Goal: Task Accomplishment & Management: Complete application form

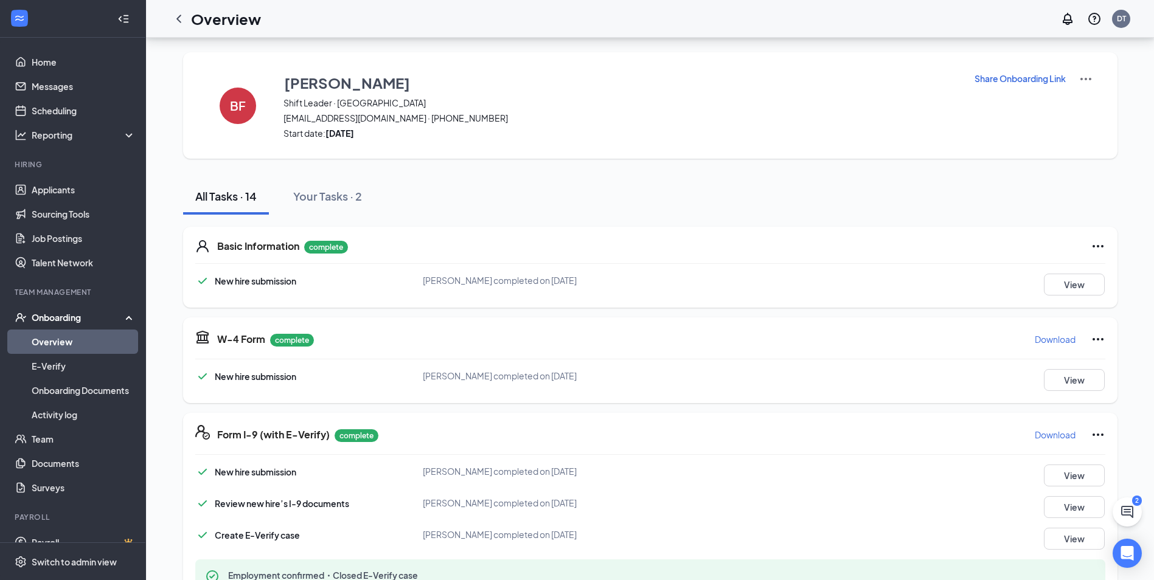
scroll to position [544, 0]
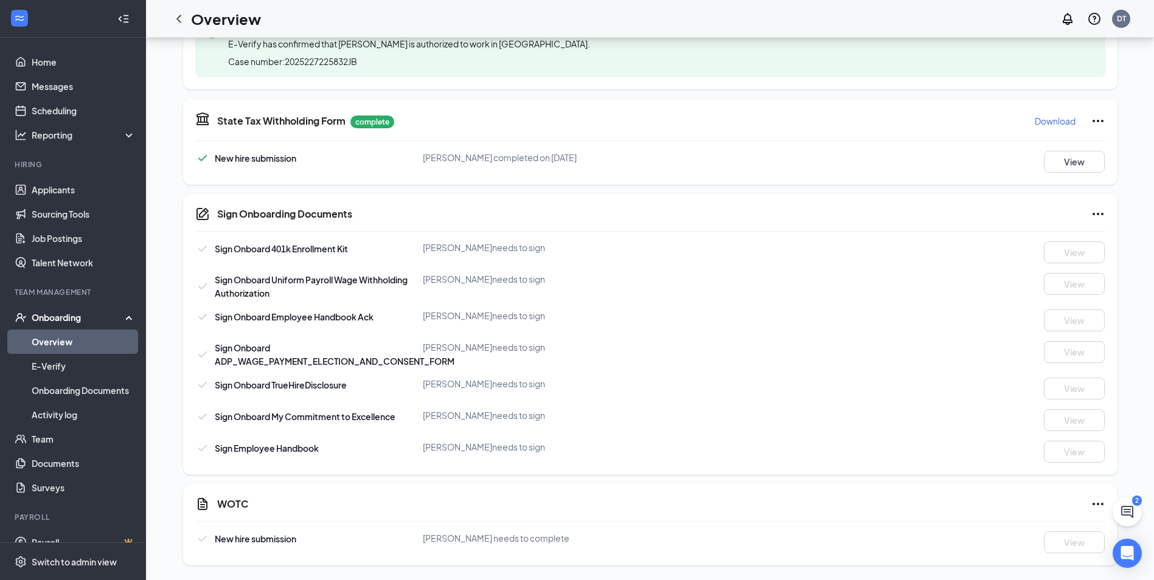
click at [77, 340] on link "Overview" at bounding box center [84, 342] width 104 height 24
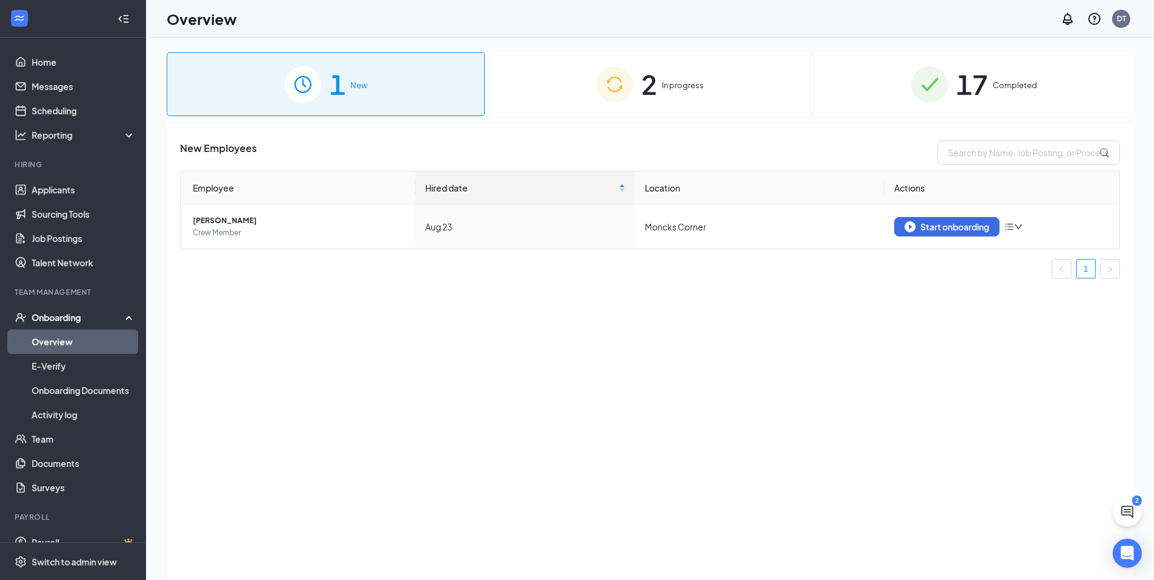
click at [670, 78] on div "2 In progress" at bounding box center [650, 84] width 318 height 64
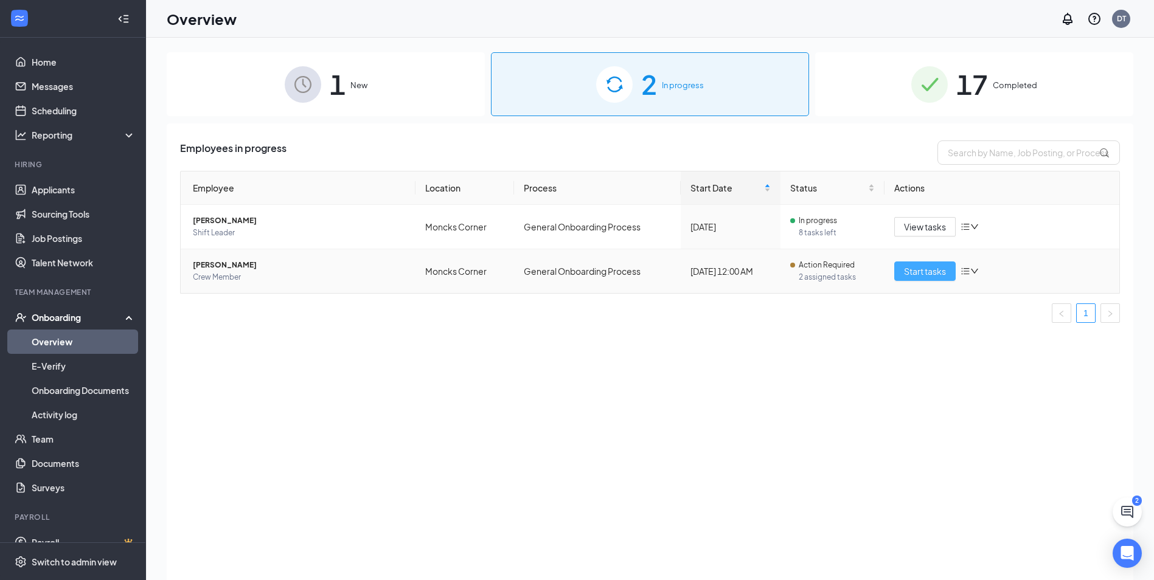
click at [925, 275] on span "Start tasks" at bounding box center [925, 271] width 42 height 13
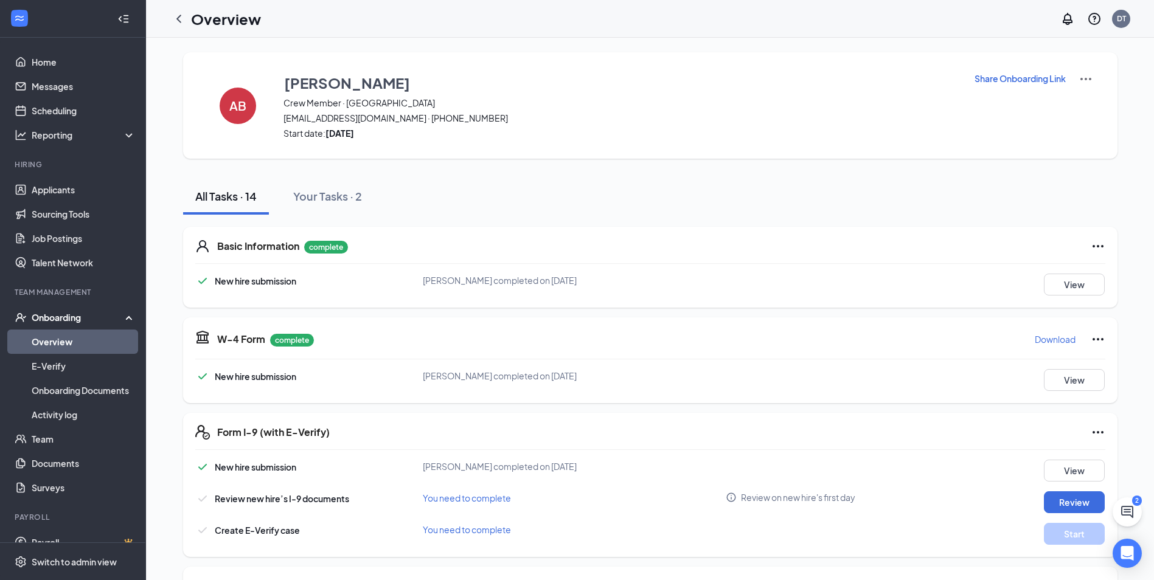
scroll to position [61, 0]
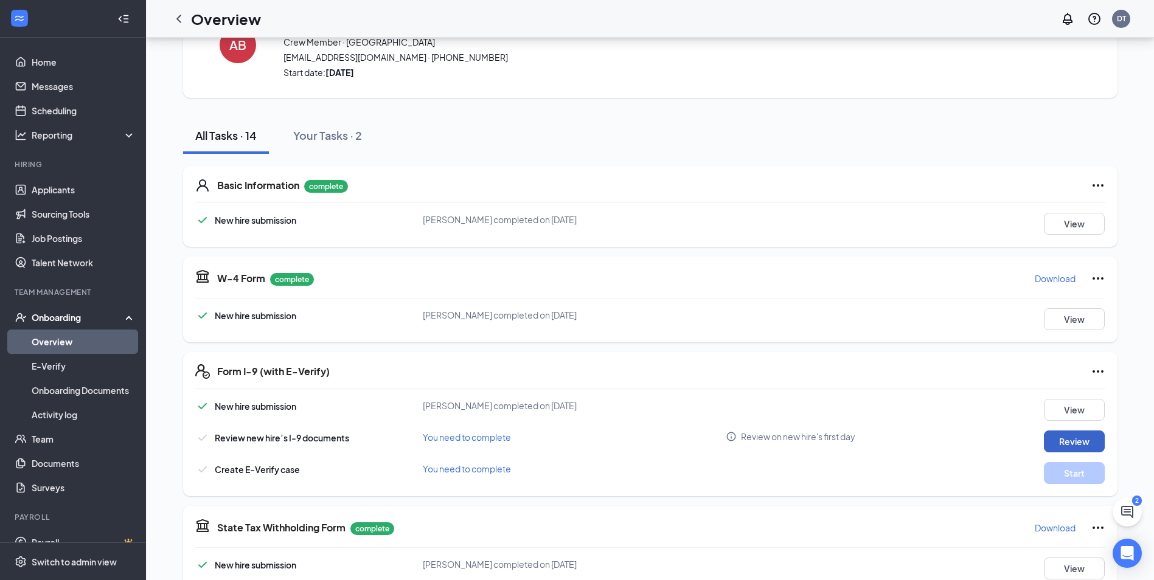
click at [1075, 434] on button "Review" at bounding box center [1074, 442] width 61 height 22
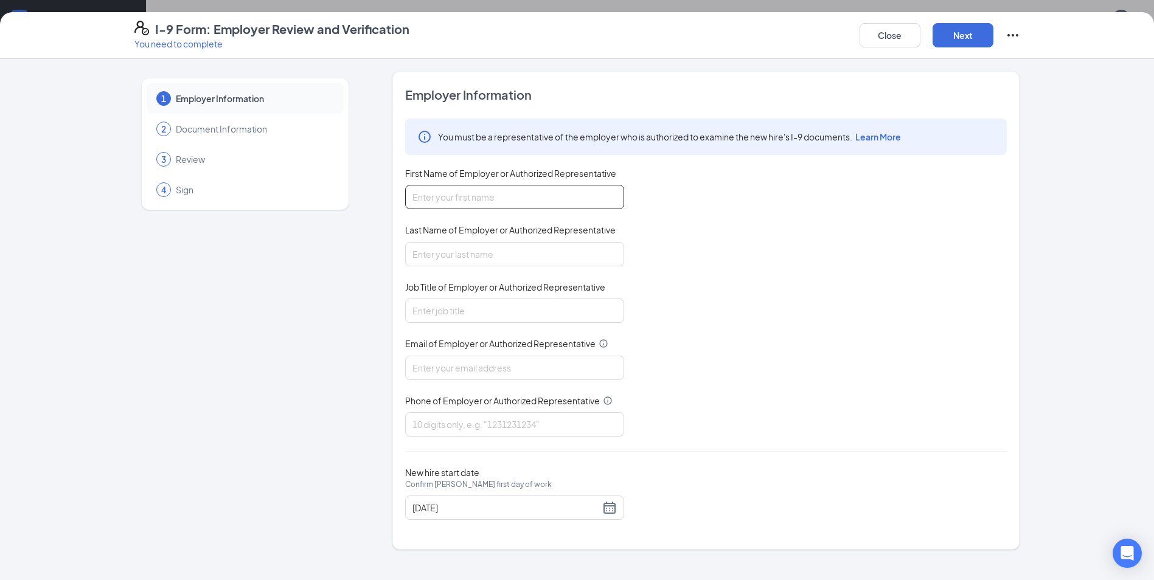
click at [475, 193] on input "First Name of Employer or Authorized Representative" at bounding box center [514, 197] width 219 height 24
type input "[PERSON_NAME]"
click at [477, 247] on input "Last Name of Employer or Authorized Representative" at bounding box center [514, 254] width 219 height 24
type input "[PERSON_NAME]"
click at [486, 308] on input "Job Title of Employer or Authorized Representative" at bounding box center [514, 311] width 219 height 24
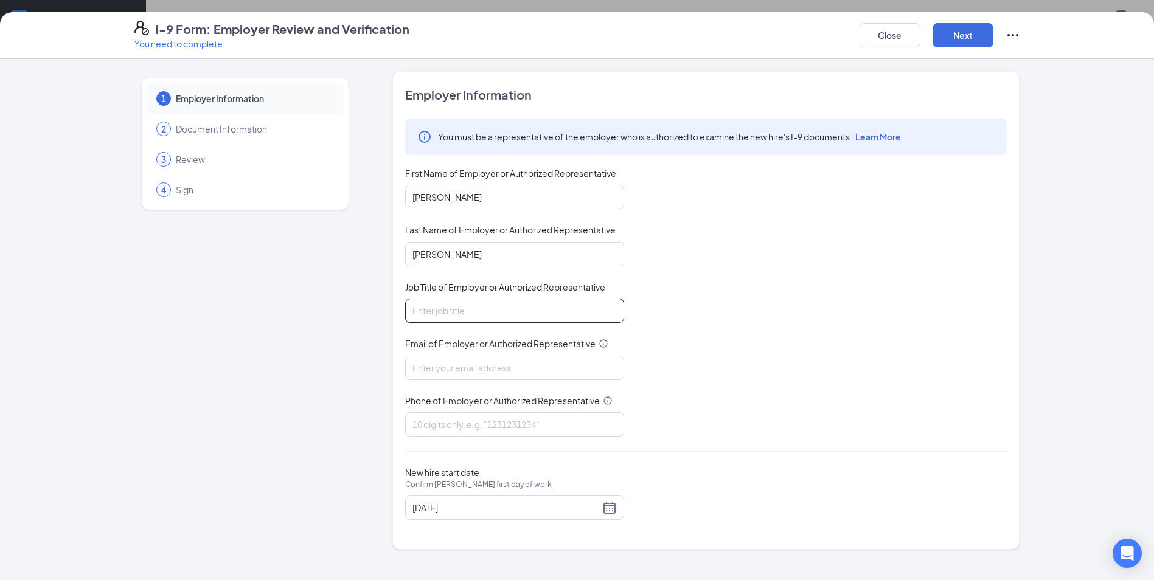
type input "General Manager"
click at [491, 359] on input "Email of Employer or Authorized Representative" at bounding box center [514, 368] width 219 height 24
type input "[EMAIL_ADDRESS][DOMAIN_NAME]"
click at [487, 420] on input "Phone of Employer or Authorized Representative" at bounding box center [514, 424] width 219 height 24
click at [847, 375] on div "You must be a representative of the employer who is authorized to examine the n…" at bounding box center [706, 285] width 602 height 333
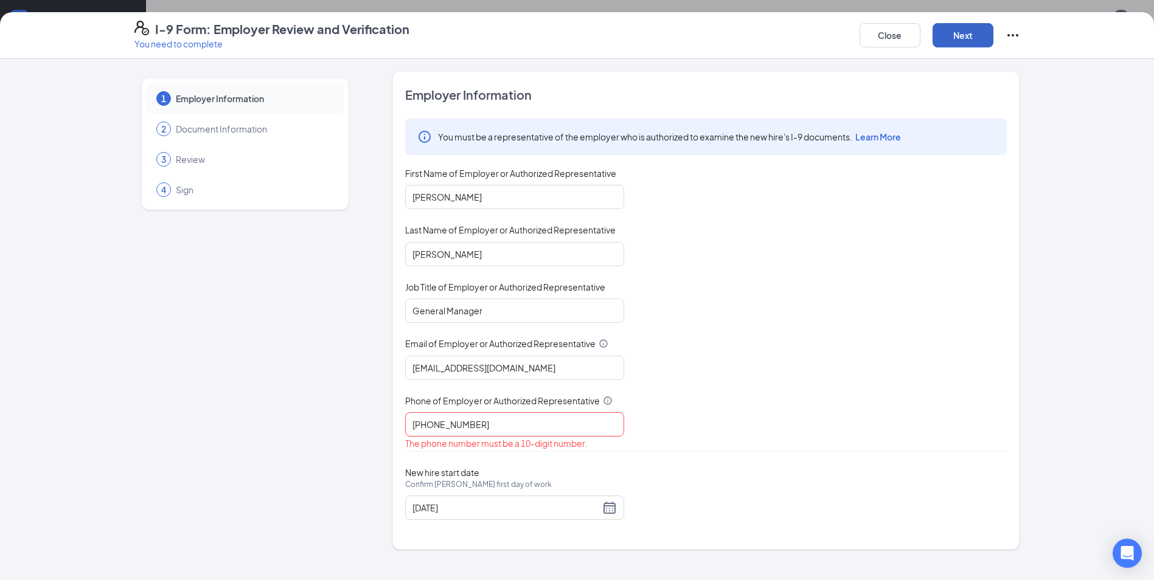
click at [963, 33] on button "Next" at bounding box center [962, 35] width 61 height 24
click at [434, 425] on input "[PHONE_NUMBER]" at bounding box center [514, 424] width 219 height 24
type input "7082520989"
click at [963, 36] on button "Next" at bounding box center [962, 35] width 61 height 24
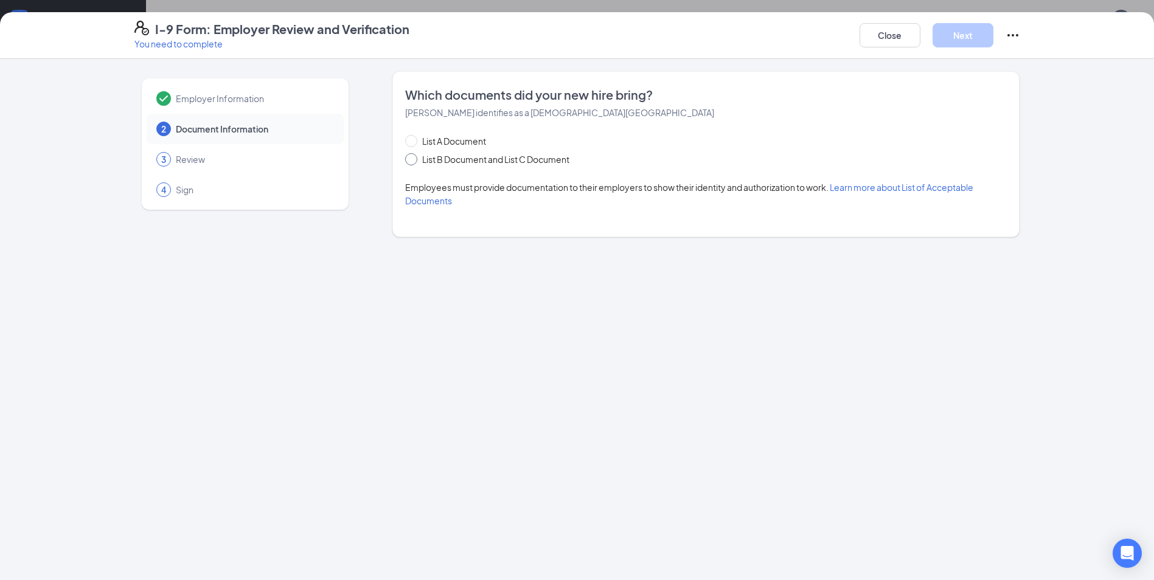
click at [453, 156] on span "List B Document and List C Document" at bounding box center [495, 159] width 157 height 13
click at [414, 156] on input "List B Document and List C Document" at bounding box center [409, 157] width 9 height 9
radio input "true"
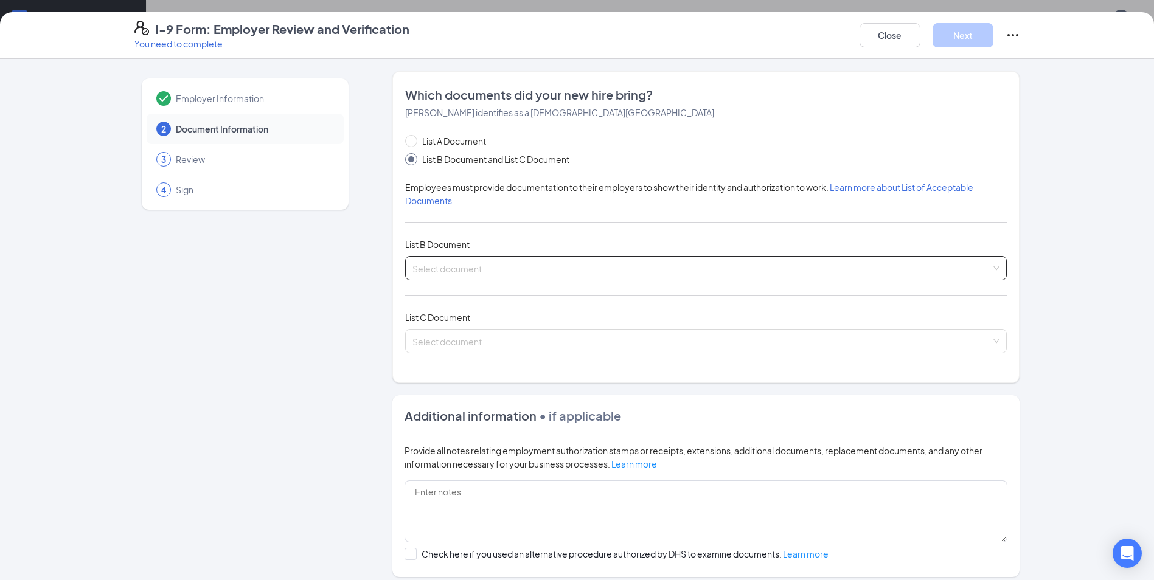
click at [446, 264] on input "search" at bounding box center [701, 266] width 578 height 18
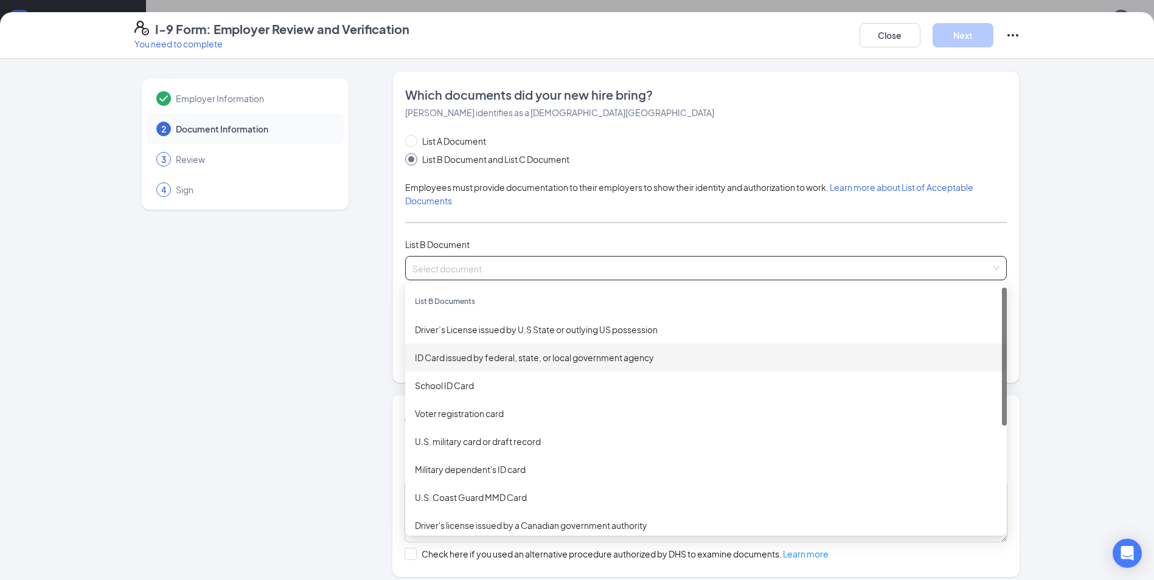
click at [448, 353] on div "ID Card issued by federal, state, or local government agency" at bounding box center [706, 357] width 582 height 13
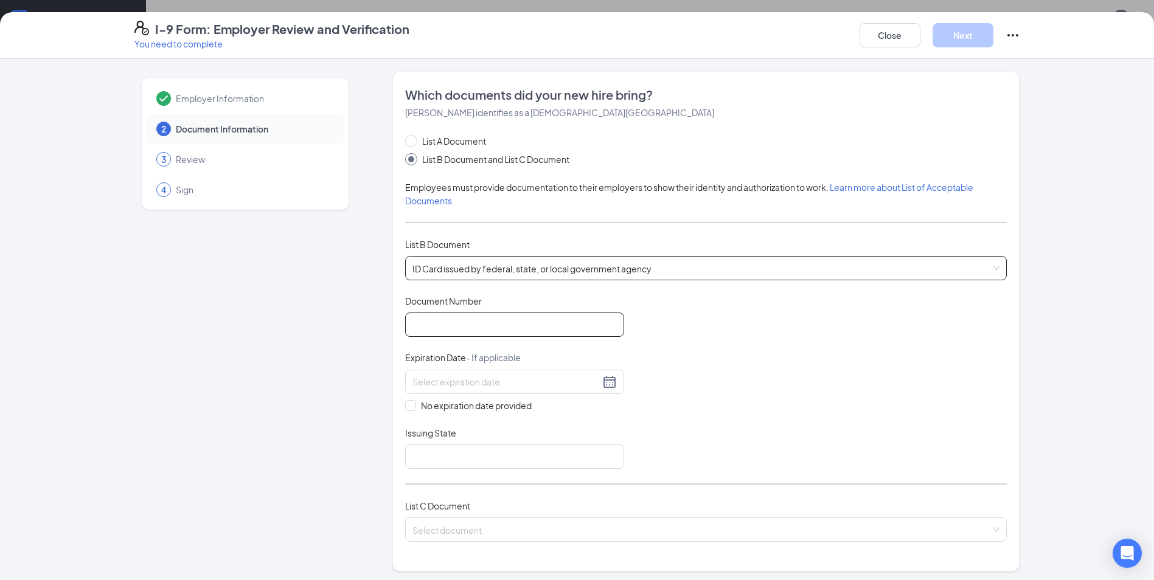
click at [453, 331] on input "Document Number" at bounding box center [514, 325] width 219 height 24
type input "106069534"
click at [457, 371] on div at bounding box center [514, 382] width 219 height 24
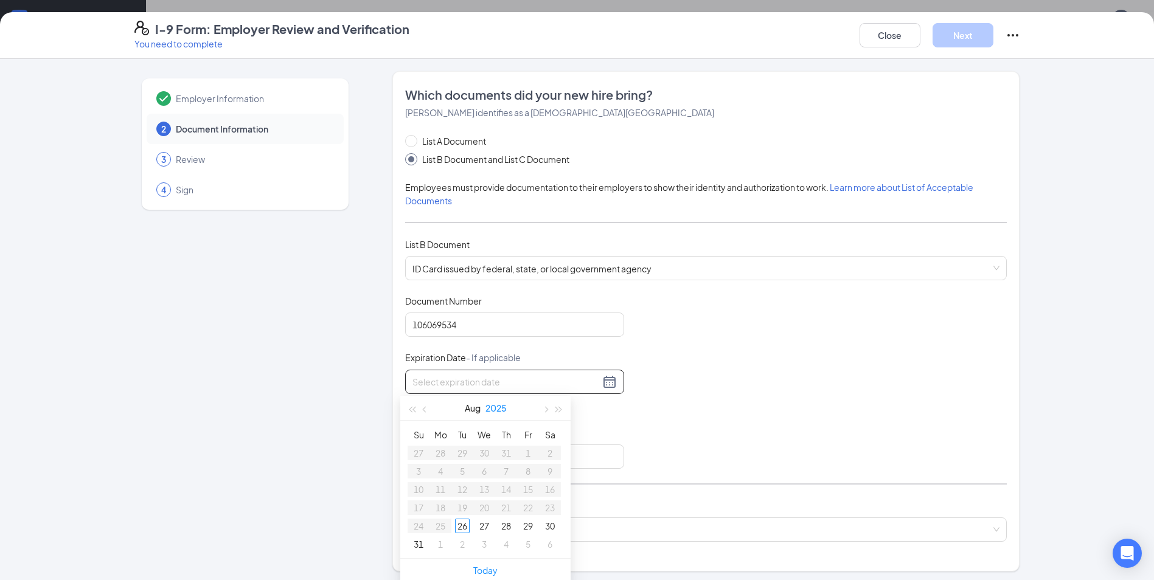
click at [494, 409] on button "2025" at bounding box center [495, 408] width 21 height 24
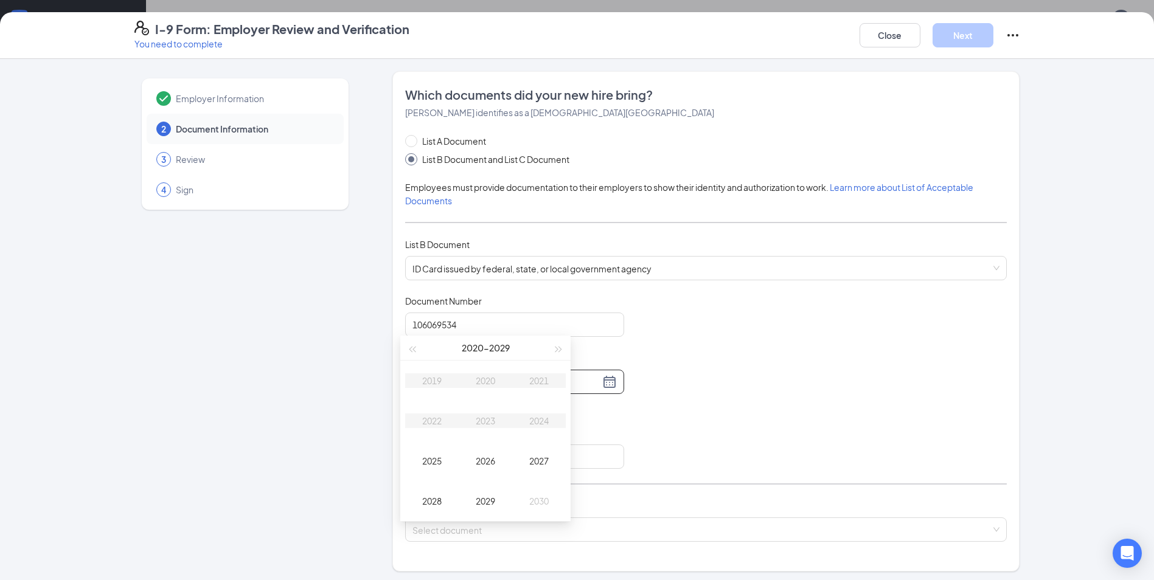
scroll to position [122, 0]
type input "[DATE]"
click at [552, 353] on button "button" at bounding box center [558, 347] width 13 height 24
type input "[DATE]"
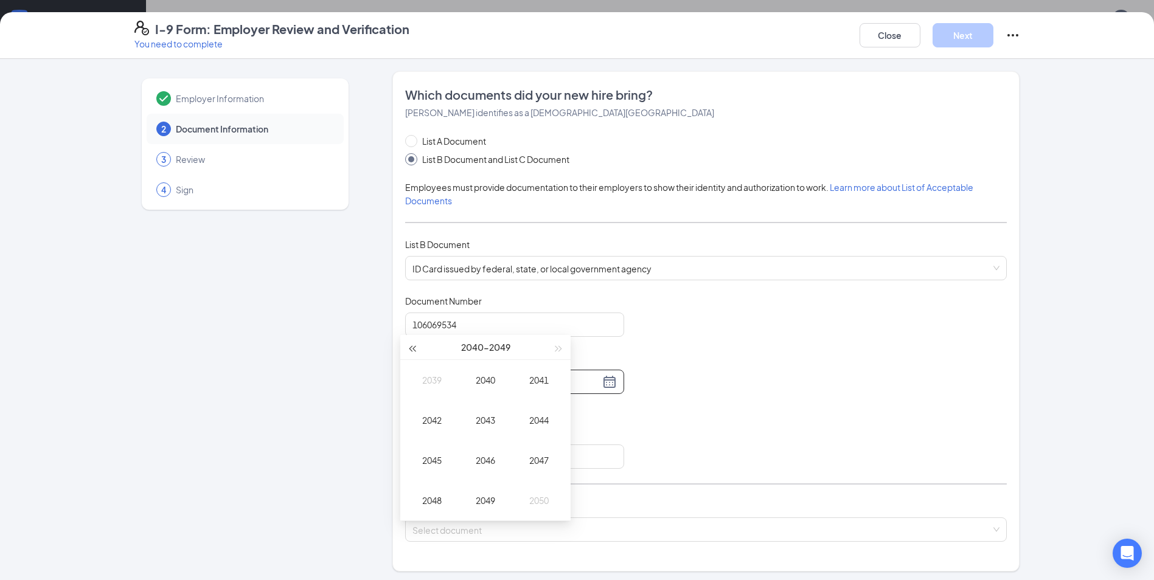
click at [417, 350] on button "button" at bounding box center [411, 347] width 13 height 24
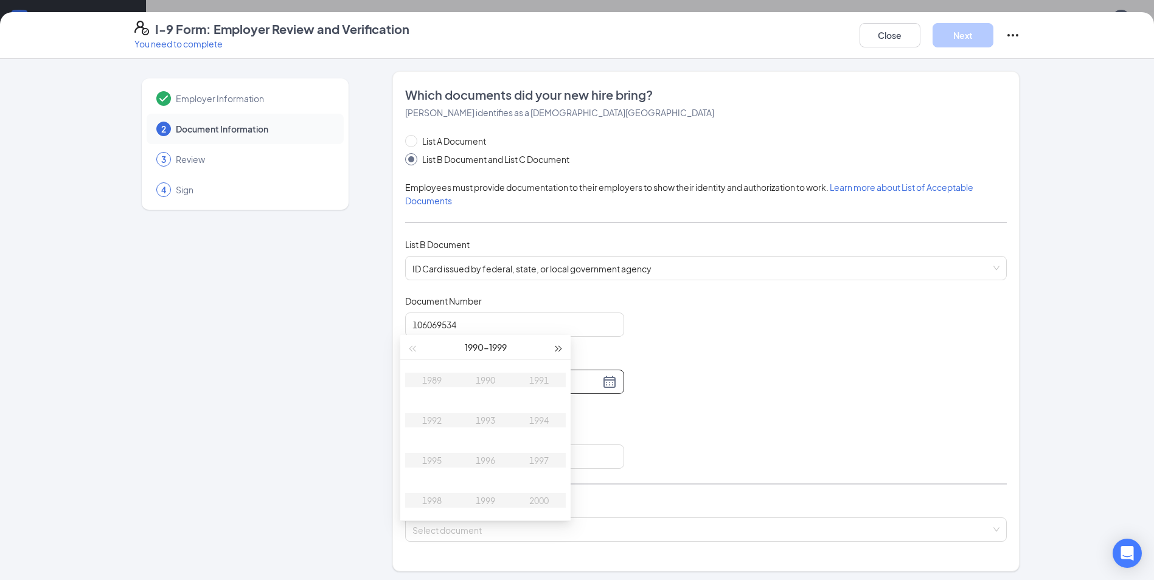
click at [561, 349] on span "button" at bounding box center [559, 349] width 6 height 6
click at [417, 347] on button "button" at bounding box center [411, 347] width 13 height 24
click at [550, 412] on table "1999 2000 2001 2002 2003 2004 2005 2006 2007 2008 2009 2010" at bounding box center [485, 440] width 161 height 161
click at [603, 365] on div "Expiration Date - If applicable" at bounding box center [514, 361] width 219 height 18
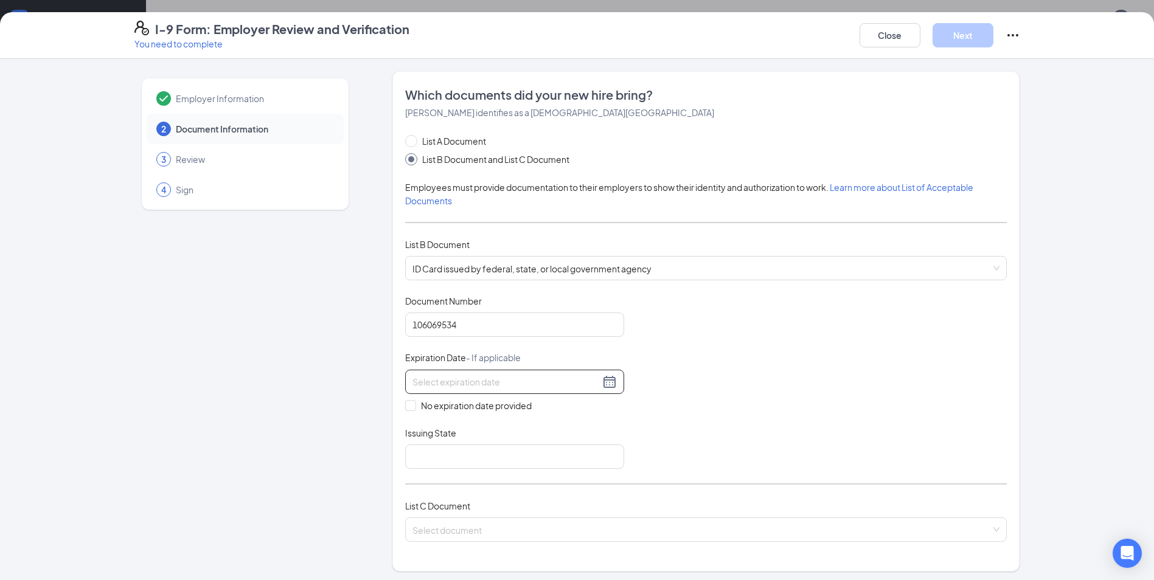
click at [490, 383] on input at bounding box center [505, 381] width 187 height 13
click at [558, 408] on span "button" at bounding box center [559, 410] width 6 height 6
click at [484, 554] on div "2029" at bounding box center [485, 561] width 36 height 15
type input "[DATE]"
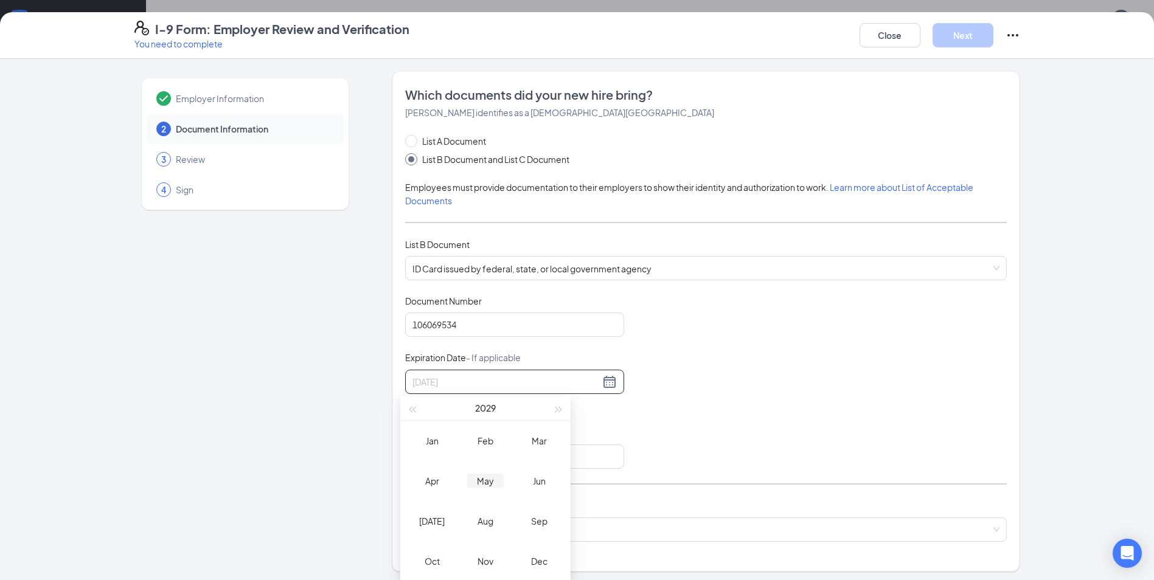
click at [485, 475] on div "May" at bounding box center [485, 481] width 36 height 15
type input "[DATE]"
click at [445, 485] on div "14" at bounding box center [440, 489] width 15 height 15
click at [467, 455] on input "Issuing State" at bounding box center [514, 457] width 219 height 24
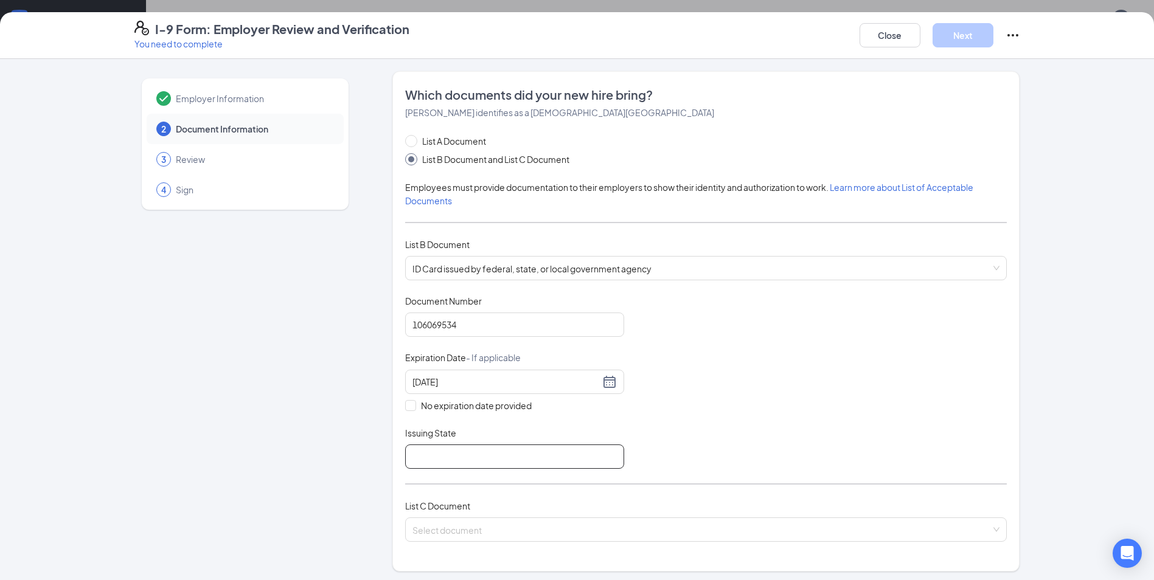
type input "SC"
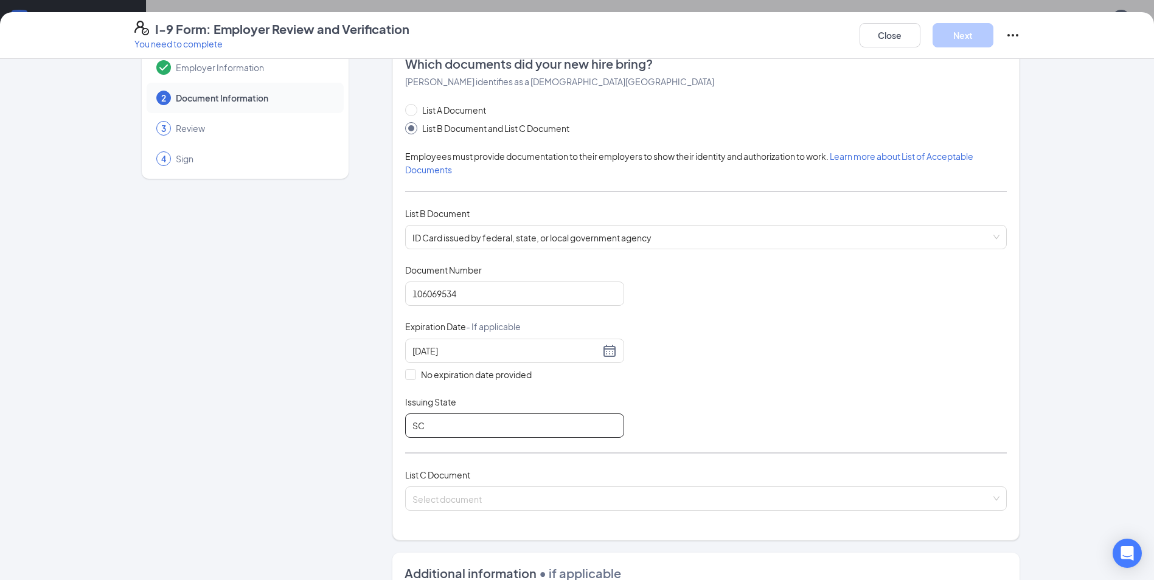
scroll to position [61, 0]
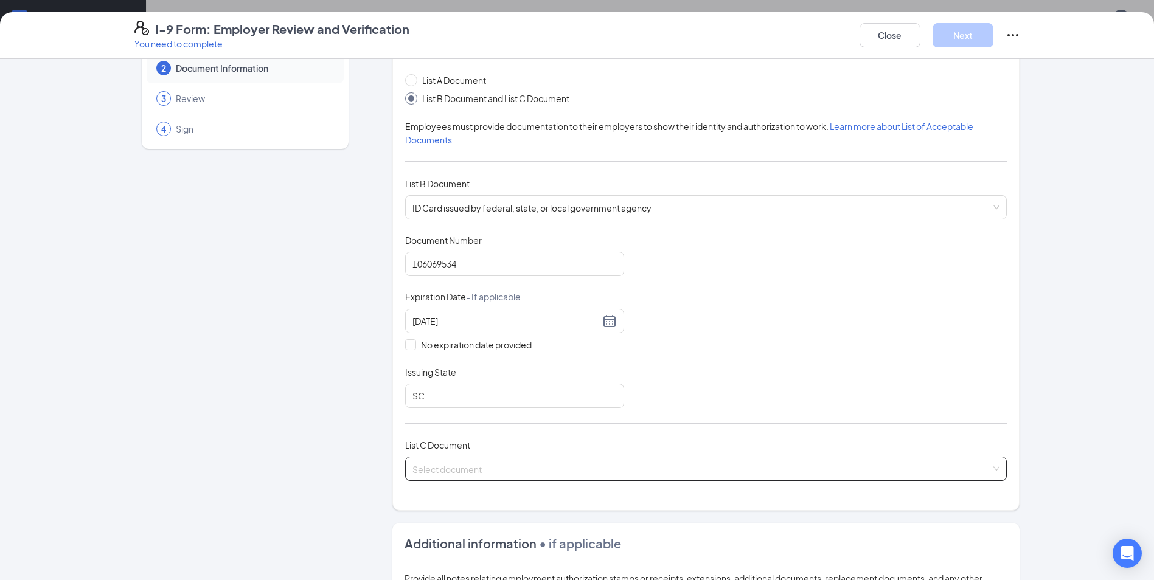
click at [461, 474] on input "search" at bounding box center [701, 466] width 578 height 18
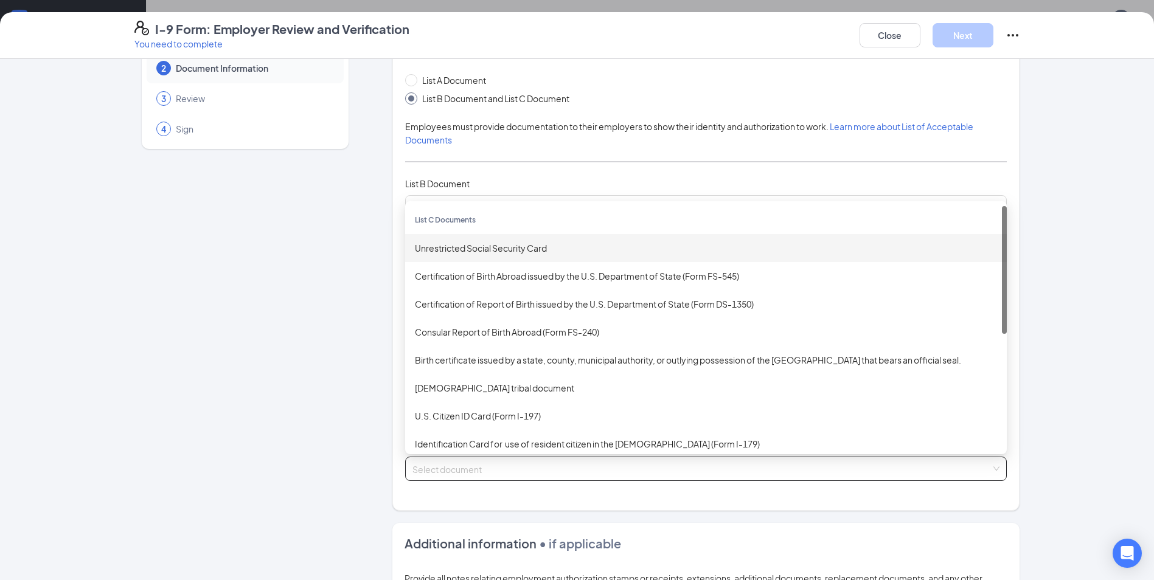
click at [460, 235] on div "Unrestricted Social Security Card" at bounding box center [706, 248] width 602 height 28
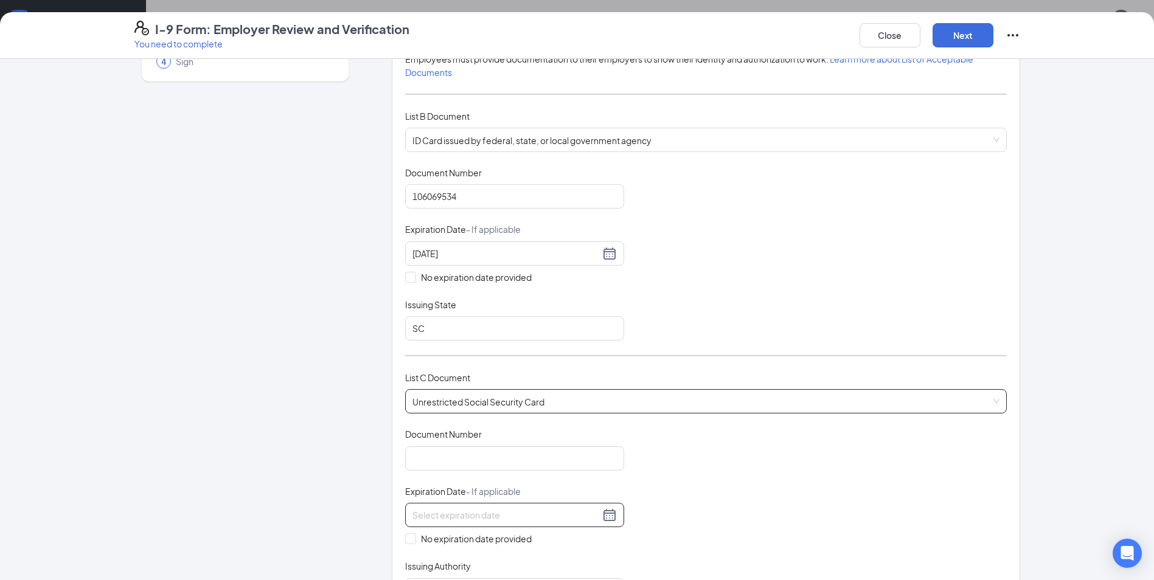
scroll to position [182, 0]
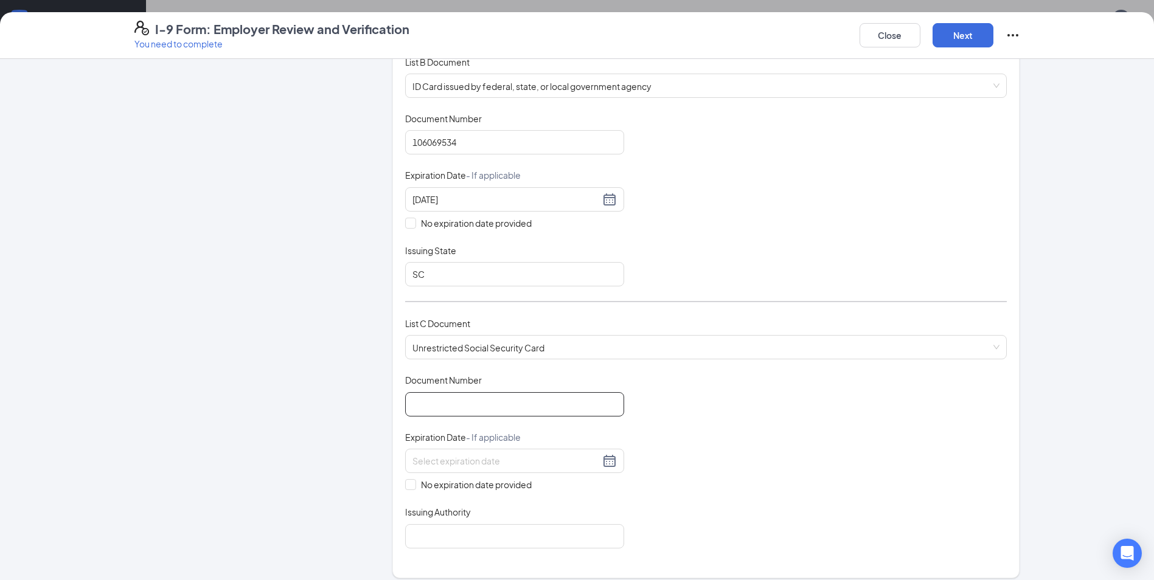
click at [482, 394] on input "Document Number" at bounding box center [514, 404] width 219 height 24
type input "656189186"
click at [572, 449] on div at bounding box center [514, 461] width 219 height 24
click at [597, 473] on div at bounding box center [514, 461] width 219 height 24
click at [574, 483] on label "No expiration date provided" at bounding box center [514, 484] width 219 height 13
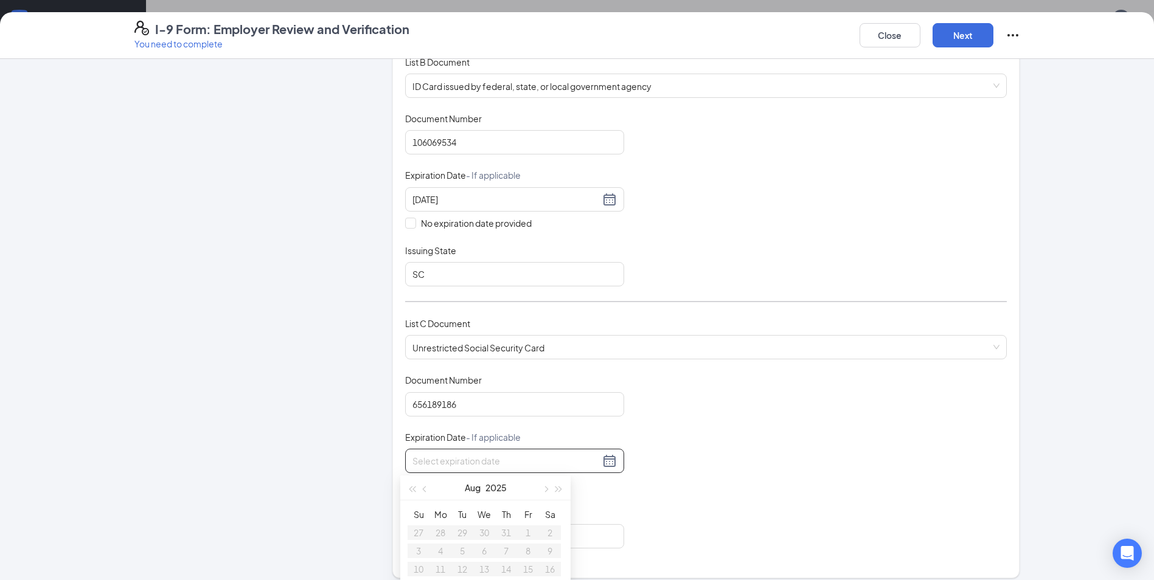
click at [414, 483] on input "No expiration date provided" at bounding box center [409, 483] width 9 height 9
checkbox input "true"
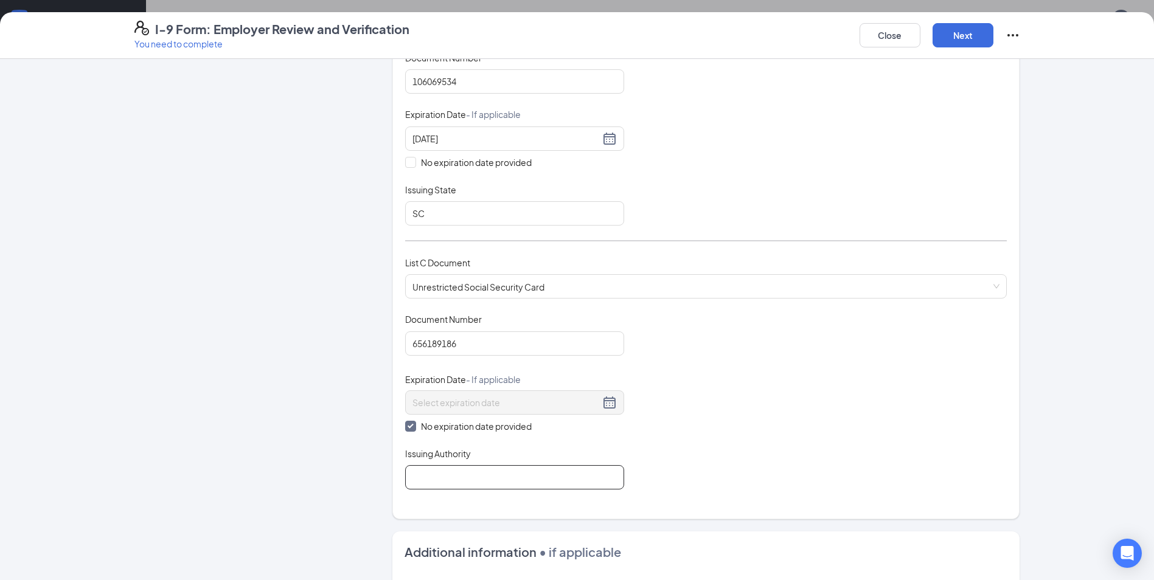
click at [487, 479] on input "Issuing Authority" at bounding box center [514, 477] width 219 height 24
type input "SSA"
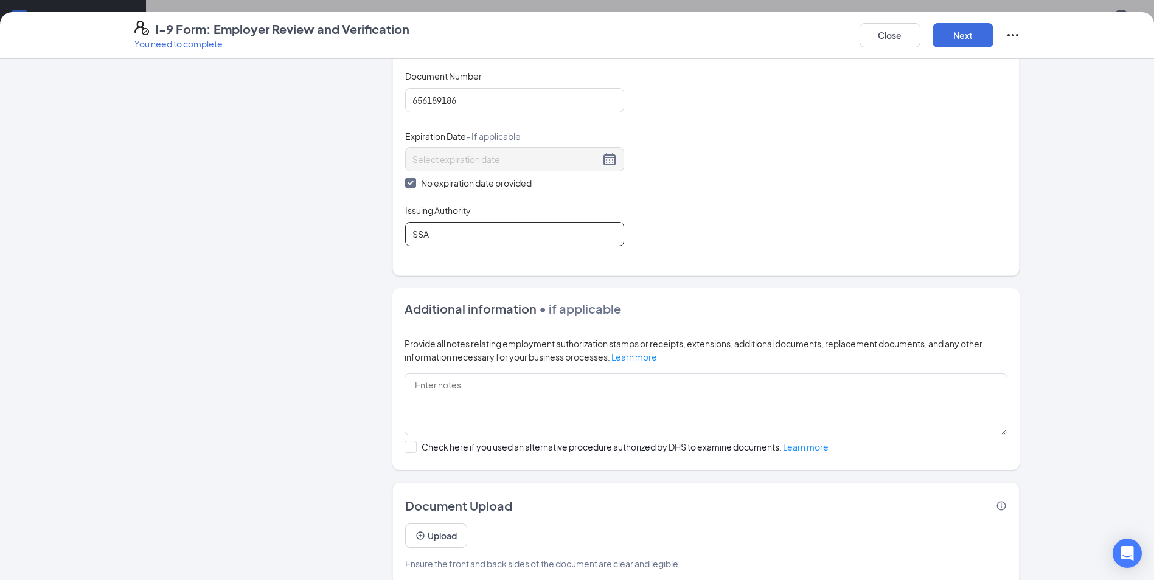
scroll to position [504, 0]
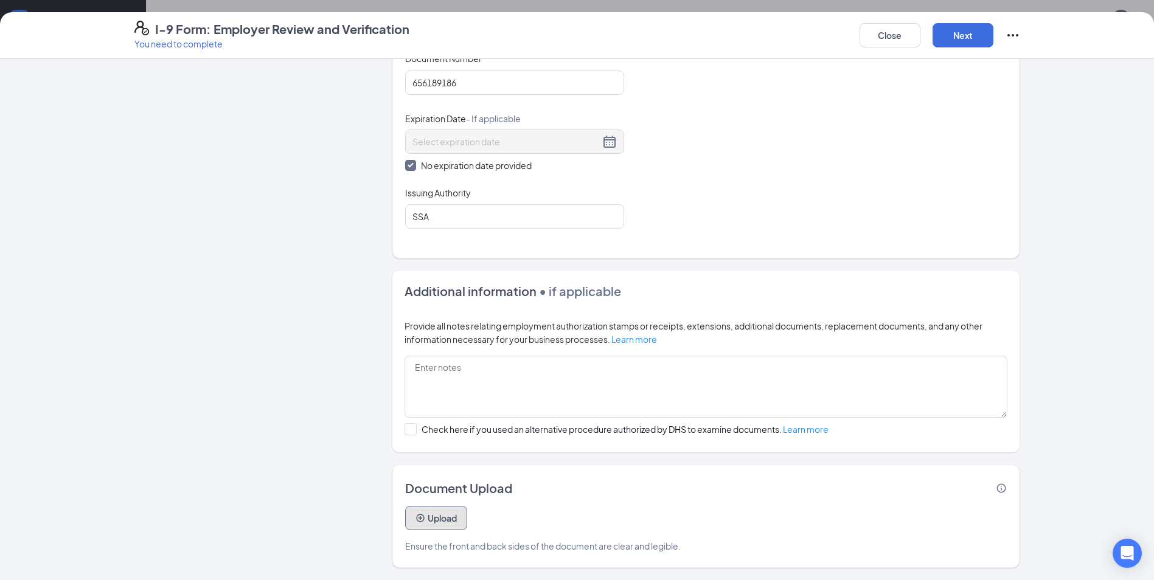
click at [451, 521] on button "Upload" at bounding box center [436, 518] width 62 height 24
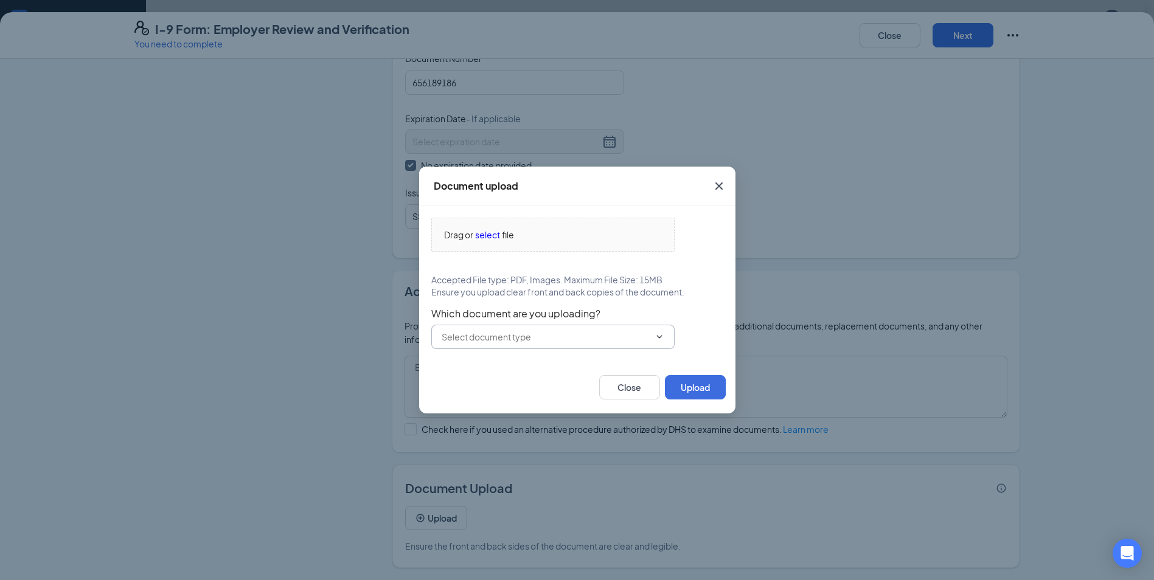
click at [499, 333] on input "text" at bounding box center [546, 336] width 208 height 13
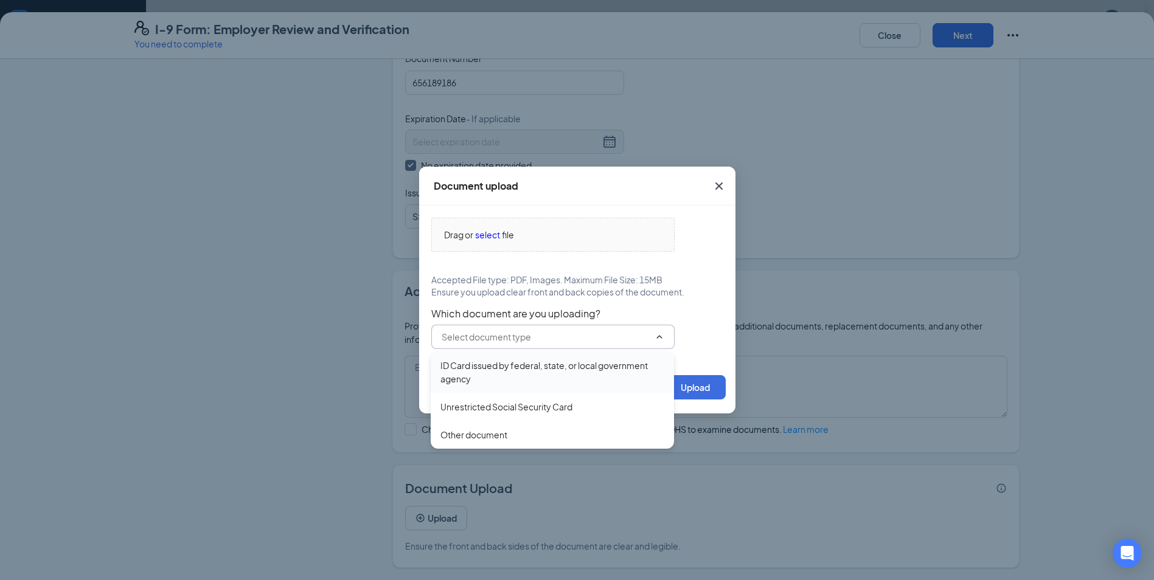
click at [494, 365] on div "ID Card issued by federal, state, or local government agency" at bounding box center [552, 372] width 224 height 27
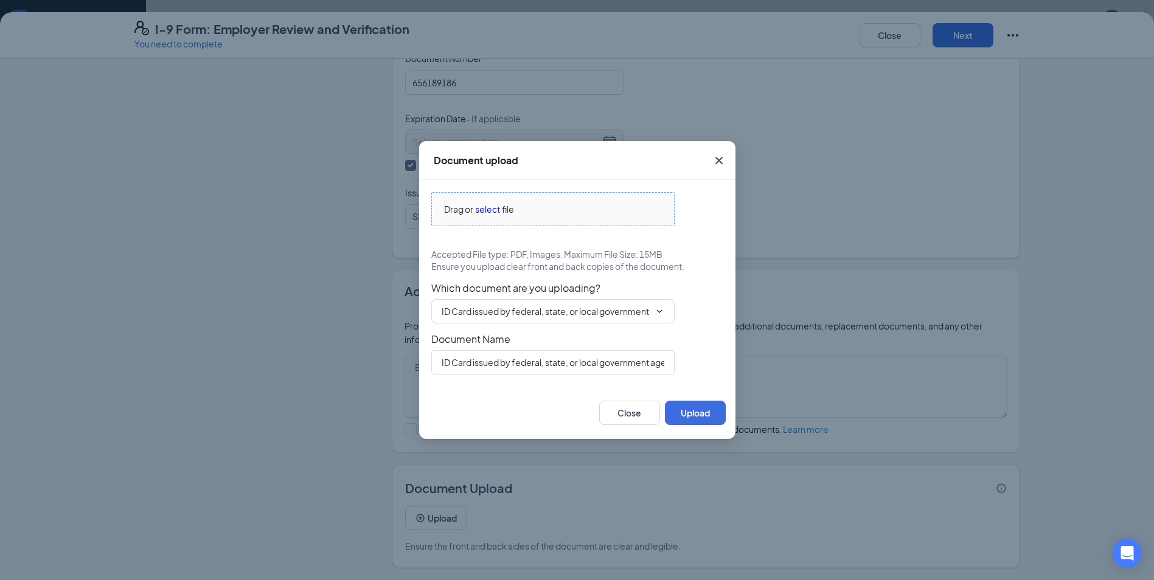
click at [490, 219] on span "Drag or select file" at bounding box center [553, 209] width 242 height 33
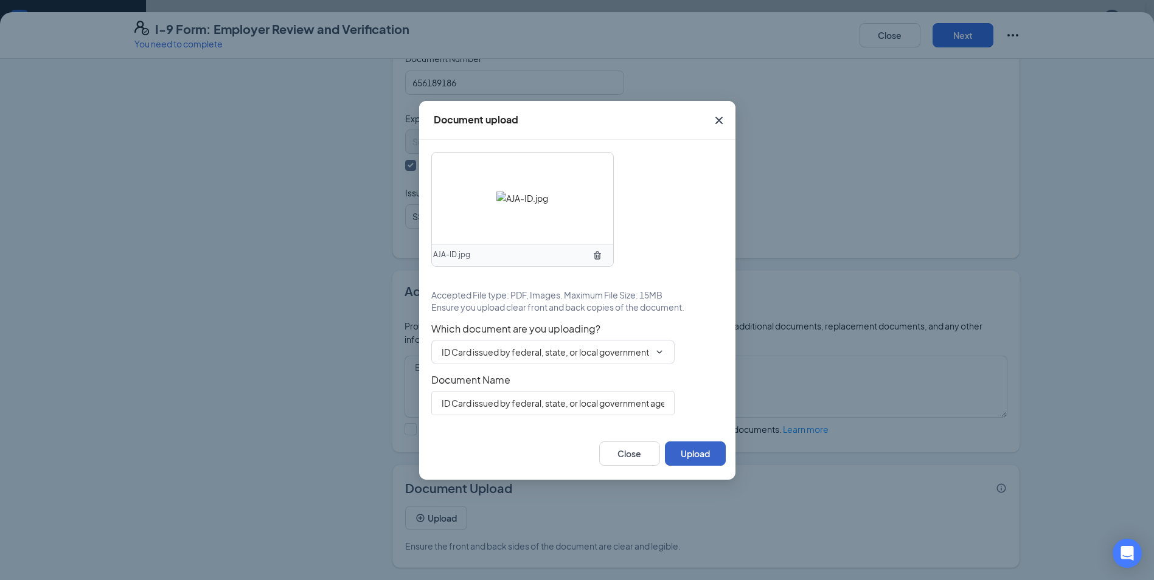
click at [696, 453] on button "Upload" at bounding box center [695, 454] width 61 height 24
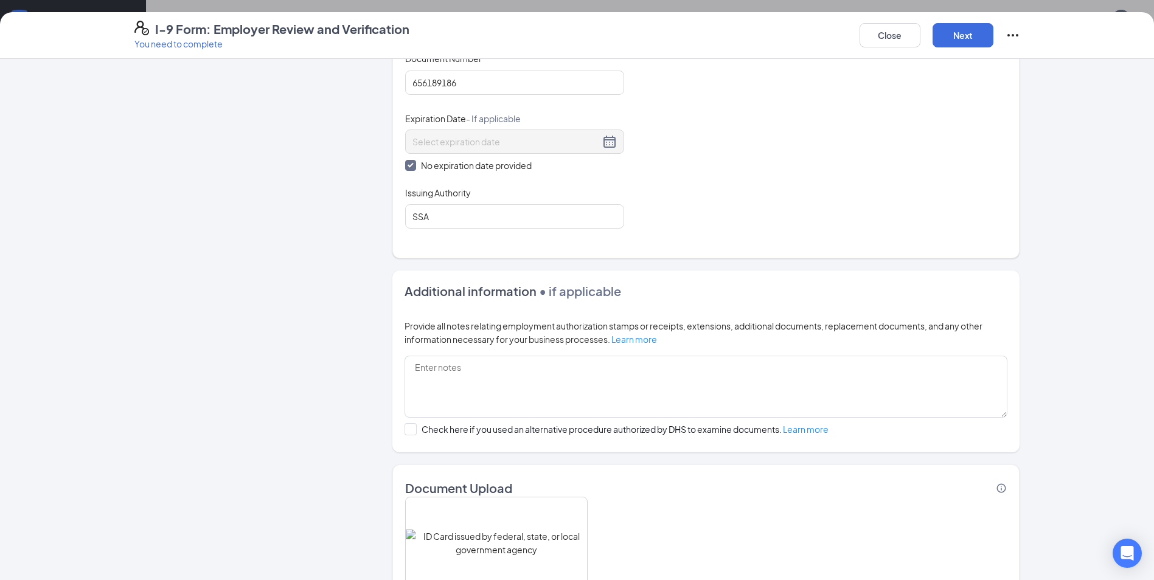
scroll to position [619, 0]
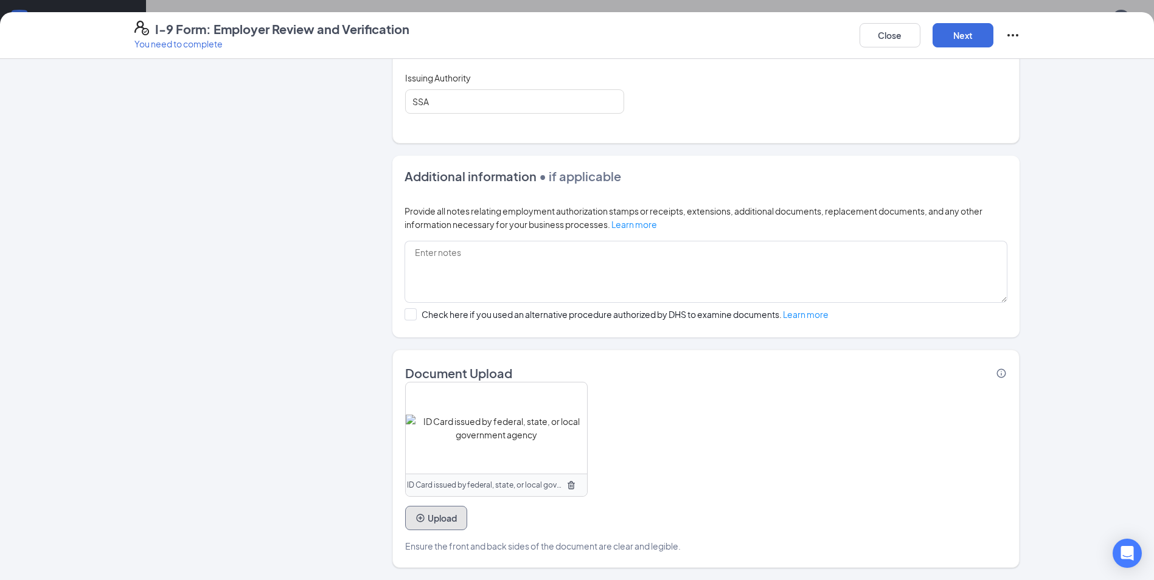
click at [411, 525] on button "Upload" at bounding box center [436, 518] width 62 height 24
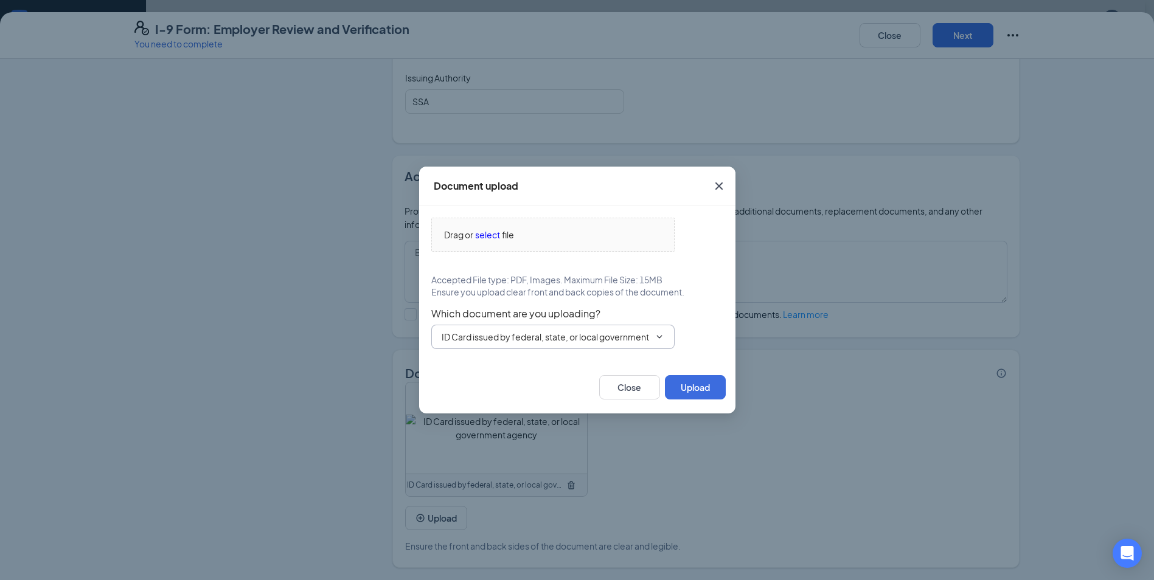
click at [662, 338] on icon "ChevronDown" at bounding box center [659, 337] width 10 height 10
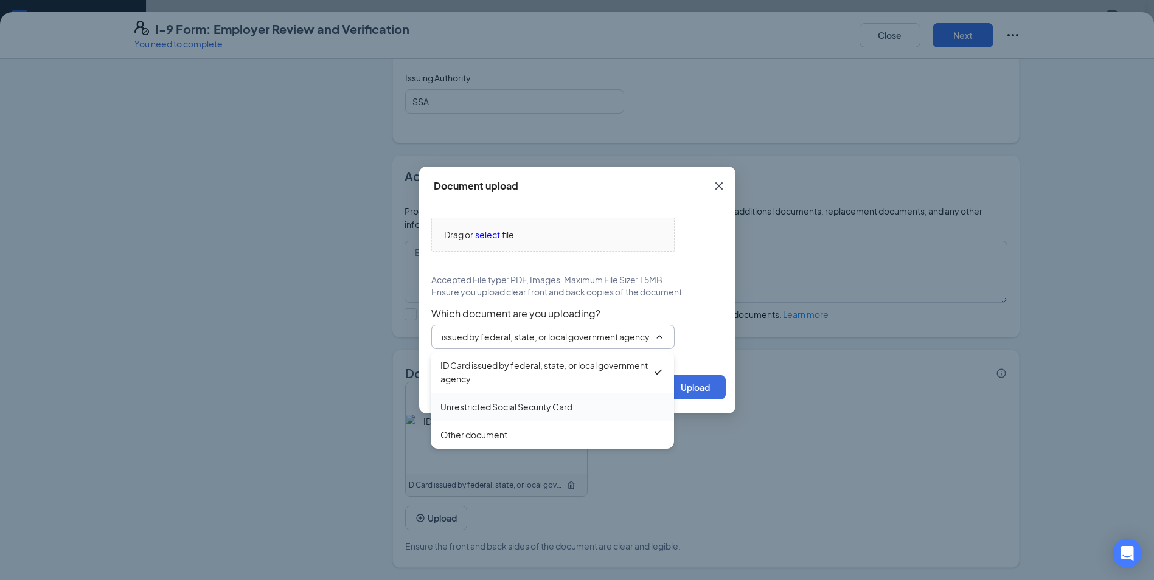
scroll to position [0, 0]
click at [572, 410] on div "Unrestricted Social Security Card" at bounding box center [506, 406] width 132 height 13
type input "Unrestricted Social Security Card"
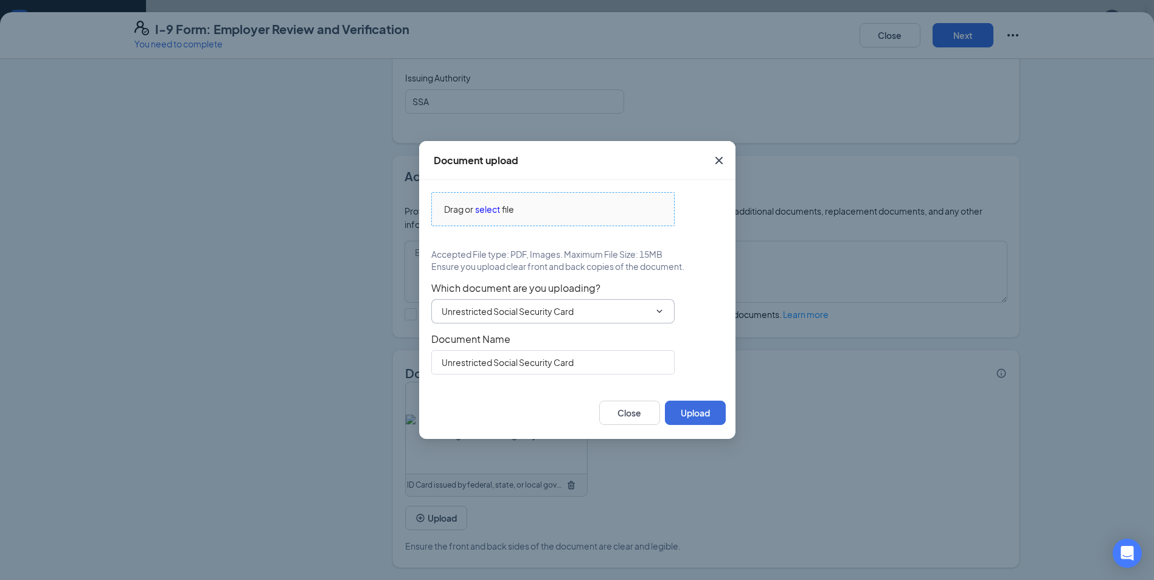
click at [533, 218] on span "Drag or select file" at bounding box center [553, 209] width 242 height 33
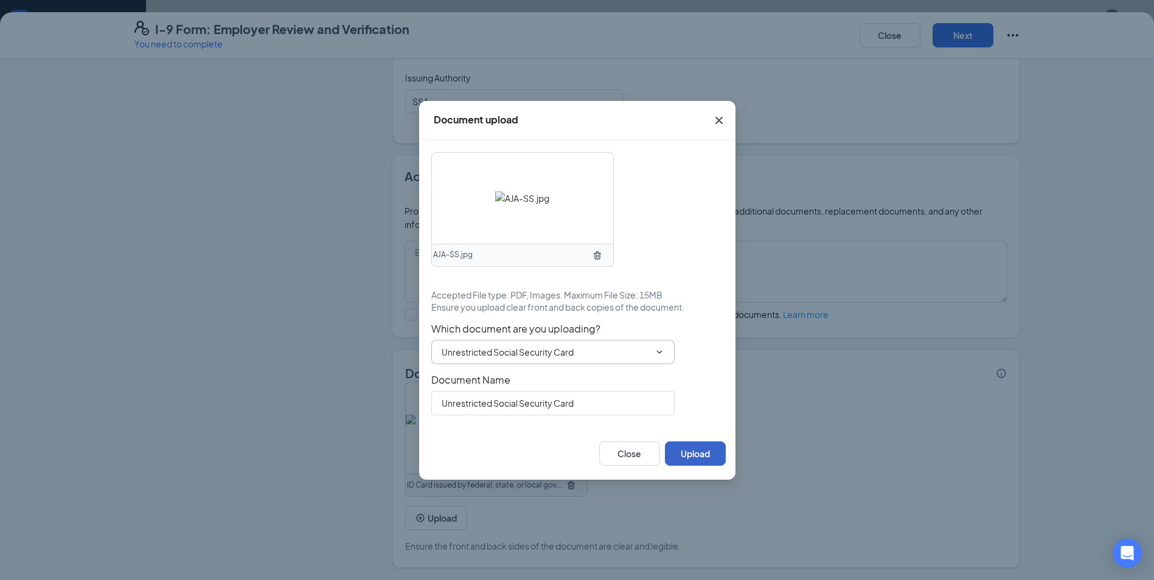
click at [709, 444] on button "Upload" at bounding box center [695, 454] width 61 height 24
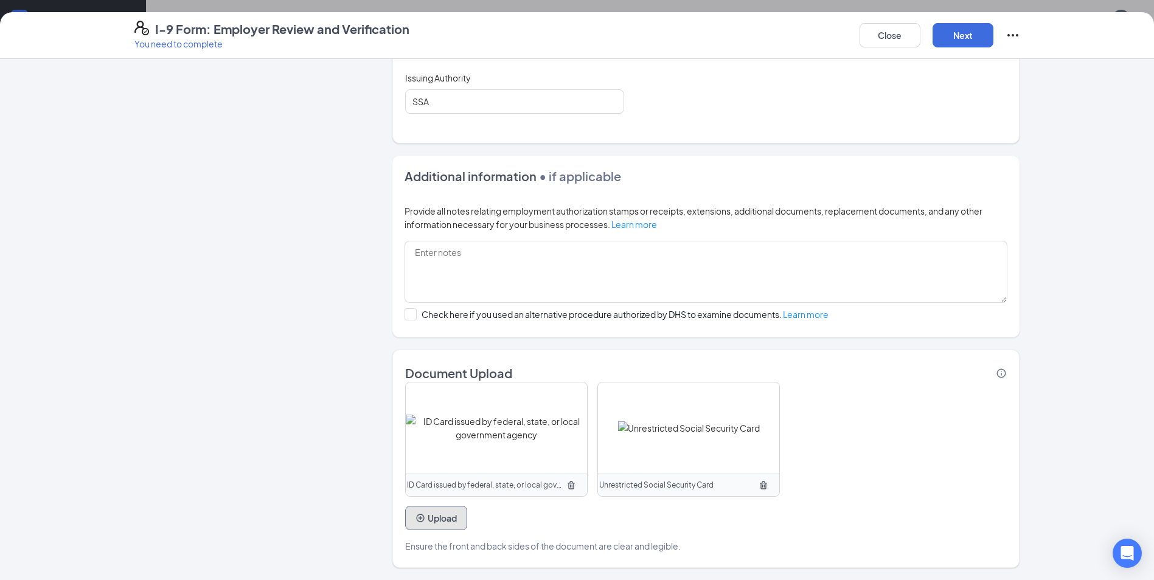
scroll to position [304, 0]
click at [948, 37] on button "Next" at bounding box center [962, 35] width 61 height 24
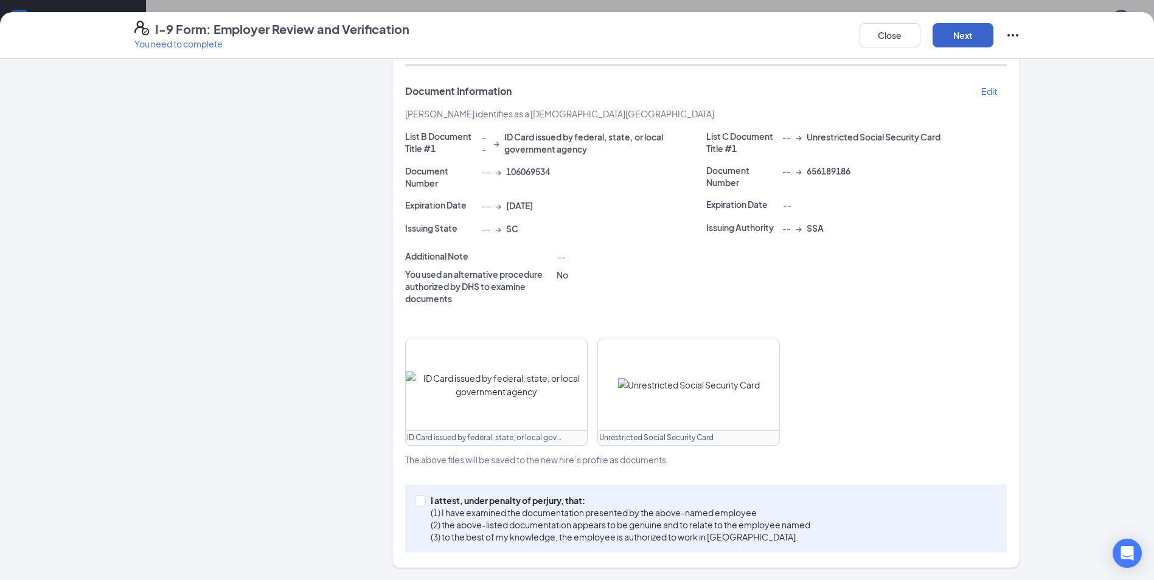
scroll to position [230, 0]
click at [416, 496] on input "I attest, under penalty of [PERSON_NAME], that: (1) I have examined the documen…" at bounding box center [419, 500] width 9 height 9
checkbox input "true"
click at [949, 43] on button "Next" at bounding box center [962, 35] width 61 height 24
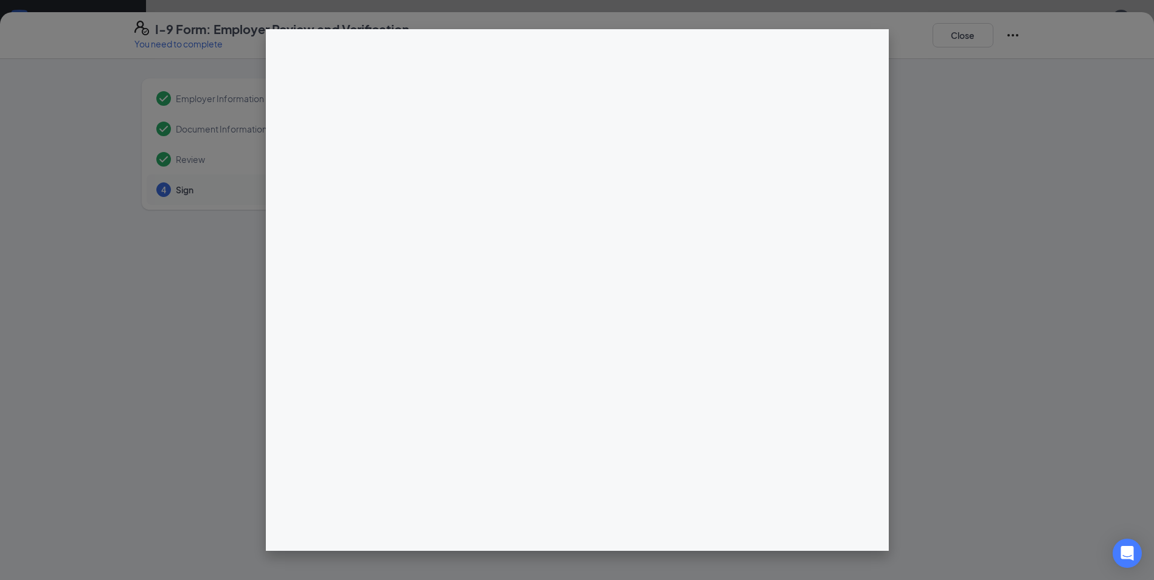
scroll to position [426, 0]
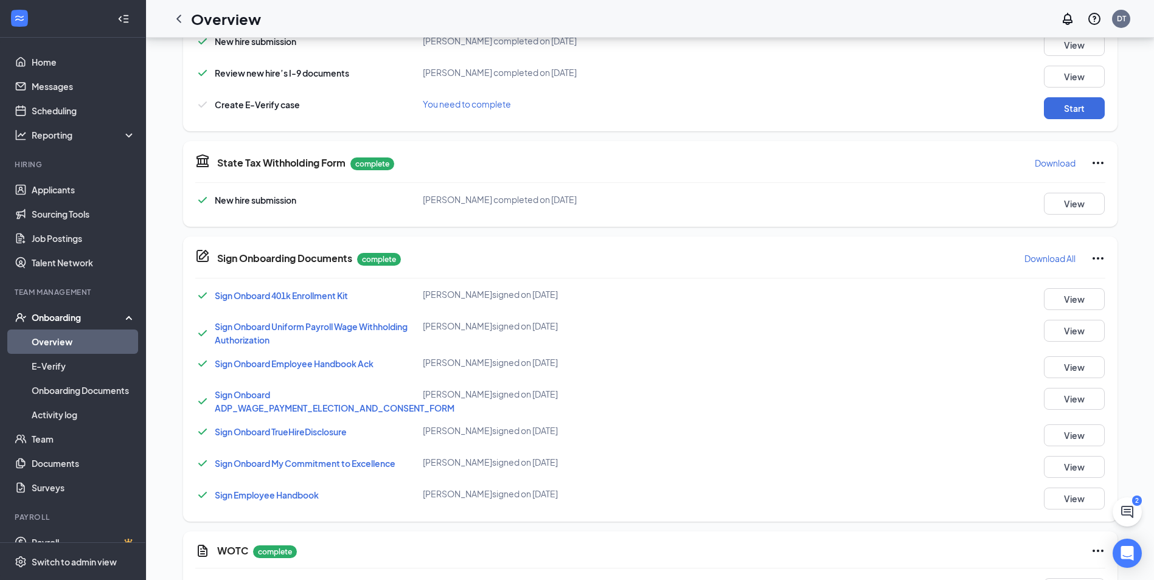
click at [1077, 120] on div "Form I-9 (with E-Verify) New hire submission [PERSON_NAME] completed on [DATE] …" at bounding box center [650, 59] width 934 height 144
click at [1073, 116] on button "Start" at bounding box center [1074, 108] width 61 height 22
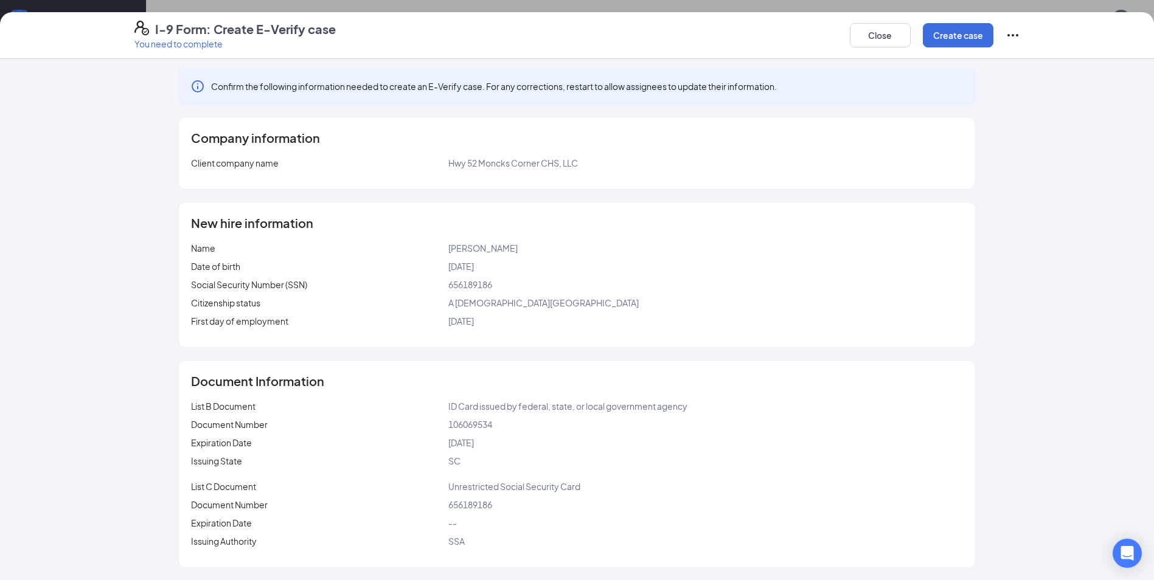
scroll to position [473, 0]
click at [976, 27] on button "Create case" at bounding box center [958, 35] width 71 height 24
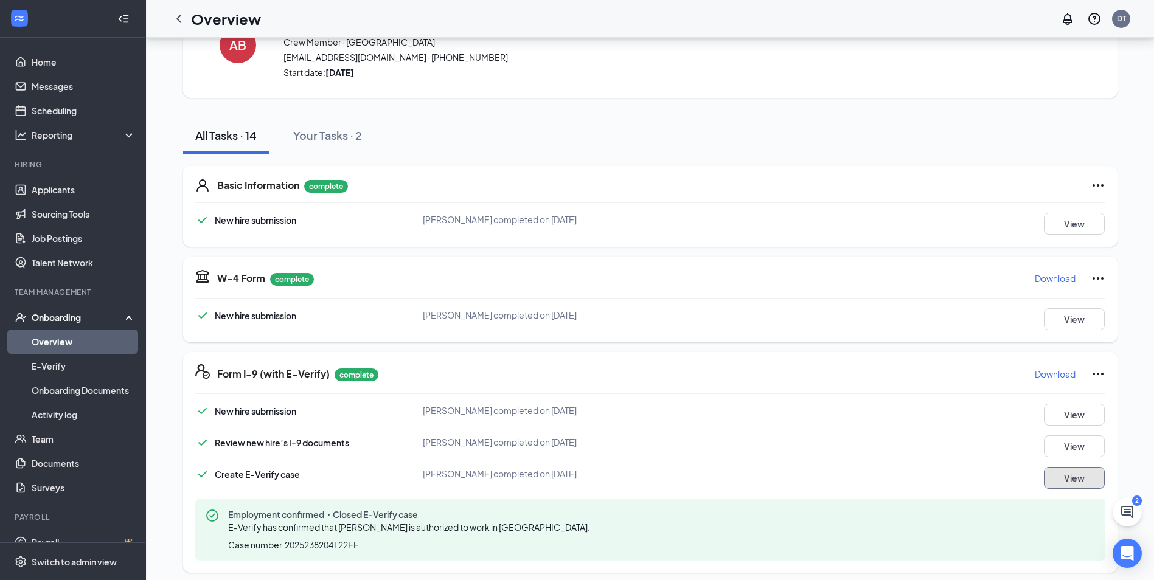
scroll to position [0, 0]
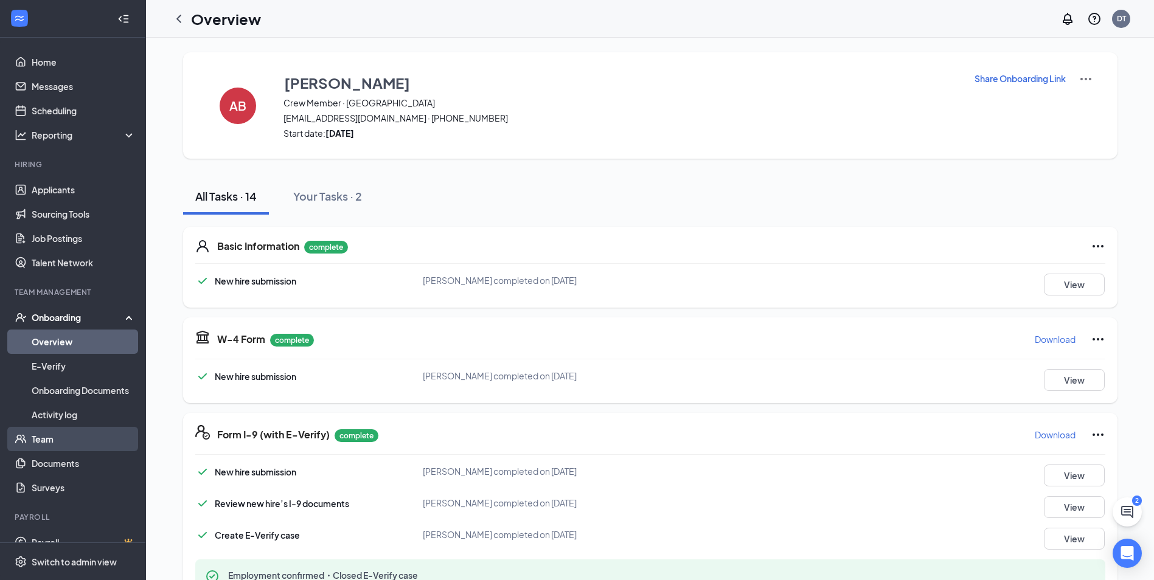
click at [57, 448] on link "Team" at bounding box center [84, 439] width 104 height 24
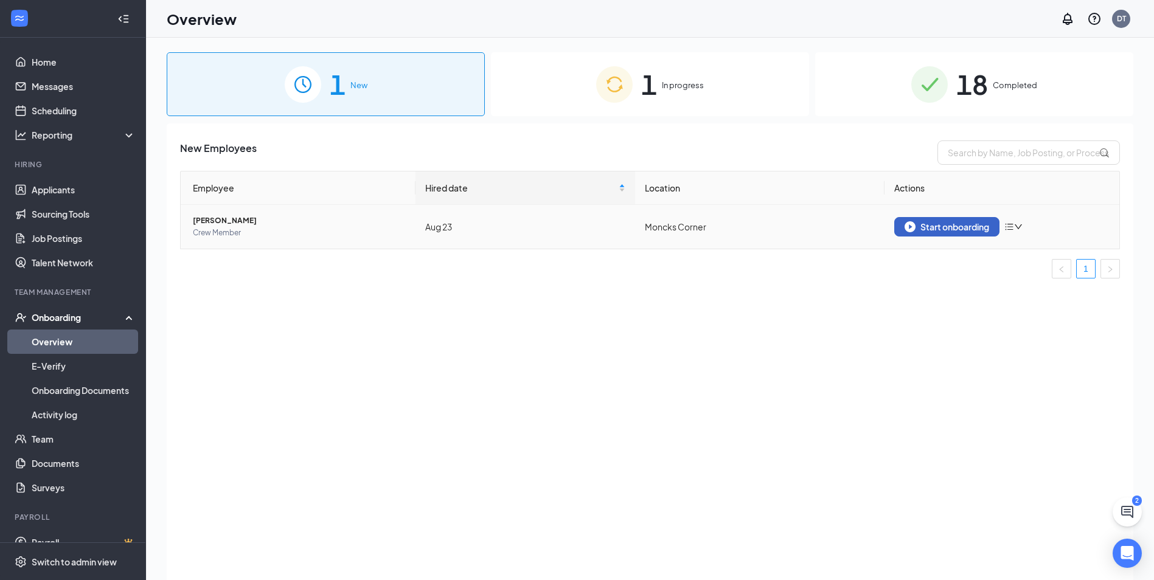
click at [920, 224] on div "Start onboarding" at bounding box center [946, 226] width 85 height 11
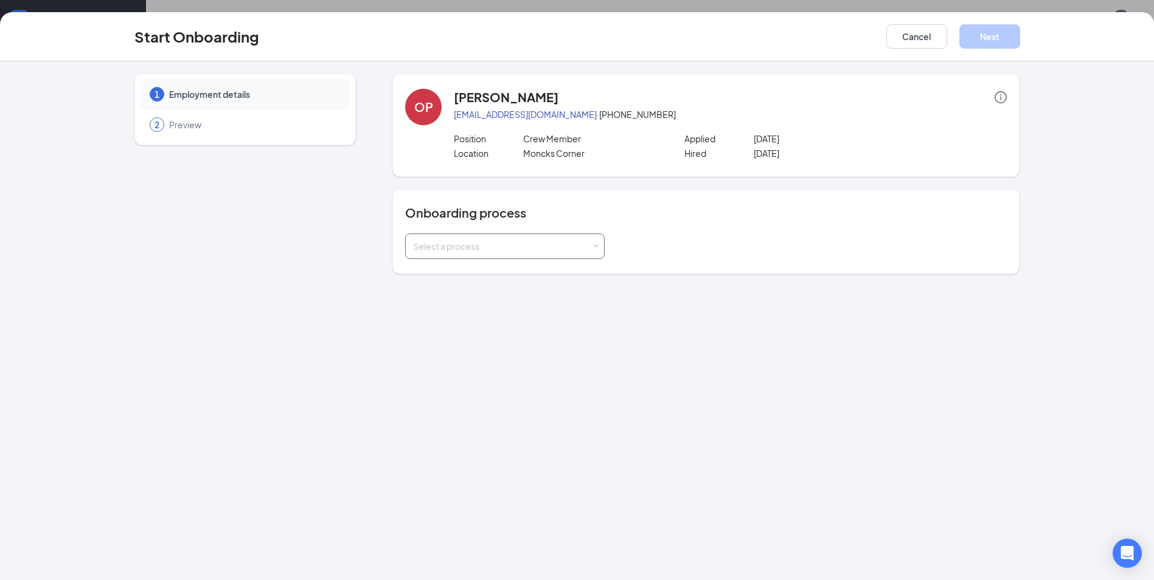
click at [580, 249] on div "Select a process" at bounding box center [502, 246] width 178 height 12
click at [557, 312] on li "Youth - Onboarding Process" at bounding box center [505, 316] width 200 height 22
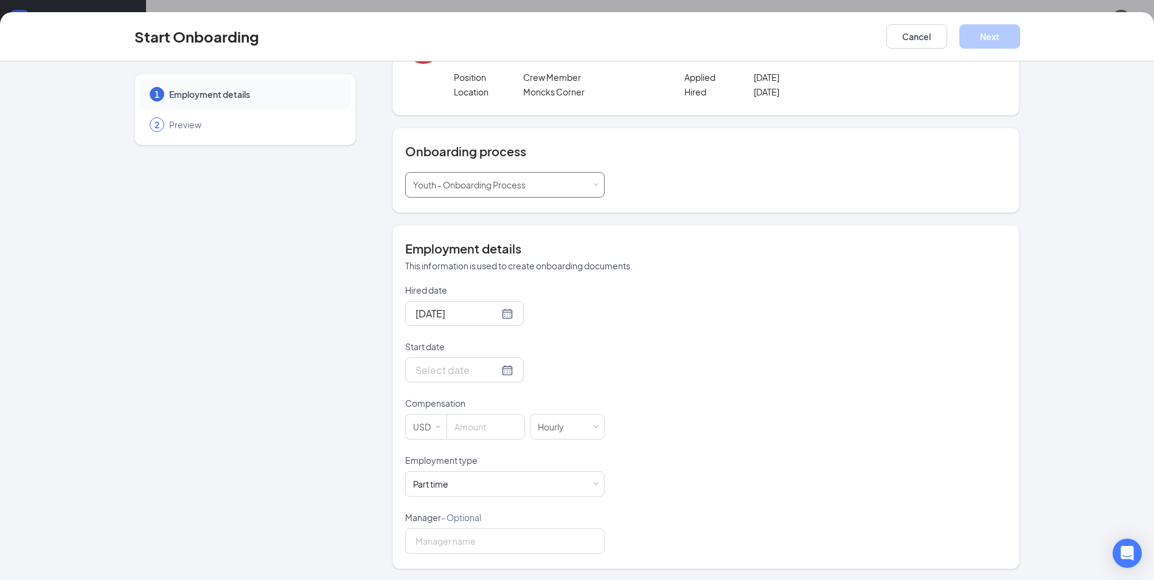
scroll to position [63, 0]
click at [495, 314] on div at bounding box center [464, 312] width 98 height 15
type input "Aug 23, 2025"
click at [547, 435] on div "23" at bounding box center [554, 439] width 15 height 15
click at [493, 371] on div at bounding box center [464, 368] width 98 height 15
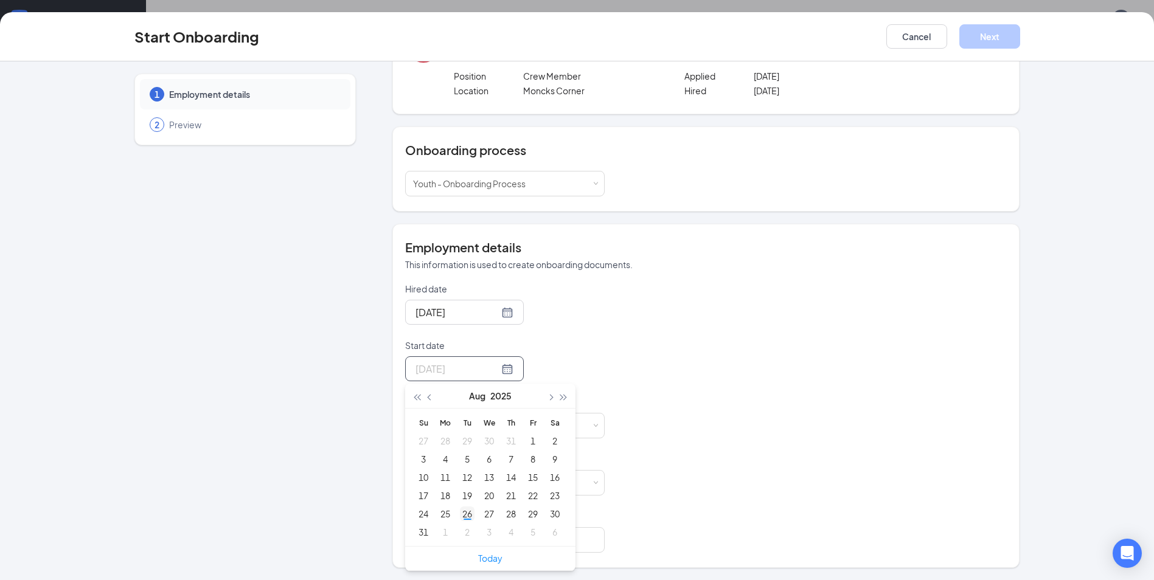
type input "Aug 26, 2025"
click at [463, 511] on div "26" at bounding box center [467, 514] width 15 height 15
click at [464, 423] on input at bounding box center [485, 426] width 77 height 24
type input "12"
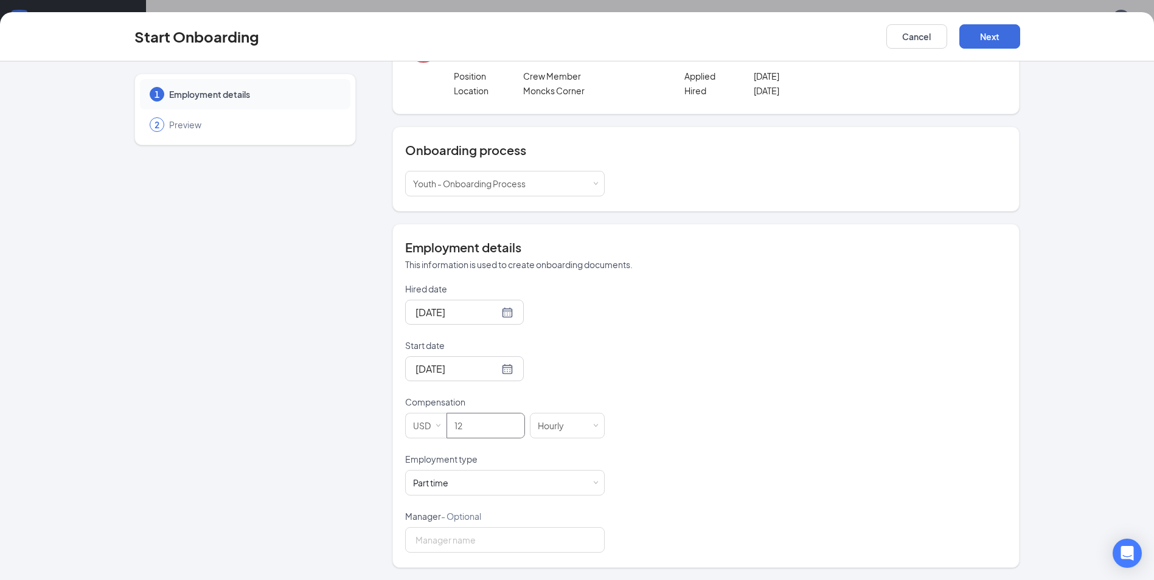
click at [705, 380] on div "Hired date Aug 23, 2025 Aug 2025 Su Mo Tu We Th Fr Sa 27 28 29 30 31 1 2 3 4 5 …" at bounding box center [706, 418] width 602 height 270
click at [976, 36] on button "Next" at bounding box center [989, 36] width 61 height 24
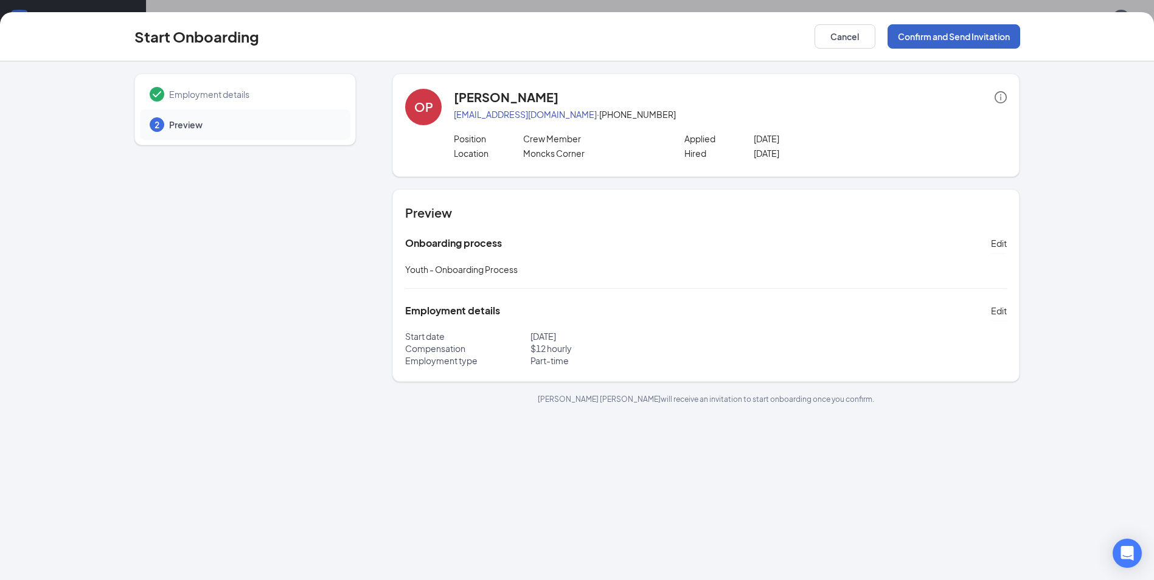
click at [926, 36] on button "Confirm and Send Invitation" at bounding box center [953, 36] width 133 height 24
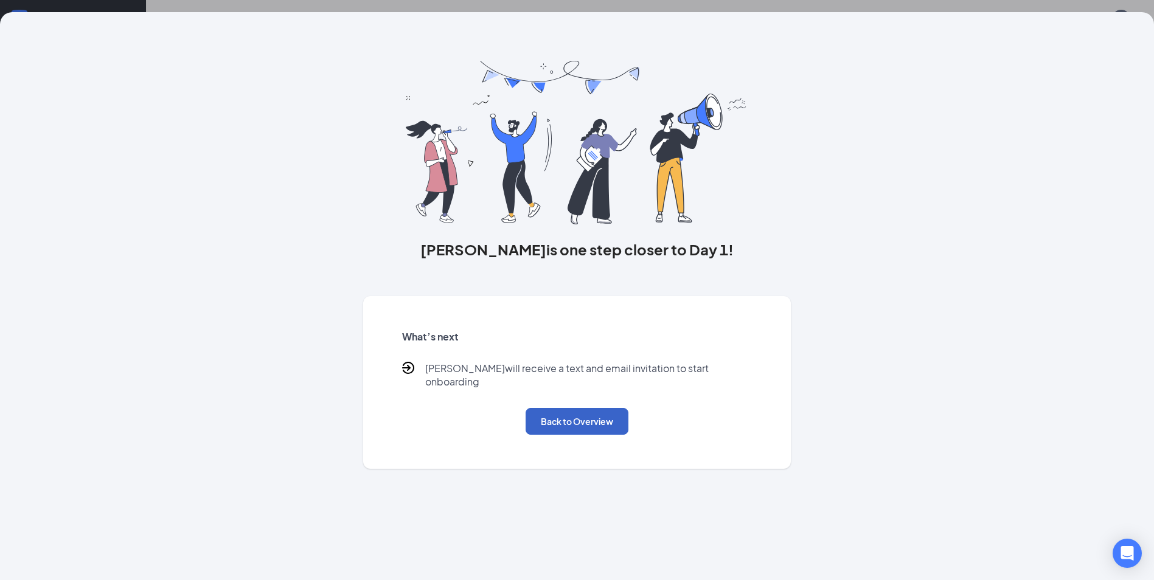
click at [595, 415] on button "Back to Overview" at bounding box center [577, 421] width 103 height 27
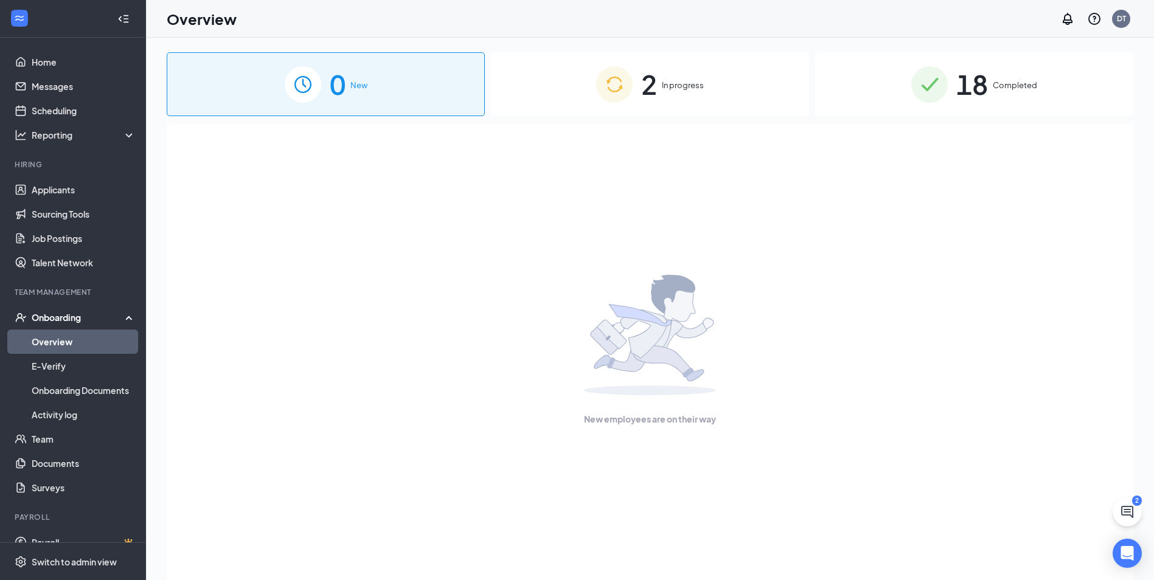
click at [652, 80] on span "2" at bounding box center [649, 84] width 16 height 42
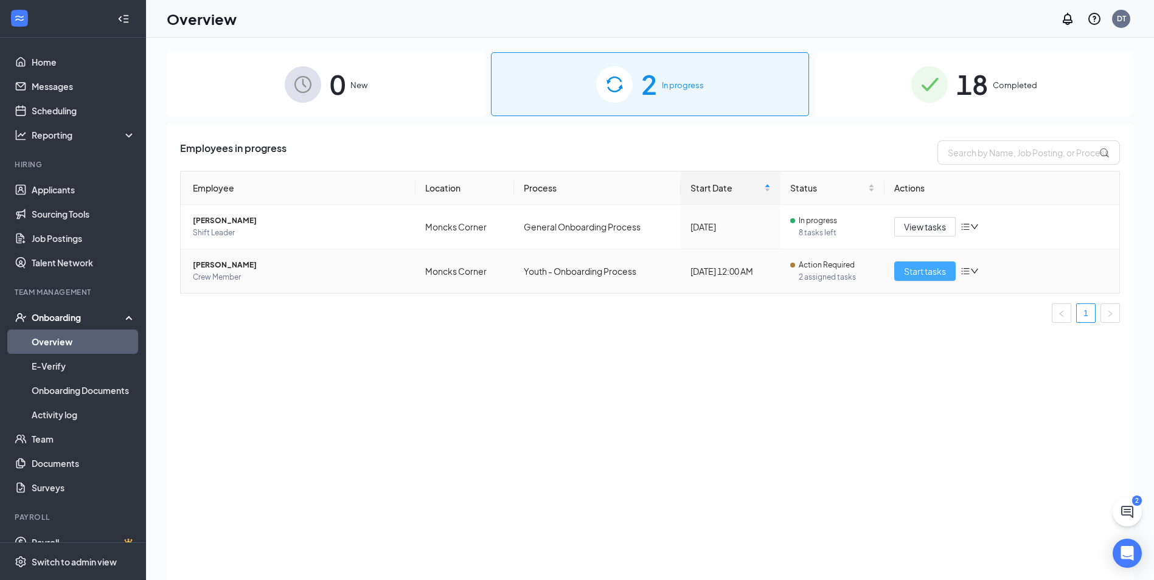
click at [914, 276] on span "Start tasks" at bounding box center [925, 271] width 42 height 13
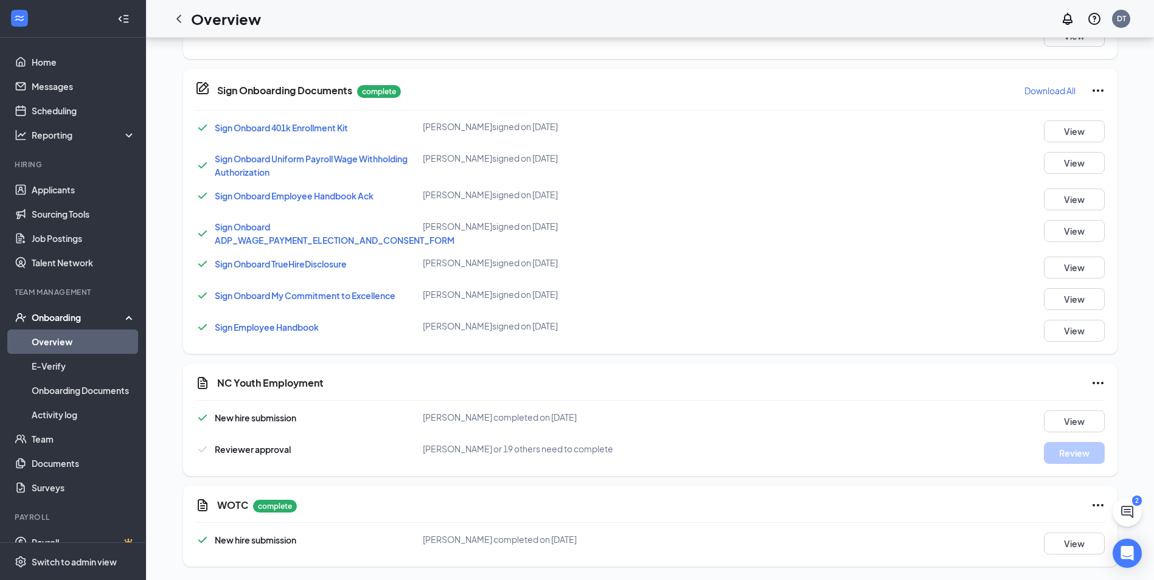
scroll to position [595, 0]
click at [1075, 542] on button "View" at bounding box center [1074, 543] width 61 height 22
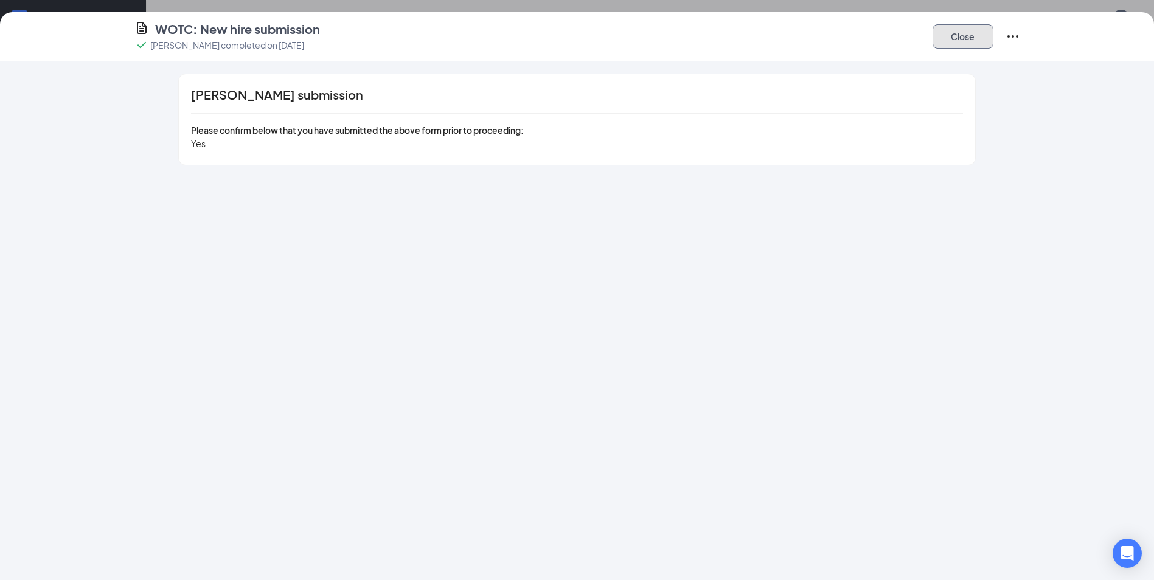
drag, startPoint x: 964, startPoint y: 45, endPoint x: 960, endPoint y: 52, distance: 7.6
click at [962, 47] on button "Close" at bounding box center [962, 36] width 61 height 24
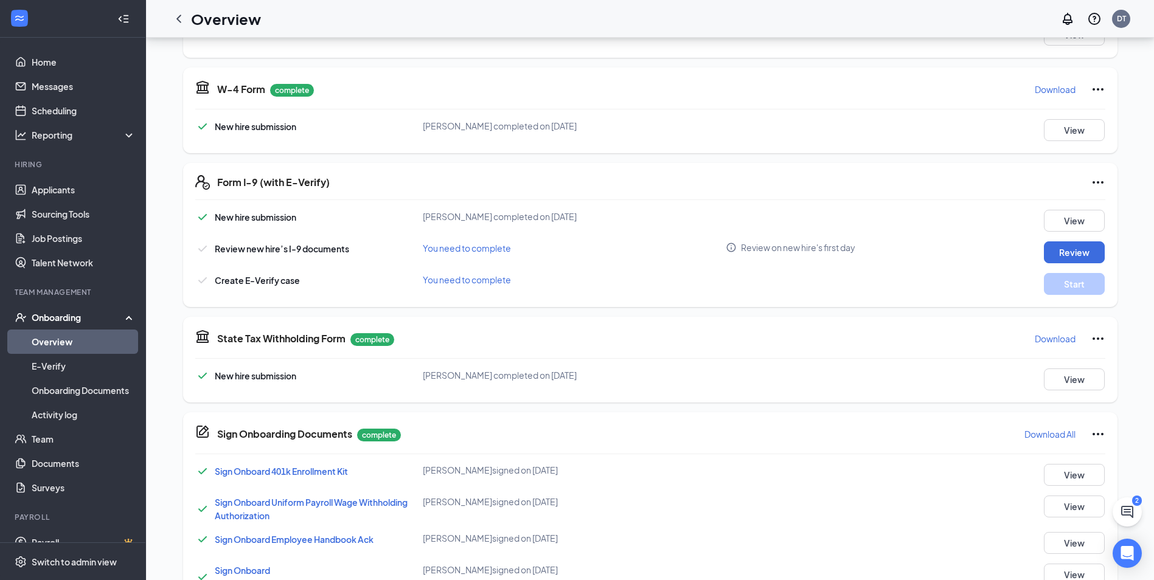
scroll to position [169, 0]
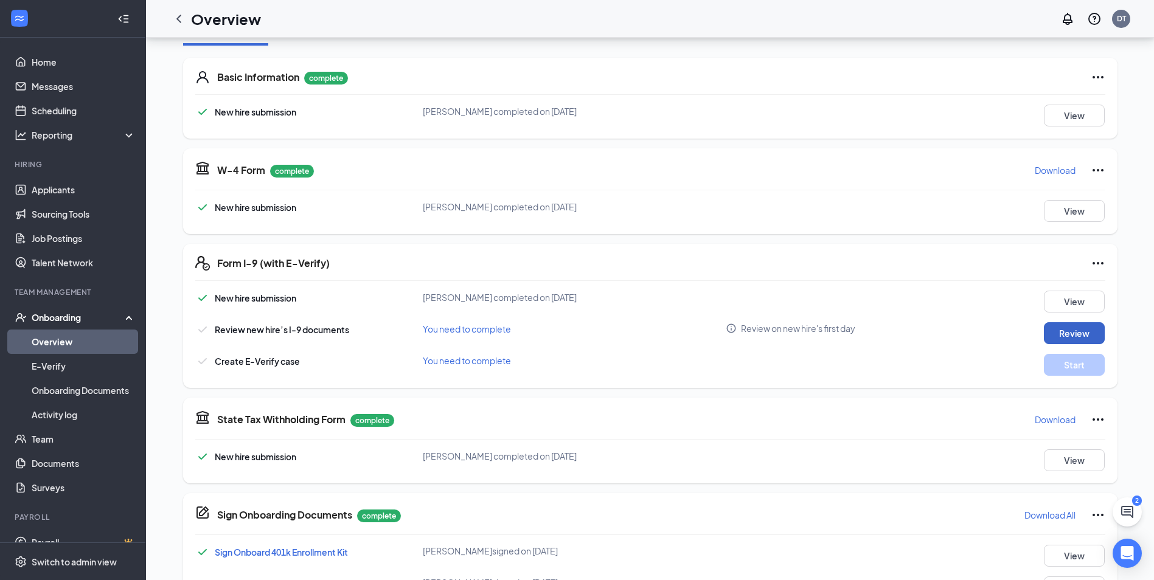
click at [1100, 336] on button "Review" at bounding box center [1074, 333] width 61 height 22
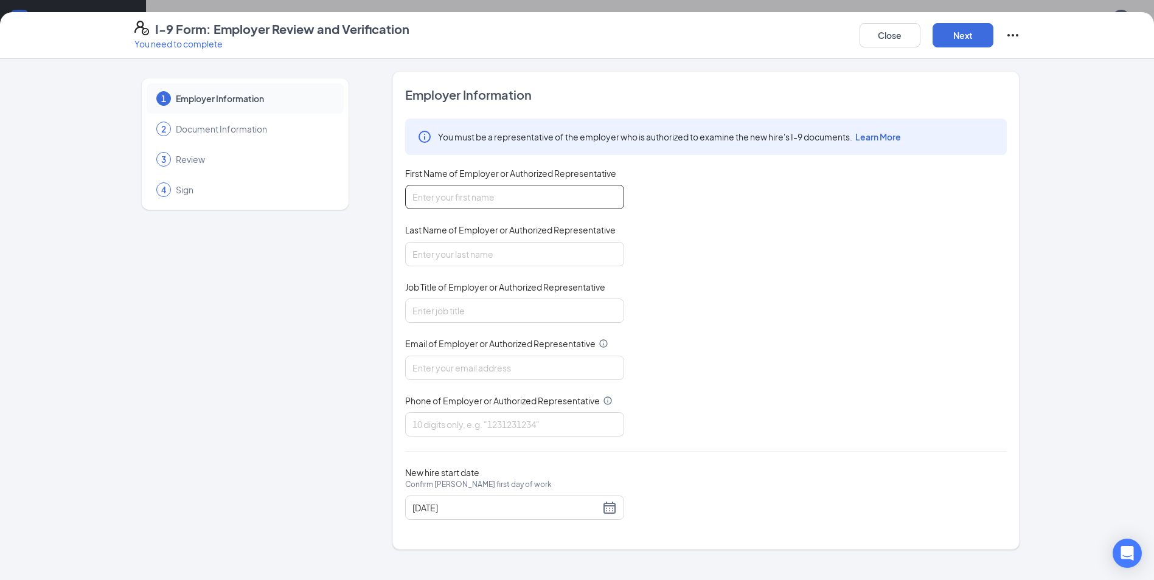
click at [550, 207] on input "First Name of Employer or Authorized Representative" at bounding box center [514, 197] width 219 height 24
type input "[PERSON_NAME]"
click at [523, 255] on input "Last Name of Employer or Authorized Representative" at bounding box center [514, 254] width 219 height 24
type input "[PERSON_NAME]"
click at [482, 323] on input "Job Title of Employer or Authorized Representative" at bounding box center [514, 311] width 219 height 24
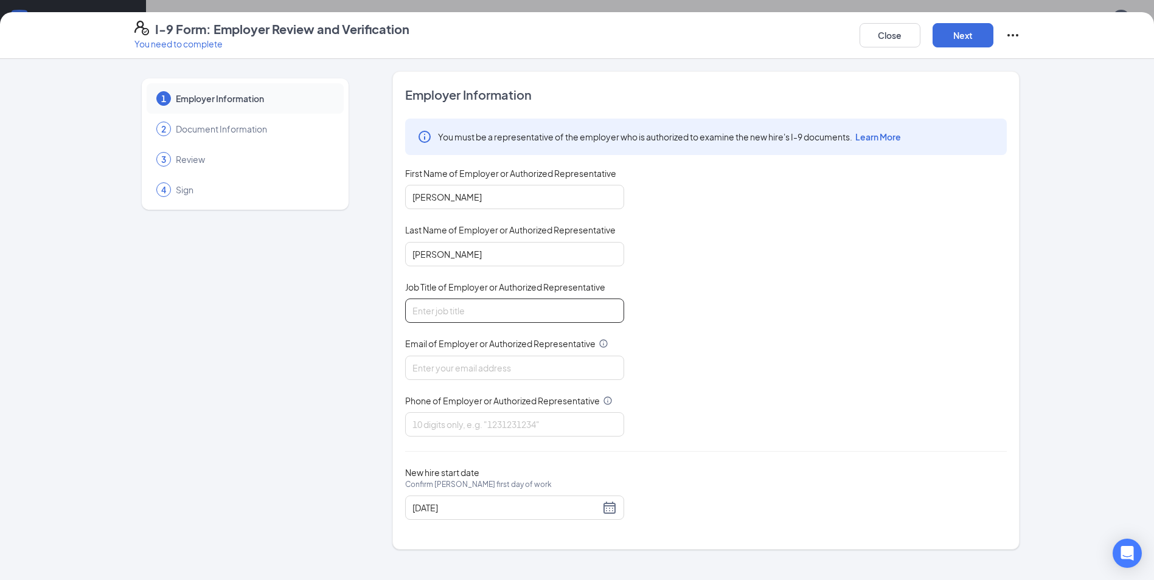
type input "General Manager"
click at [462, 375] on input "Email of Employer or Authorized Representative" at bounding box center [514, 368] width 219 height 24
type input "[EMAIL_ADDRESS][DOMAIN_NAME]"
click at [471, 423] on input "Phone of Employer or Authorized Representative" at bounding box center [514, 424] width 219 height 24
type input "7082520989"
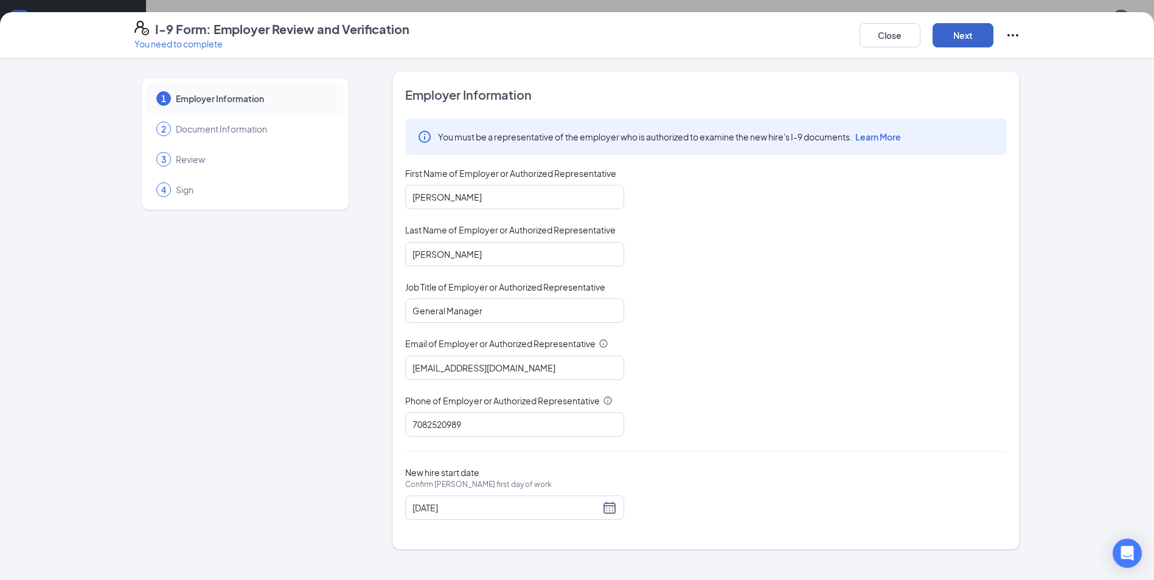
click at [949, 29] on button "Next" at bounding box center [962, 35] width 61 height 24
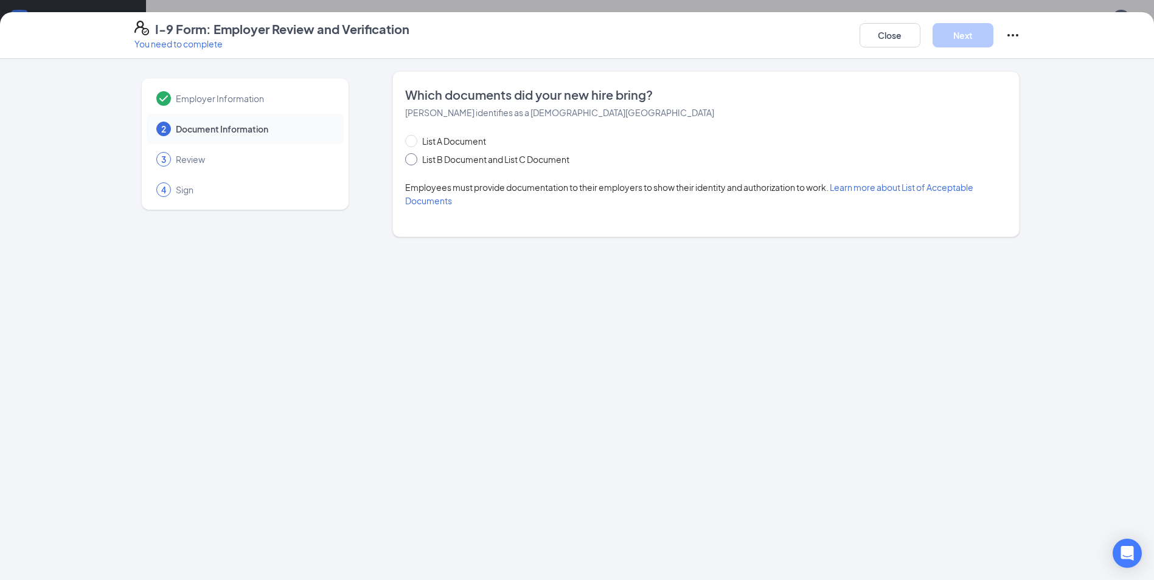
click at [529, 157] on span "List B Document and List C Document" at bounding box center [495, 159] width 157 height 13
click at [414, 157] on input "List B Document and List C Document" at bounding box center [409, 157] width 9 height 9
radio input "true"
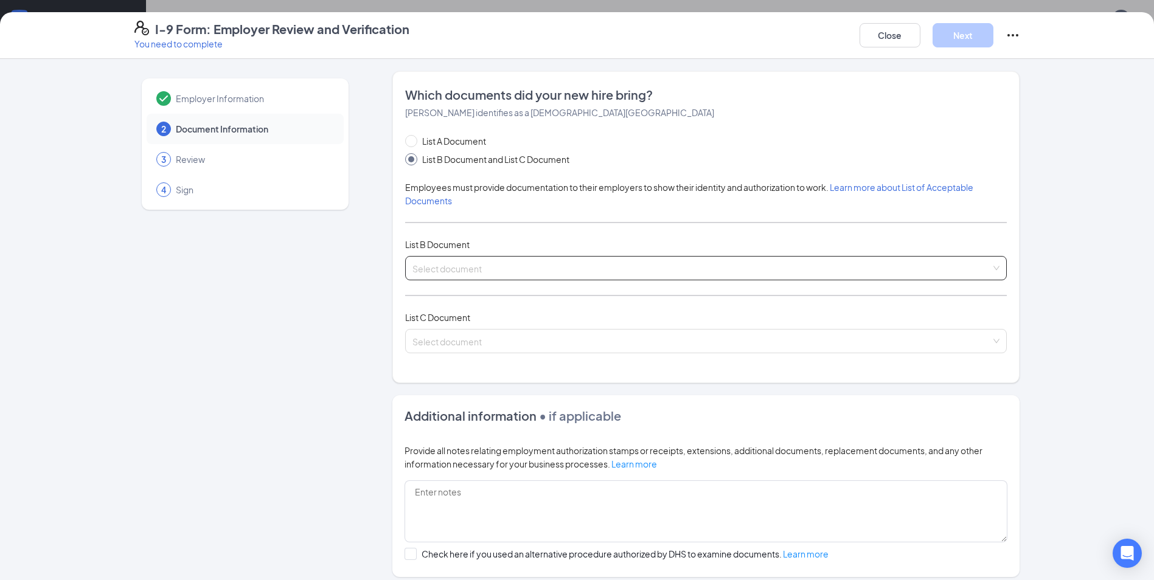
click at [517, 272] on input "search" at bounding box center [701, 266] width 578 height 18
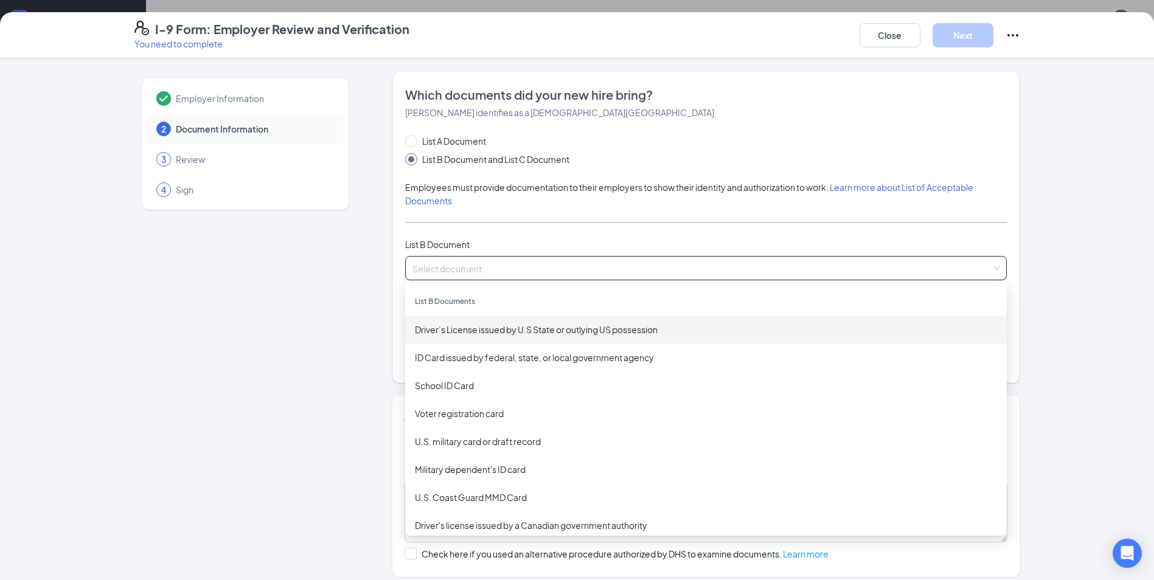
click at [518, 325] on div "Driver’s License issued by U.S State or outlying US possession" at bounding box center [706, 329] width 582 height 13
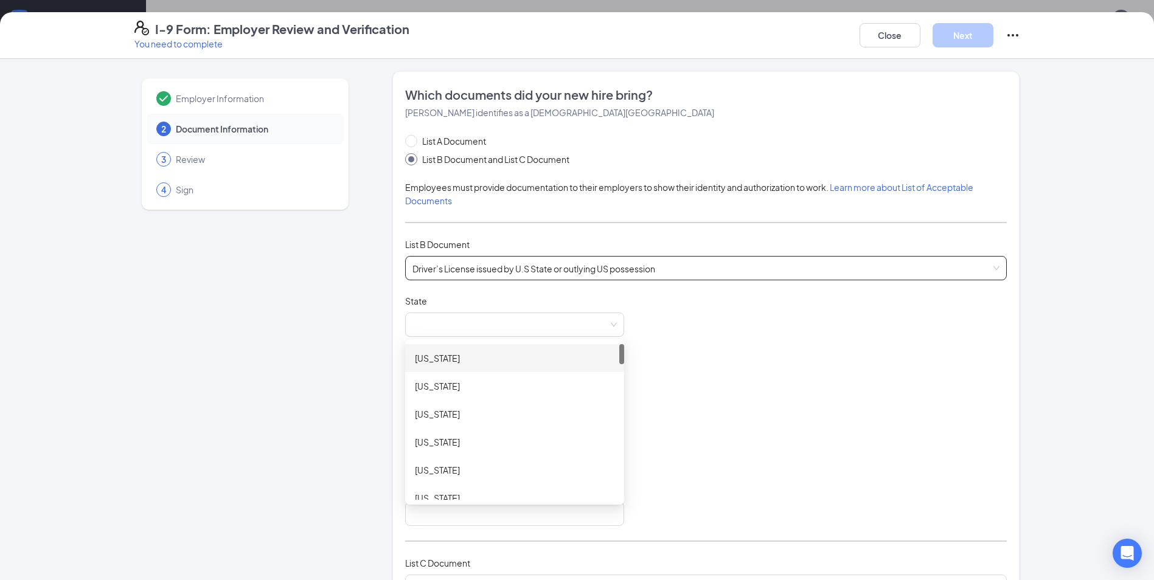
click at [518, 325] on span at bounding box center [514, 324] width 204 height 23
click at [502, 384] on div "South Carolina" at bounding box center [514, 373] width 219 height 28
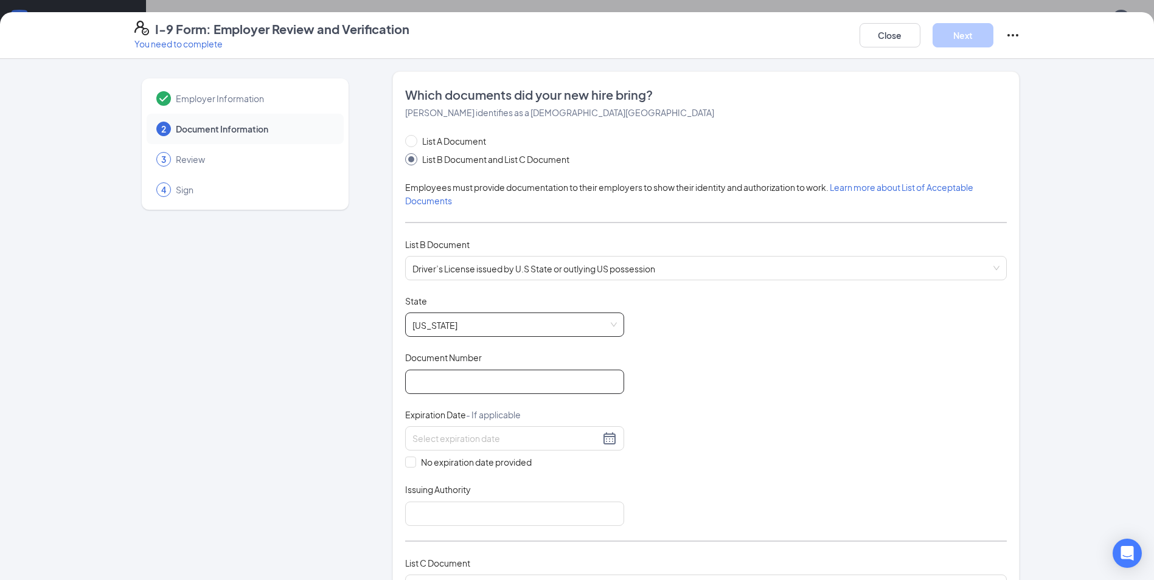
click at [502, 384] on input "Document Number" at bounding box center [514, 382] width 219 height 24
type input "107479849"
click at [682, 372] on div "Document Title Driver’s License issued by U.S State or outlying US possession S…" at bounding box center [706, 410] width 602 height 231
click at [602, 440] on div at bounding box center [514, 438] width 204 height 15
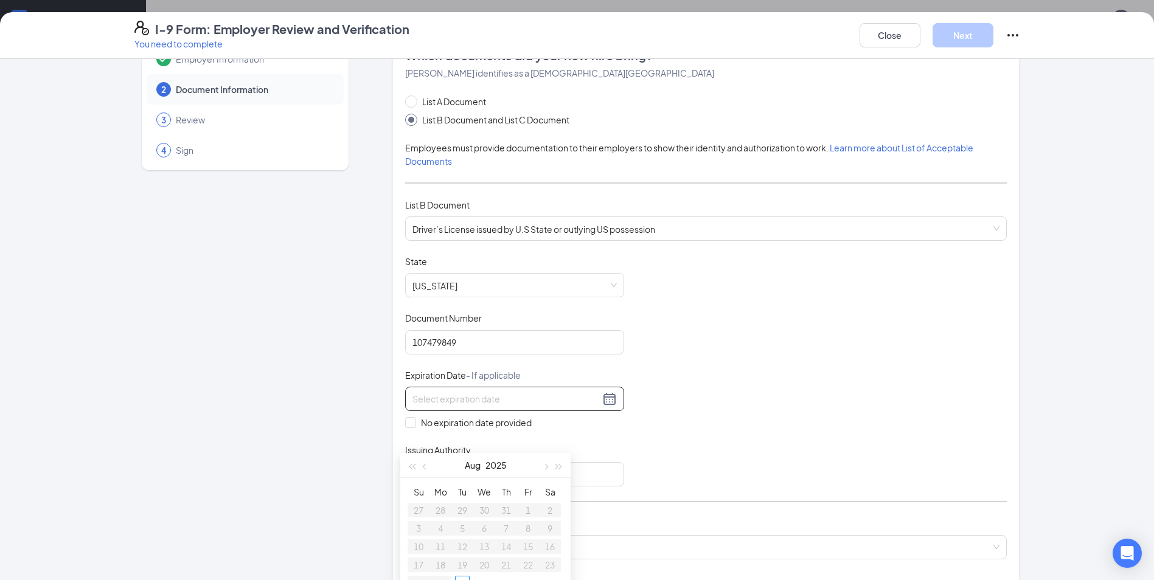
scroll to position [61, 0]
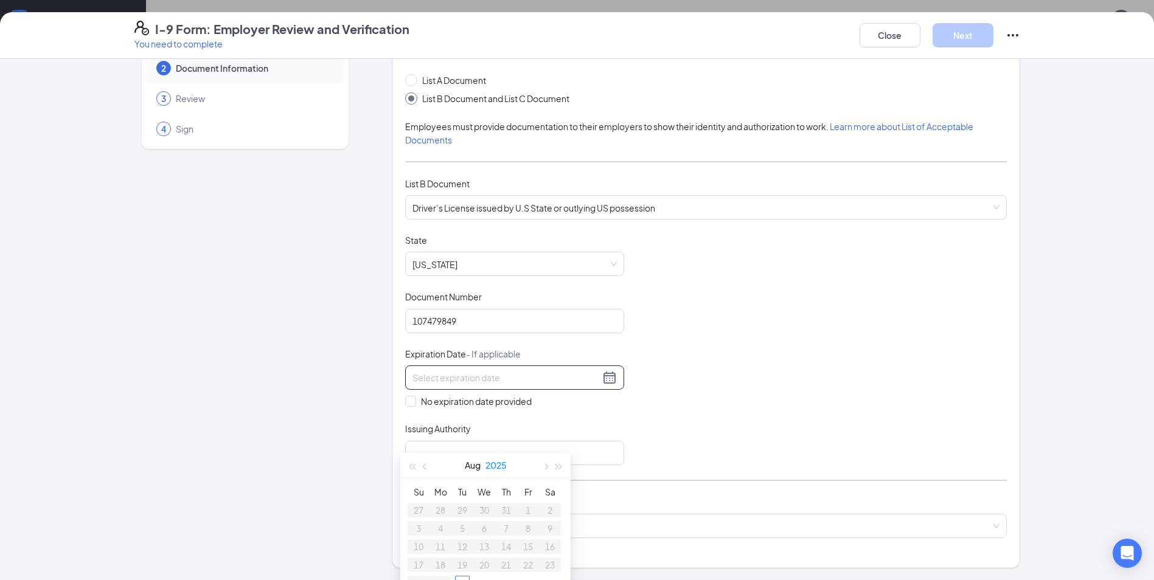
click at [488, 467] on button "2025" at bounding box center [495, 465] width 21 height 24
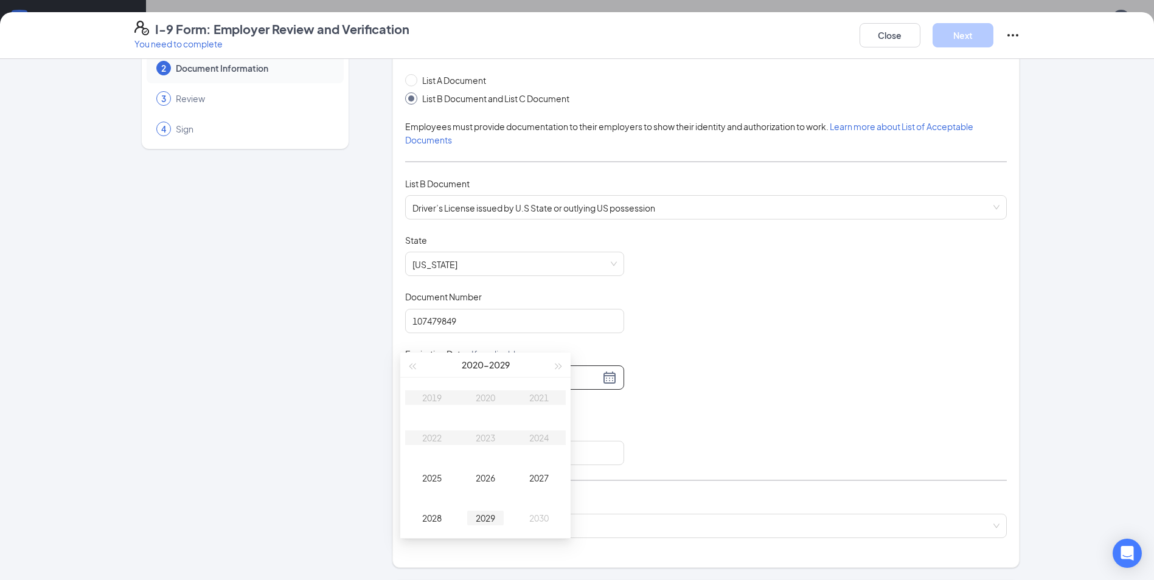
scroll to position [230, 0]
type input "[DATE]"
click at [437, 463] on div "2025" at bounding box center [432, 456] width 36 height 15
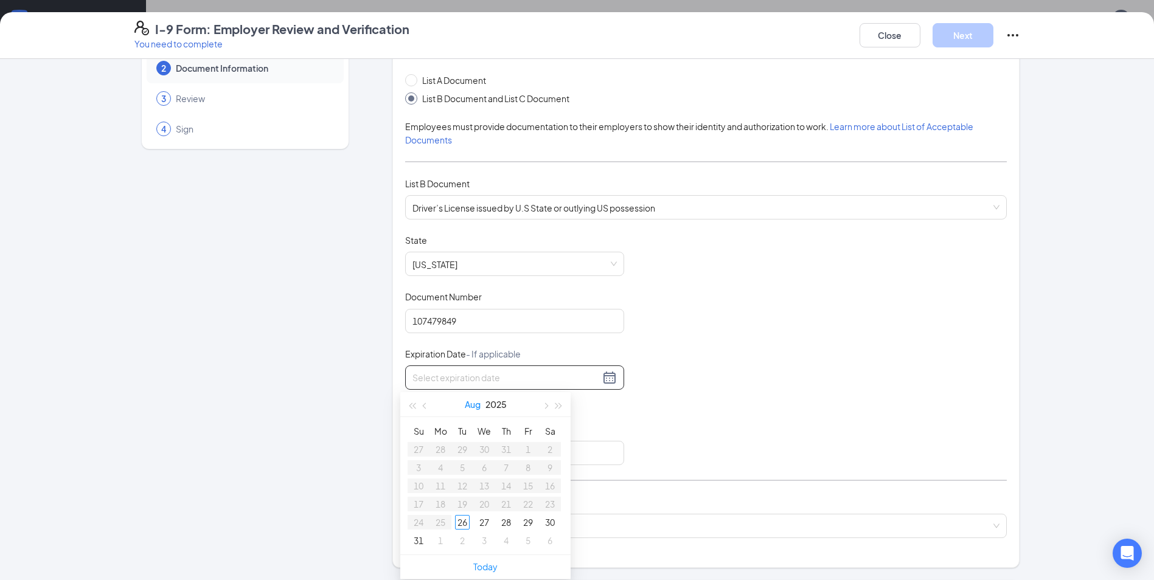
click at [480, 414] on button "Aug" at bounding box center [473, 404] width 16 height 24
type input "[DATE]"
click at [483, 403] on button "2025" at bounding box center [485, 404] width 21 height 24
click at [481, 551] on div "2029" at bounding box center [485, 557] width 36 height 15
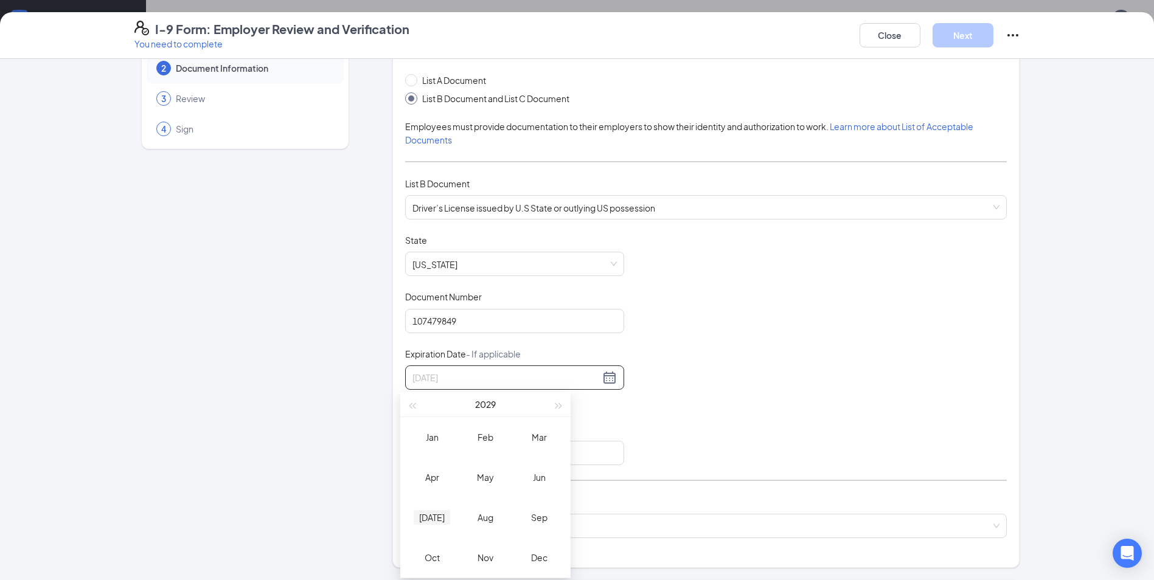
click at [430, 519] on div "[DATE]" at bounding box center [432, 517] width 36 height 15
type input "07/29/2029"
click at [418, 518] on div "29" at bounding box center [418, 522] width 15 height 15
click at [434, 459] on input "Issuing Authority" at bounding box center [514, 453] width 219 height 24
type input "SC"
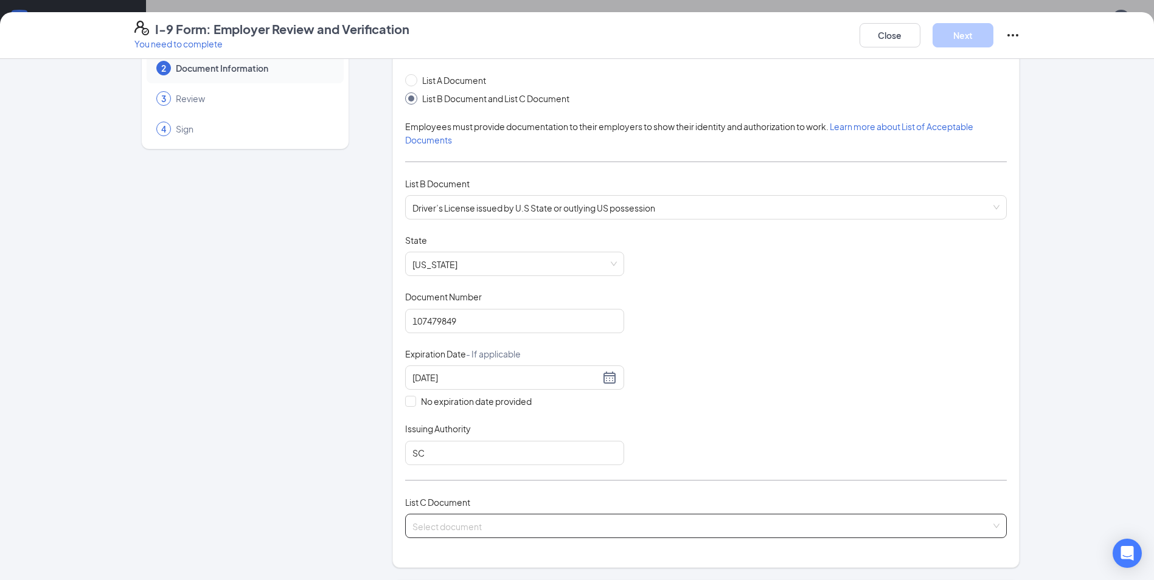
click at [457, 523] on input "search" at bounding box center [701, 524] width 578 height 18
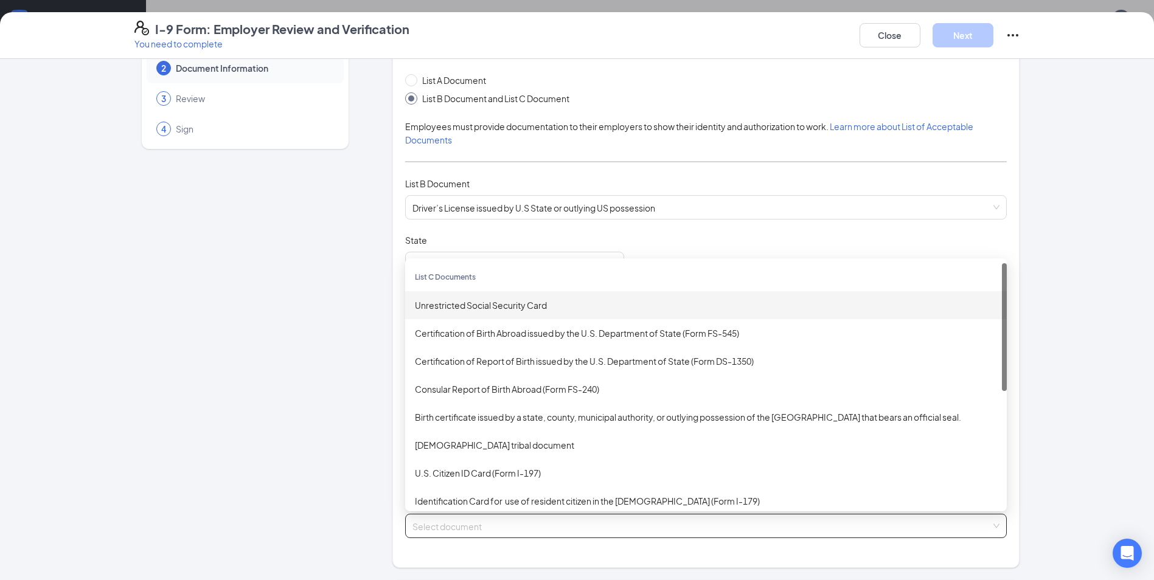
click at [489, 307] on div "Unrestricted Social Security Card" at bounding box center [706, 305] width 582 height 13
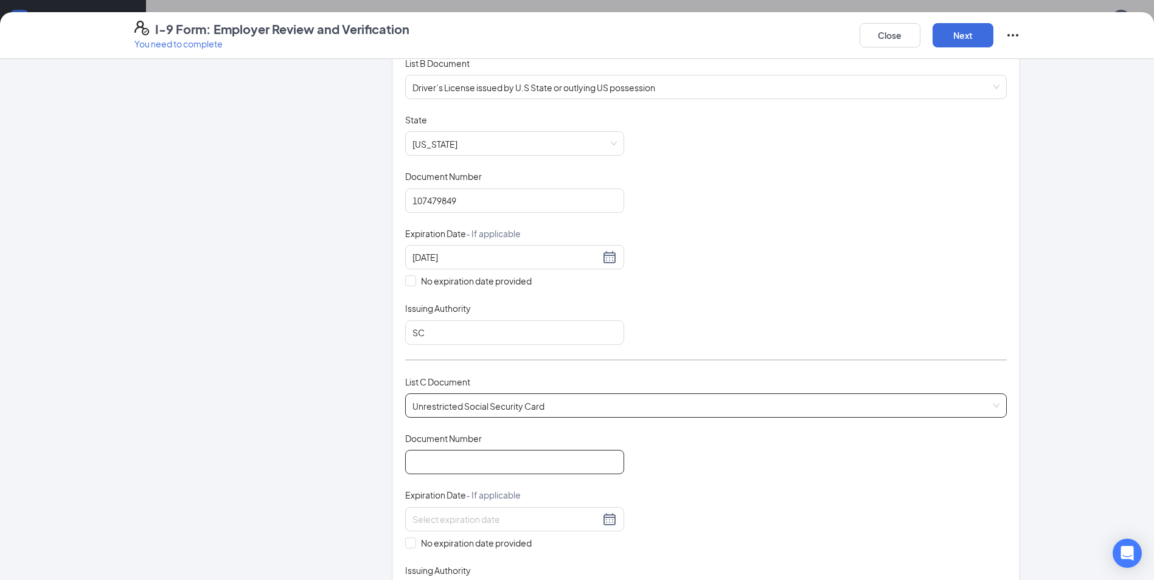
scroll to position [182, 0]
click at [463, 456] on input "Document Number" at bounding box center [514, 461] width 219 height 24
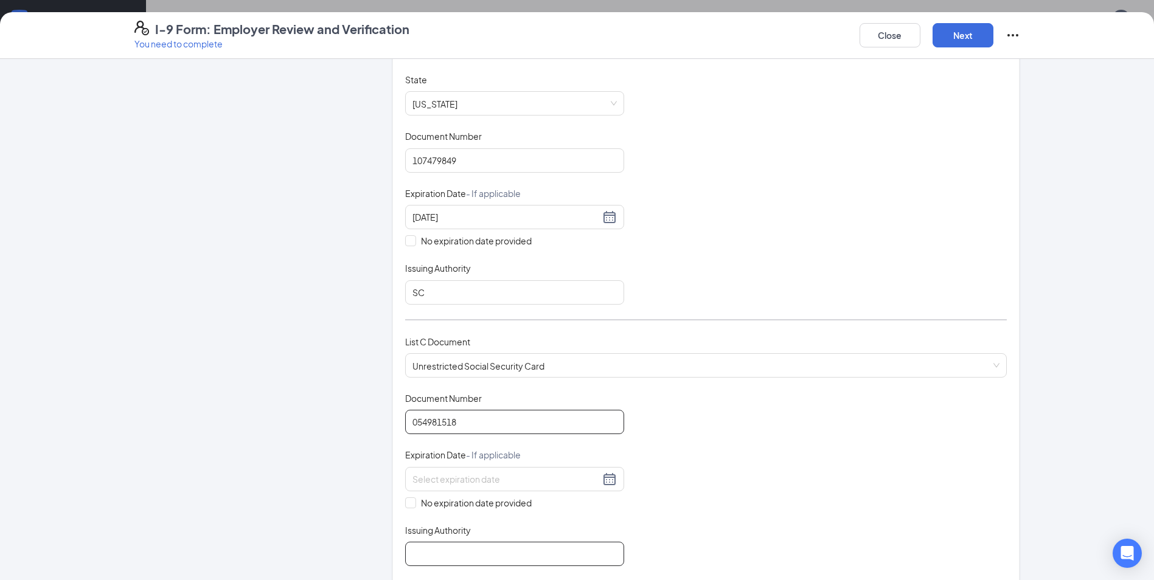
scroll to position [243, 0]
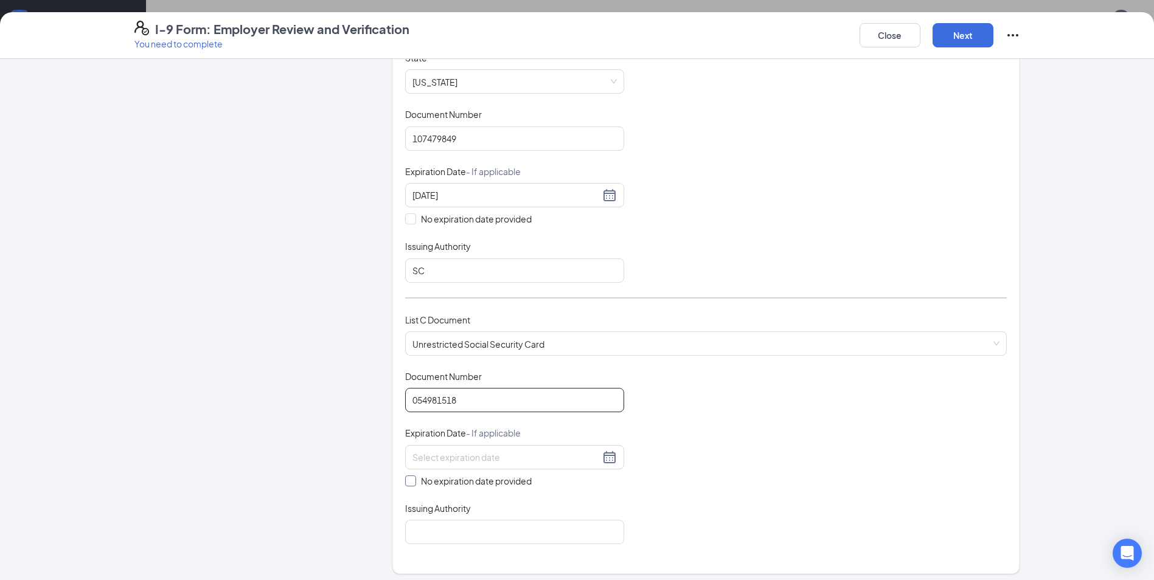
type input "054981518"
click at [405, 478] on input "No expiration date provided" at bounding box center [409, 480] width 9 height 9
checkbox input "true"
click at [440, 543] on input "Issuing Authority" at bounding box center [514, 534] width 219 height 24
type input "SSA"
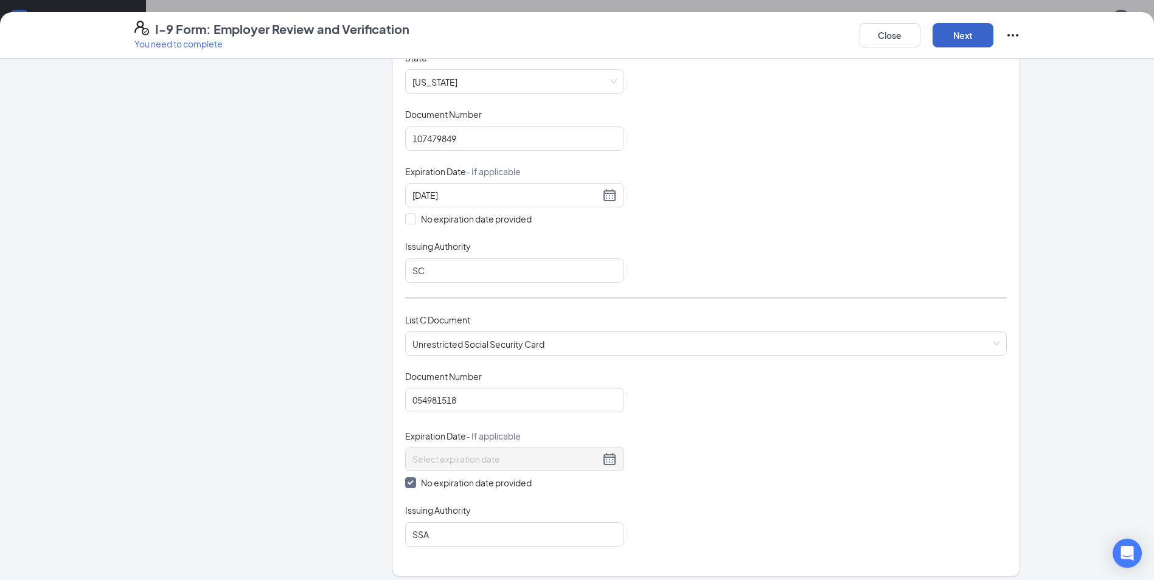
click at [961, 45] on button "Next" at bounding box center [962, 35] width 61 height 24
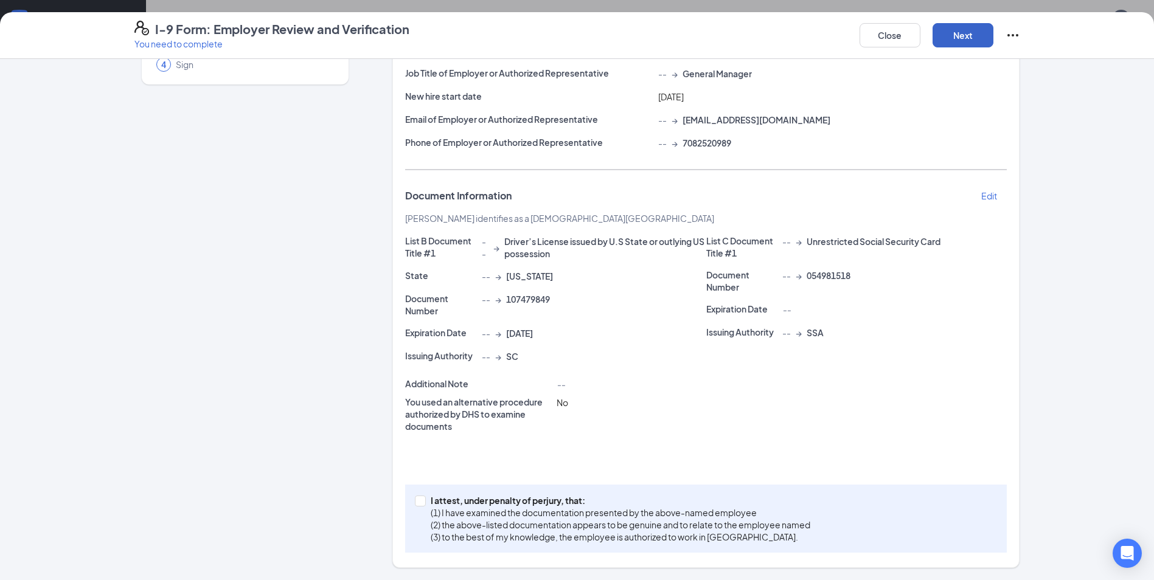
scroll to position [125, 0]
click at [415, 506] on span at bounding box center [420, 501] width 11 height 11
click at [415, 504] on input "I attest, under penalty of [PERSON_NAME], that: (1) I have examined the documen…" at bounding box center [419, 500] width 9 height 9
checkbox input "true"
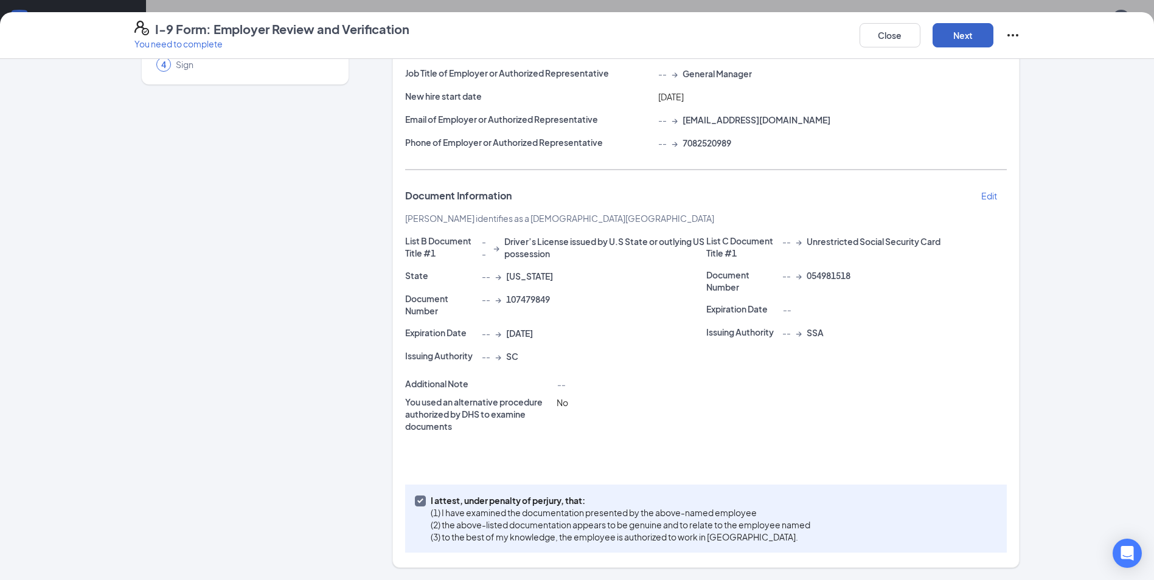
click at [971, 33] on button "Next" at bounding box center [962, 35] width 61 height 24
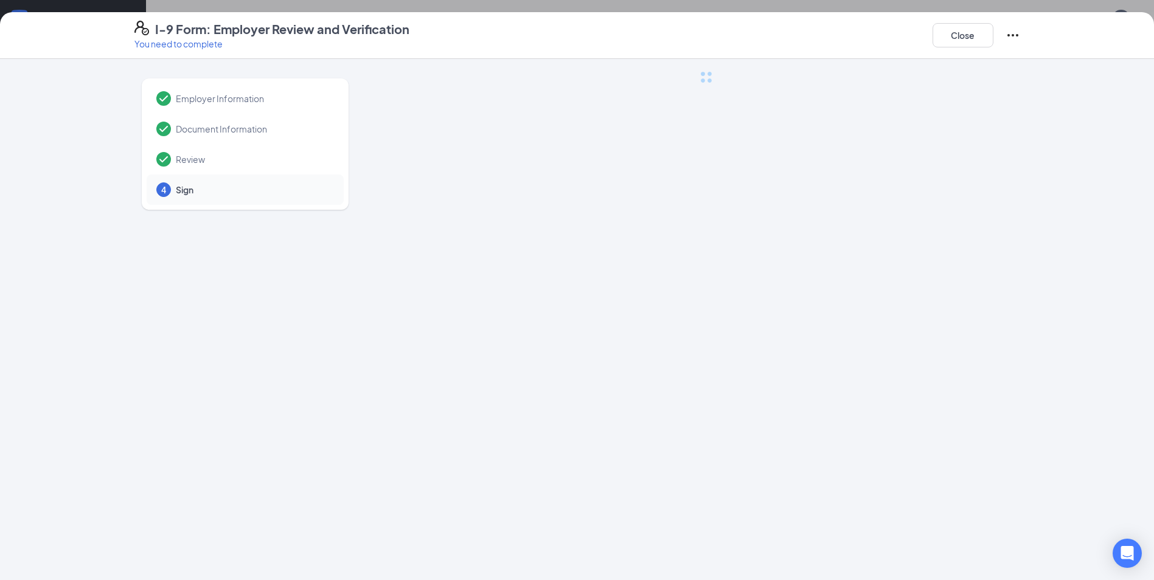
scroll to position [0, 0]
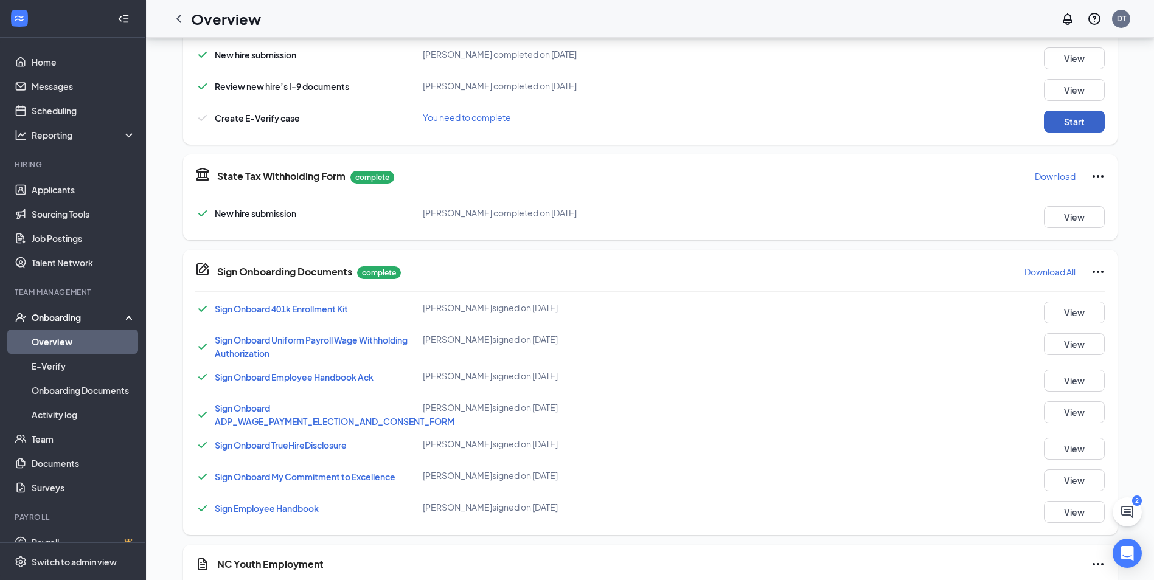
click at [1066, 127] on button "Start" at bounding box center [1074, 122] width 61 height 22
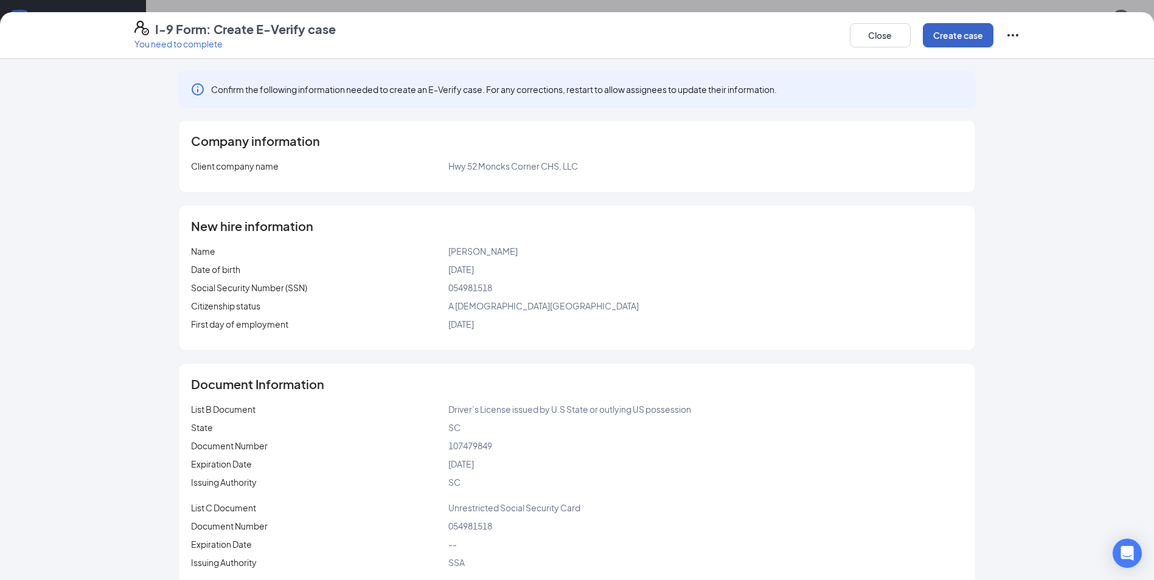
click at [978, 41] on button "Create case" at bounding box center [958, 35] width 71 height 24
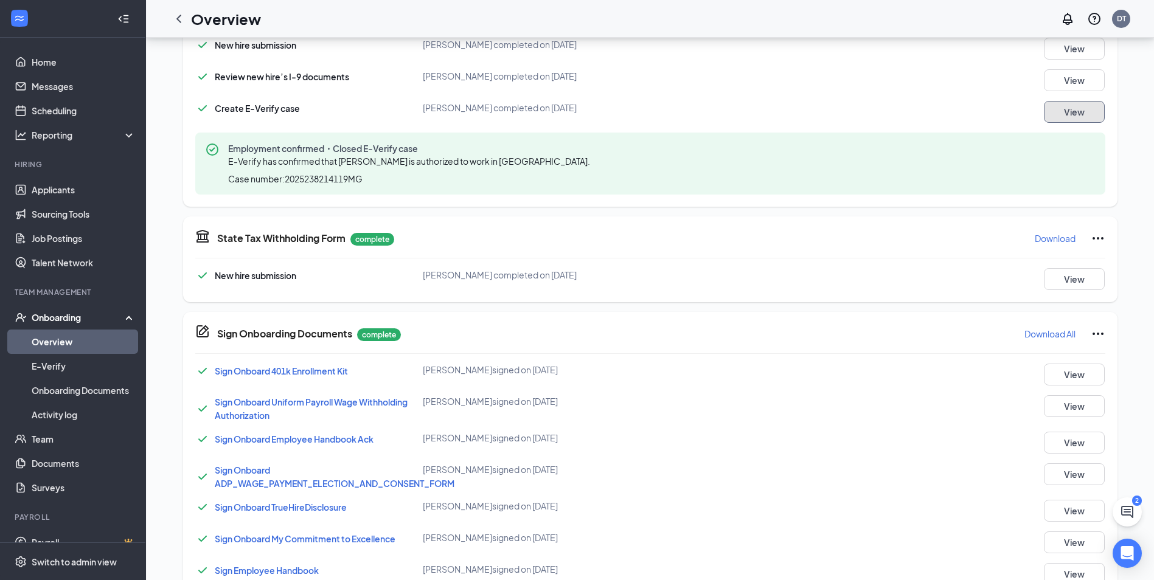
scroll to position [363, 0]
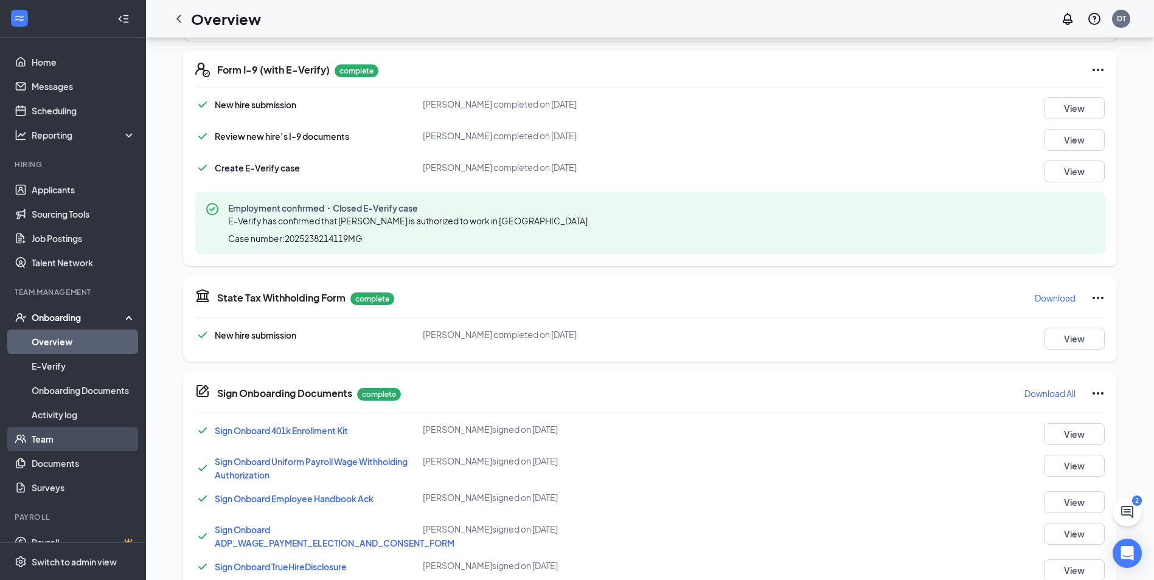
click at [55, 444] on link "Team" at bounding box center [84, 439] width 104 height 24
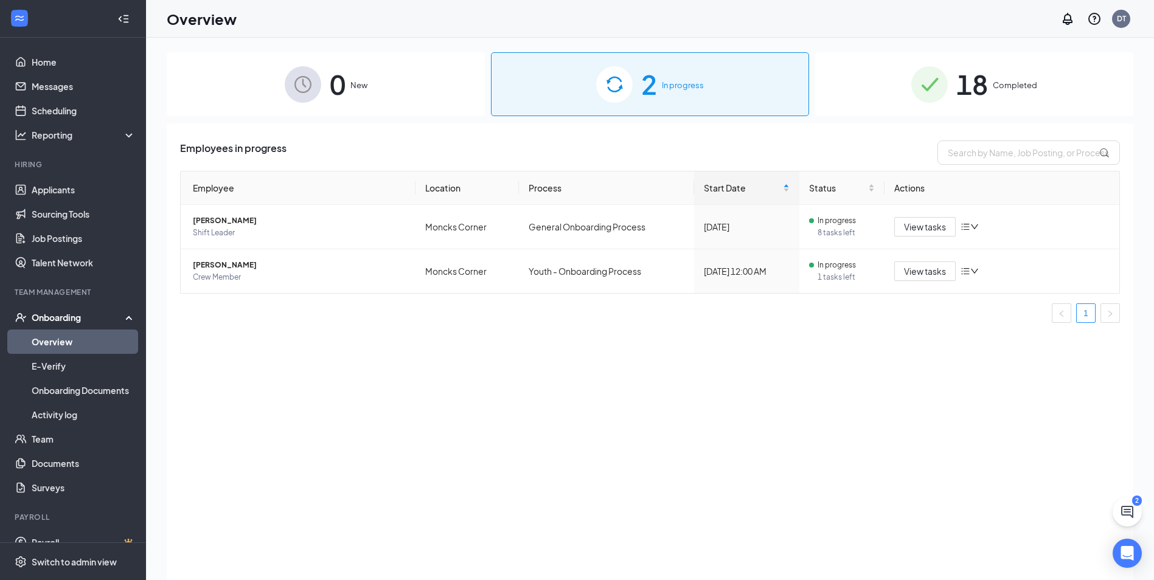
click at [687, 88] on span "In progress" at bounding box center [683, 85] width 42 height 12
click at [935, 270] on span "View tasks" at bounding box center [925, 271] width 42 height 13
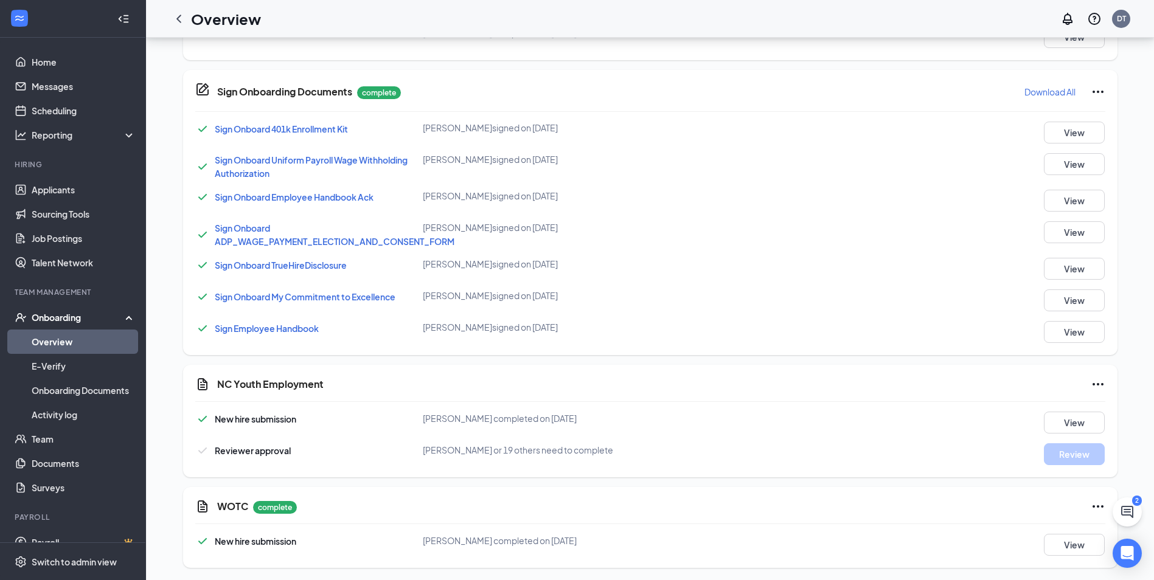
scroll to position [671, 0]
click at [1102, 384] on icon "Ellipses" at bounding box center [1098, 382] width 15 height 15
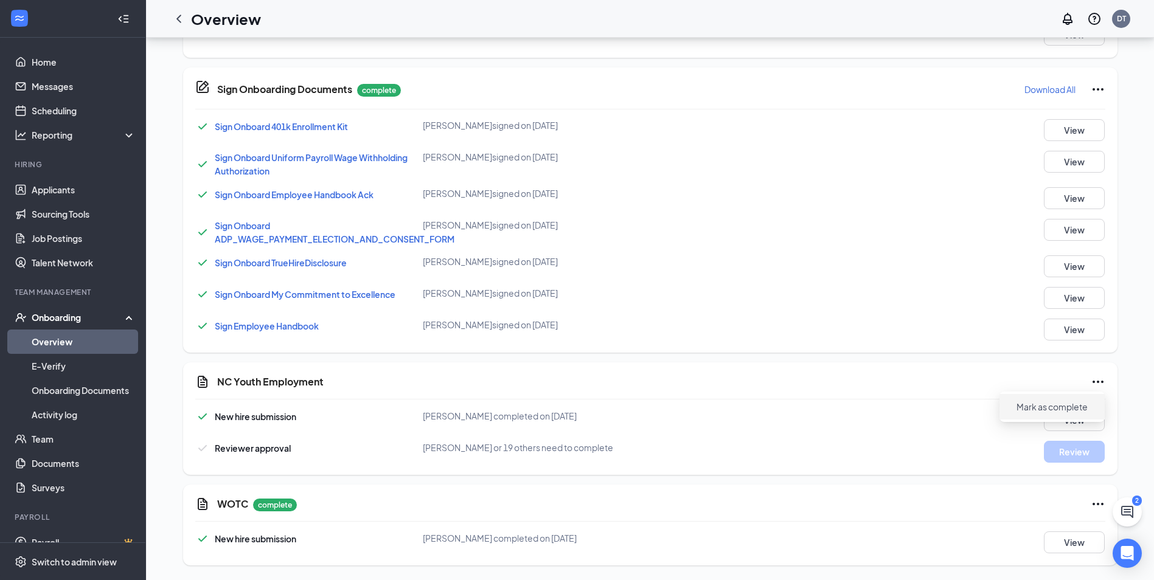
click at [1074, 403] on span "Mark as complete" at bounding box center [1051, 407] width 71 height 12
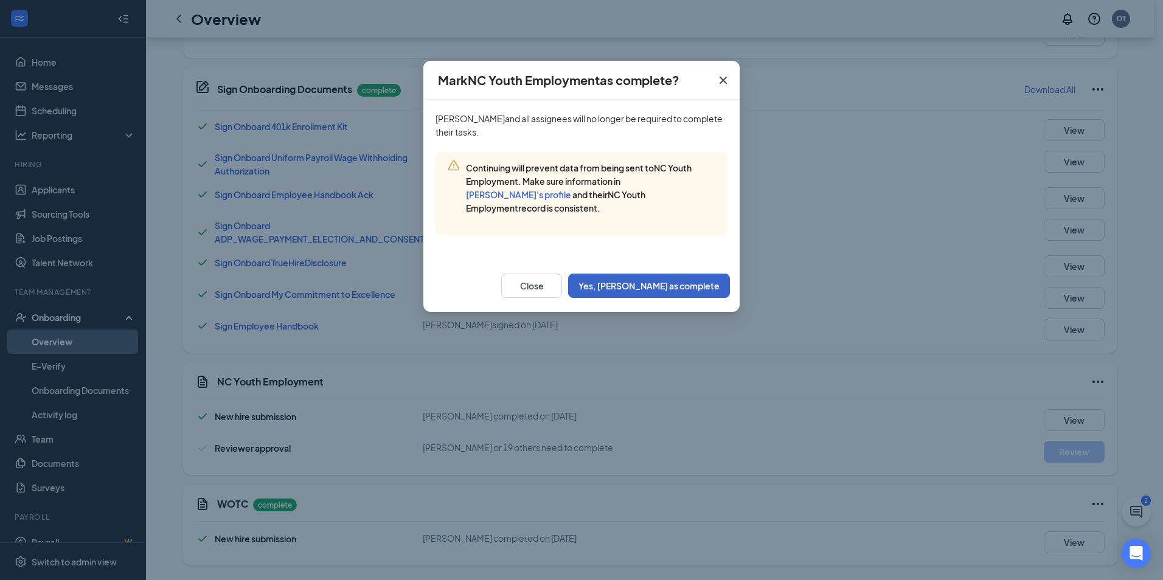
click at [662, 283] on button "Yes, mark as complete" at bounding box center [649, 286] width 162 height 24
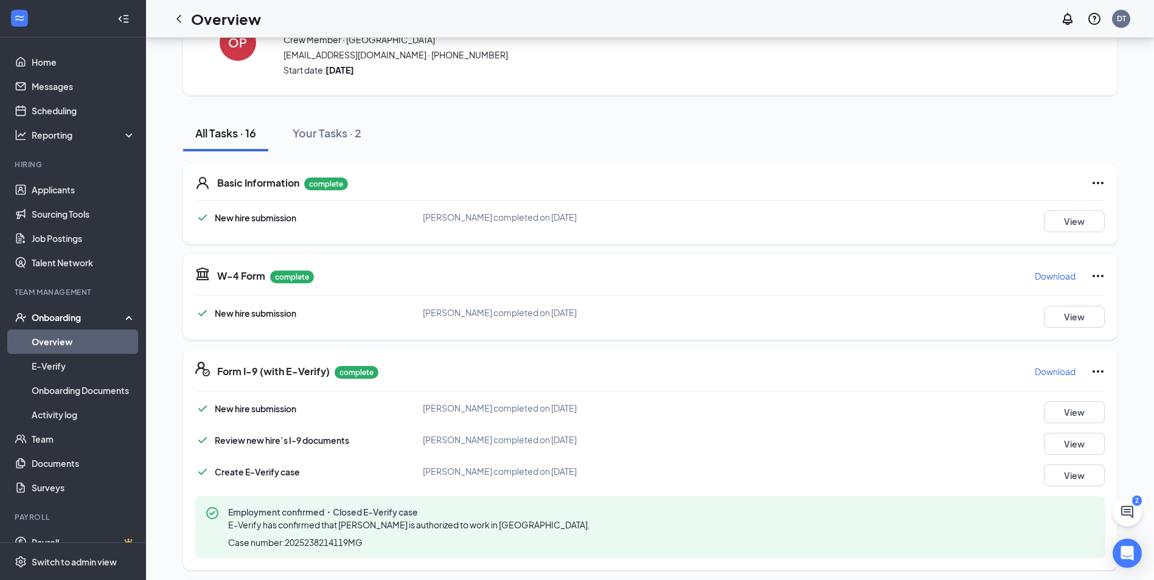
scroll to position [2, 0]
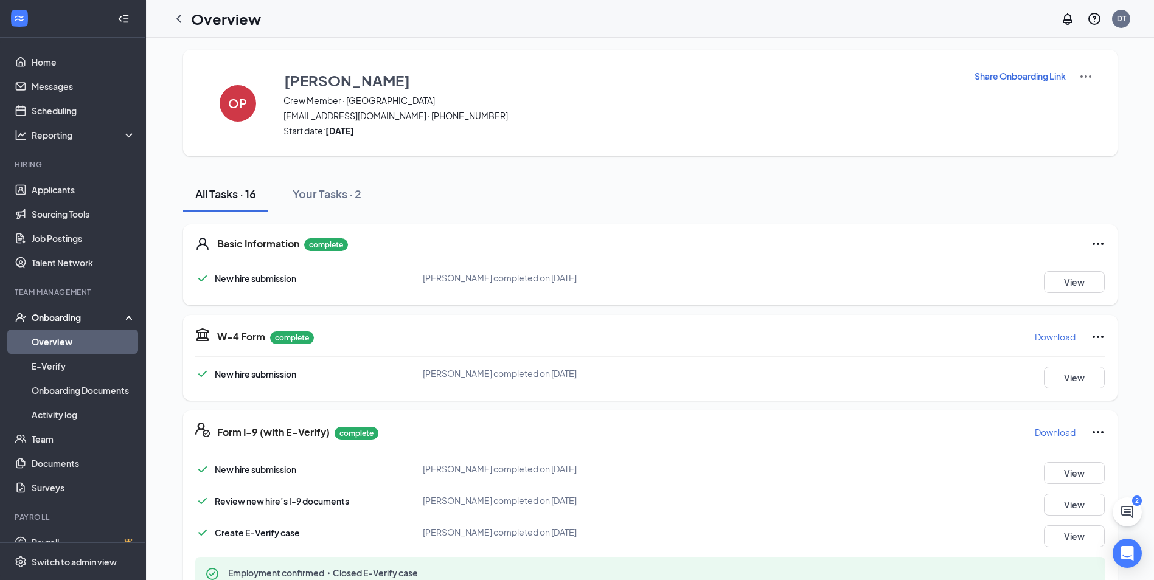
click at [51, 335] on link "Overview" at bounding box center [84, 342] width 104 height 24
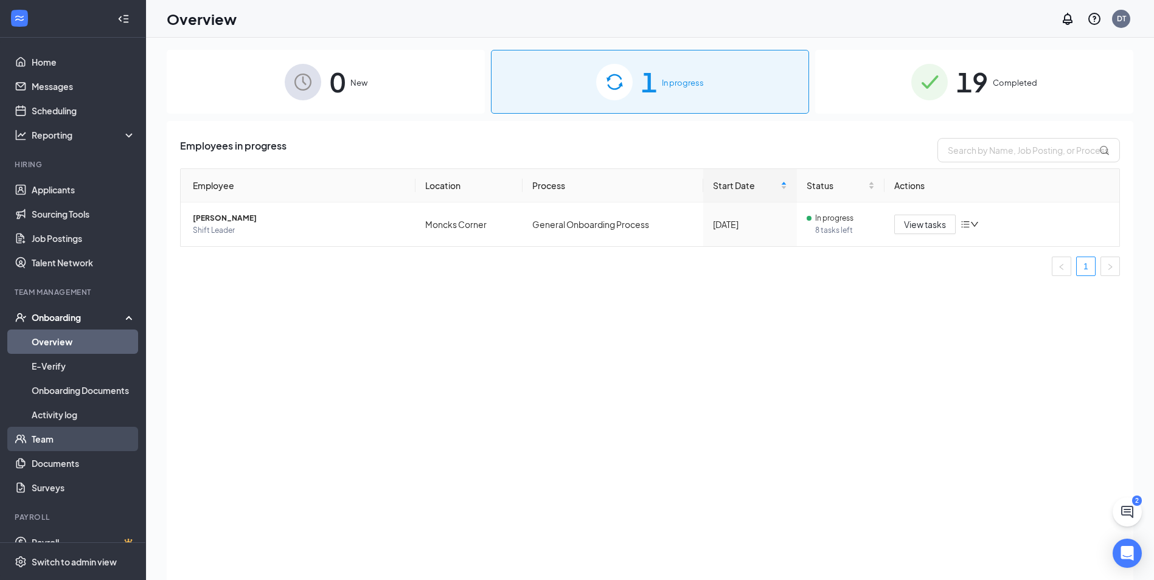
click at [57, 439] on link "Team" at bounding box center [84, 439] width 104 height 24
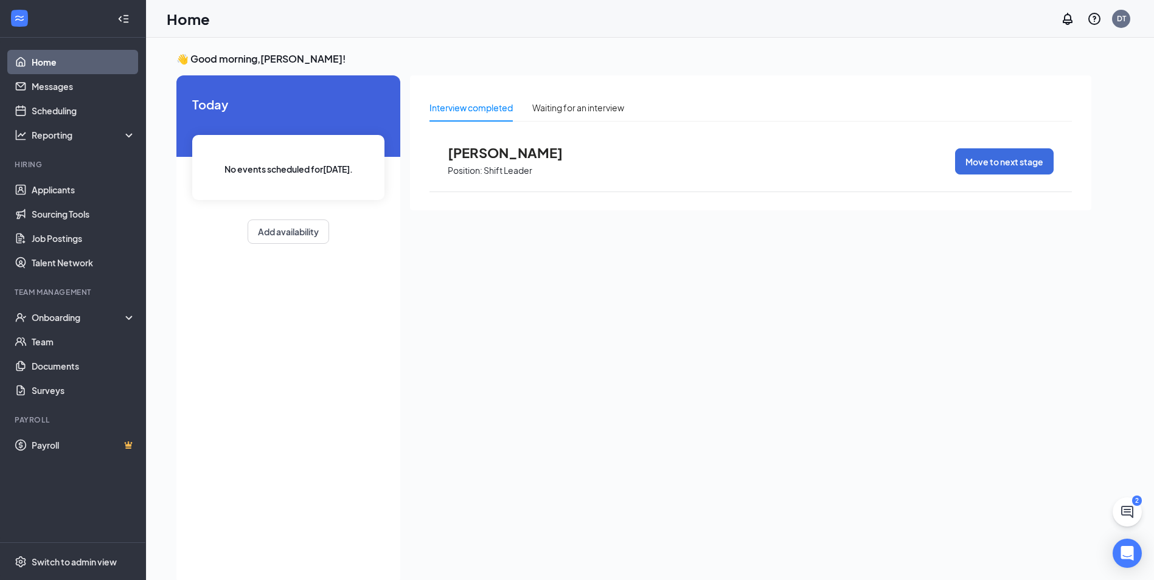
click at [589, 169] on div "Taleisha Irick Position: Shift Leader Move to next stage" at bounding box center [750, 161] width 642 height 61
click at [482, 152] on span "Taleisha Irick" at bounding box center [515, 153] width 134 height 16
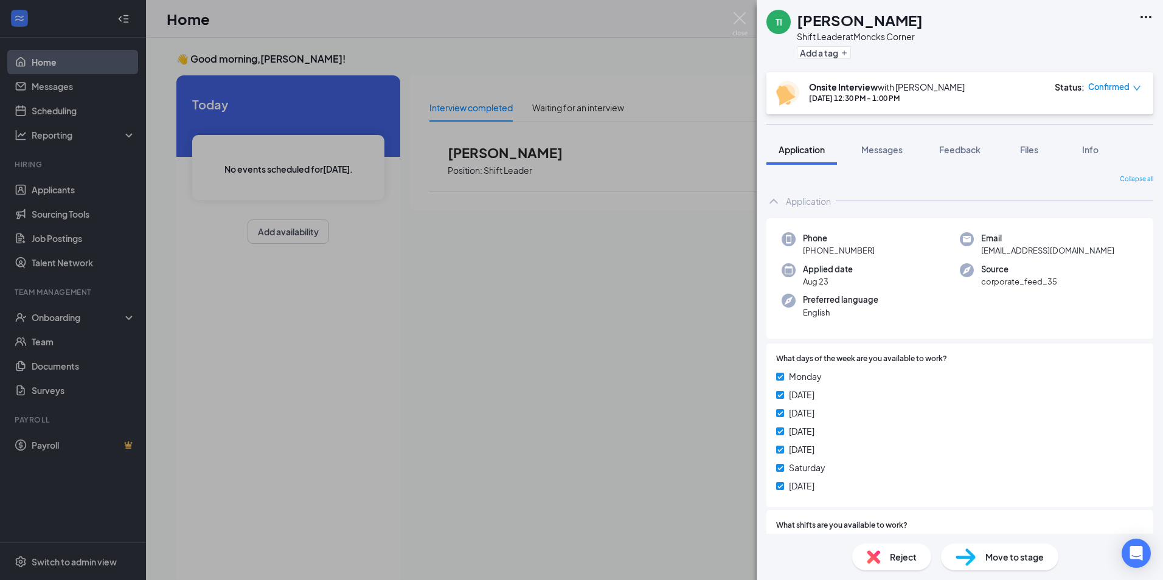
click at [447, 246] on div "TI Taleisha Irick Shift Leader at Moncks Corner Add a tag Onsite Interview with…" at bounding box center [581, 290] width 1163 height 580
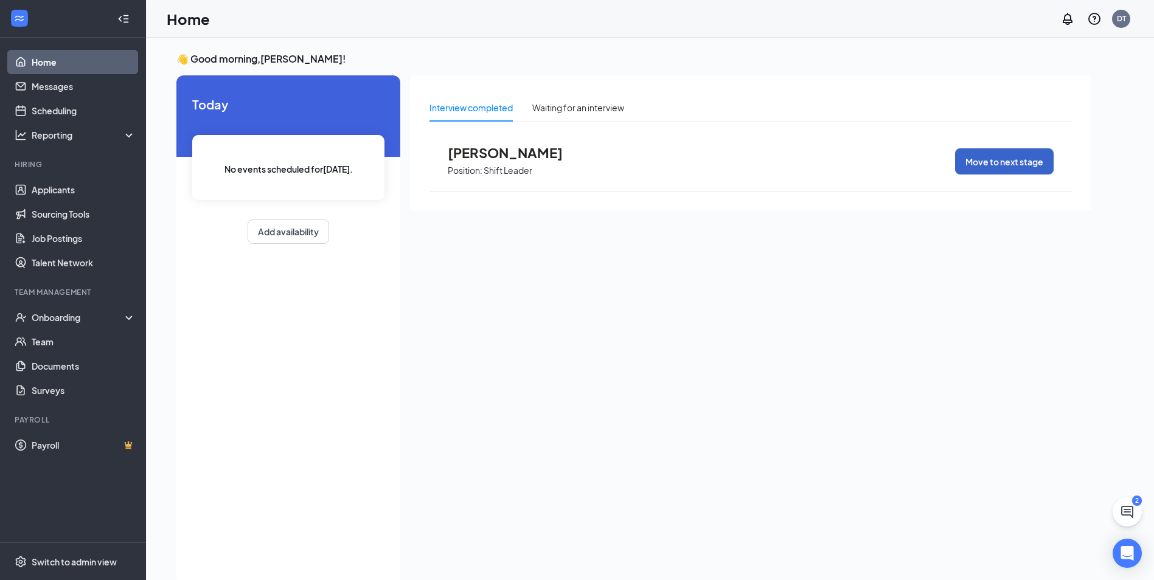
click at [976, 160] on button "Move to next stage" at bounding box center [1004, 161] width 99 height 26
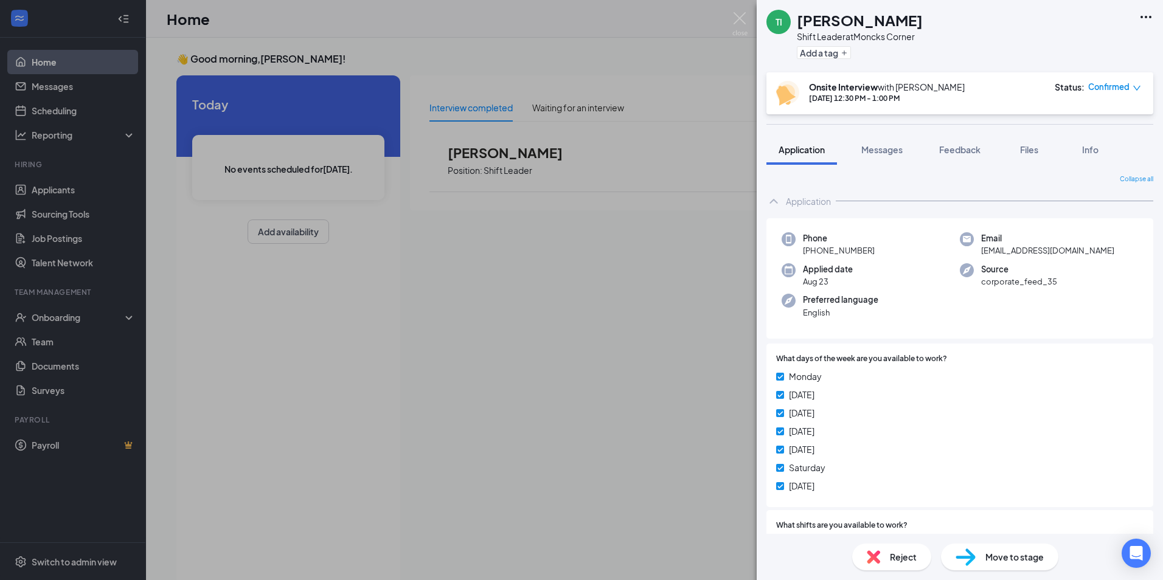
click at [992, 552] on span "Move to stage" at bounding box center [1014, 556] width 58 height 13
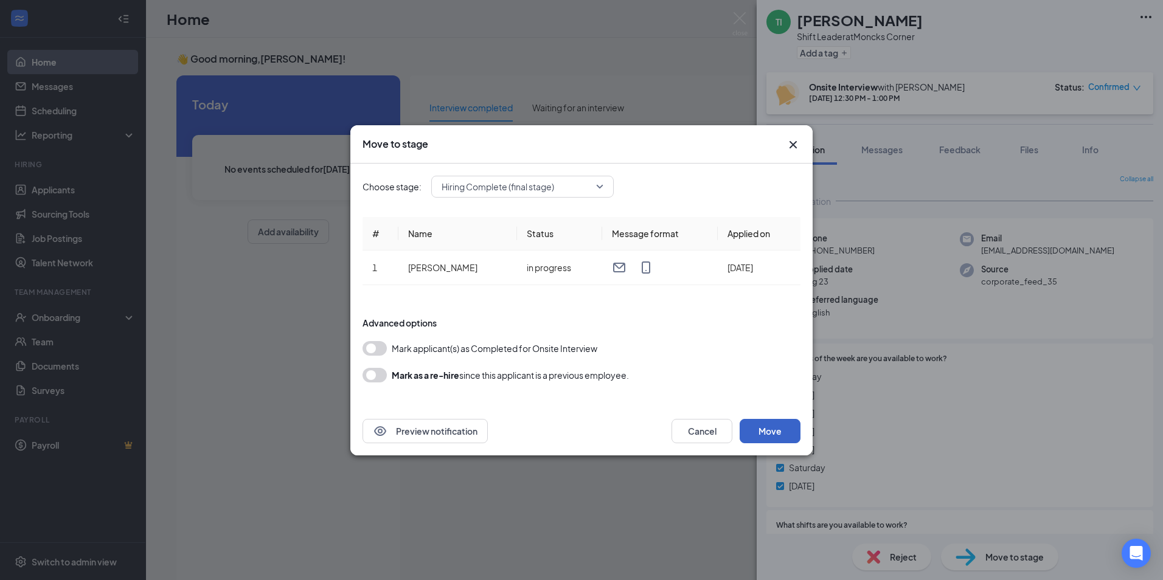
click at [778, 435] on button "Move" at bounding box center [770, 431] width 61 height 24
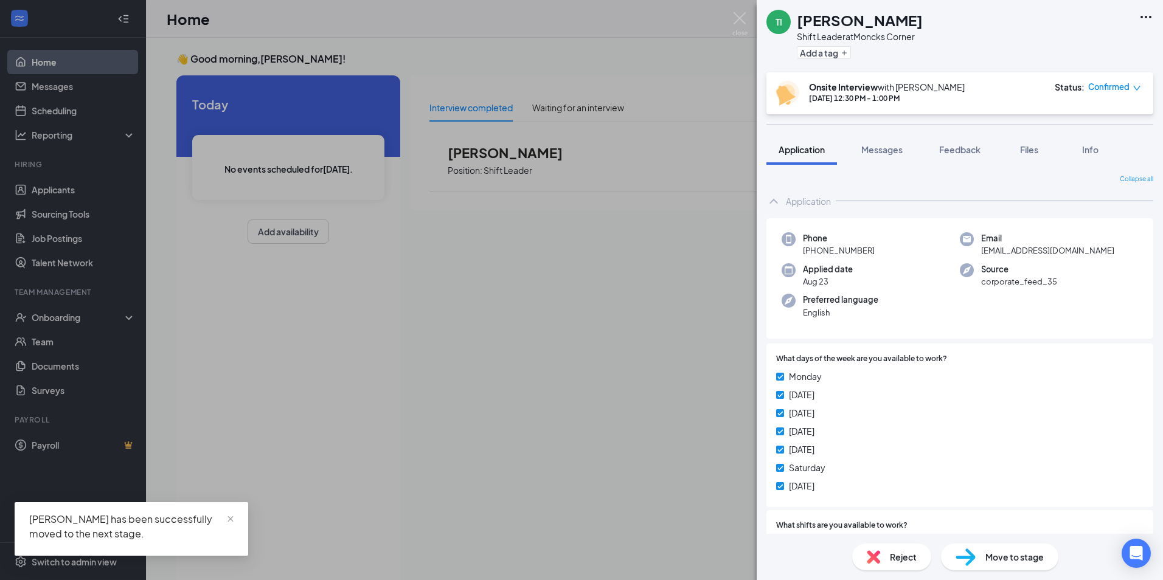
click at [92, 57] on div "TI Taleisha Irick Shift Leader at Moncks Corner Add a tag Onsite Interview with…" at bounding box center [581, 290] width 1163 height 580
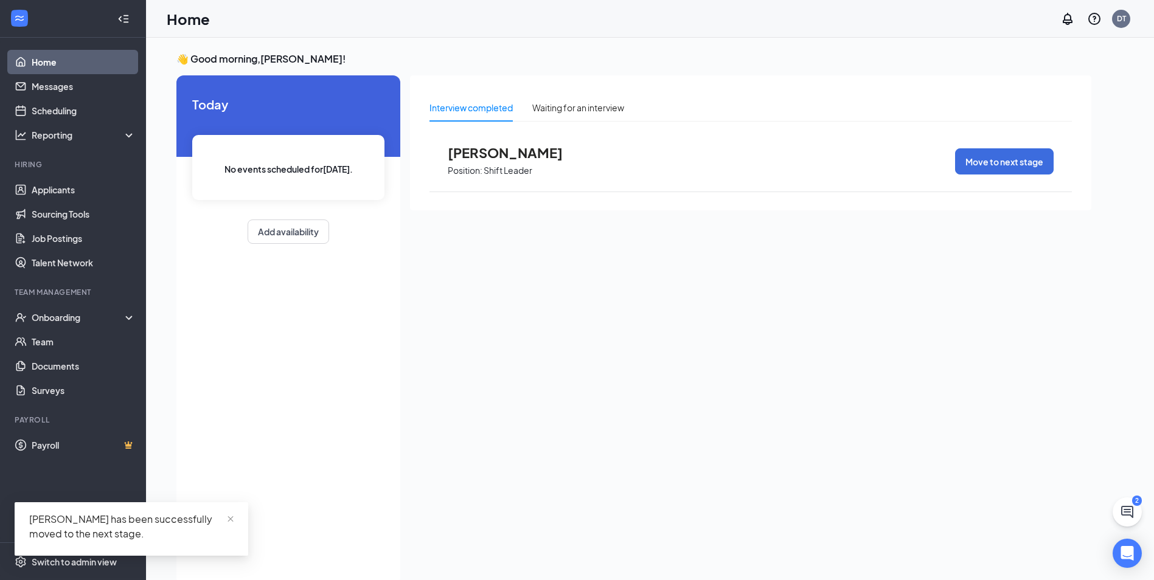
click at [72, 68] on link "Home" at bounding box center [84, 62] width 104 height 24
click at [71, 86] on link "Messages" at bounding box center [84, 86] width 104 height 24
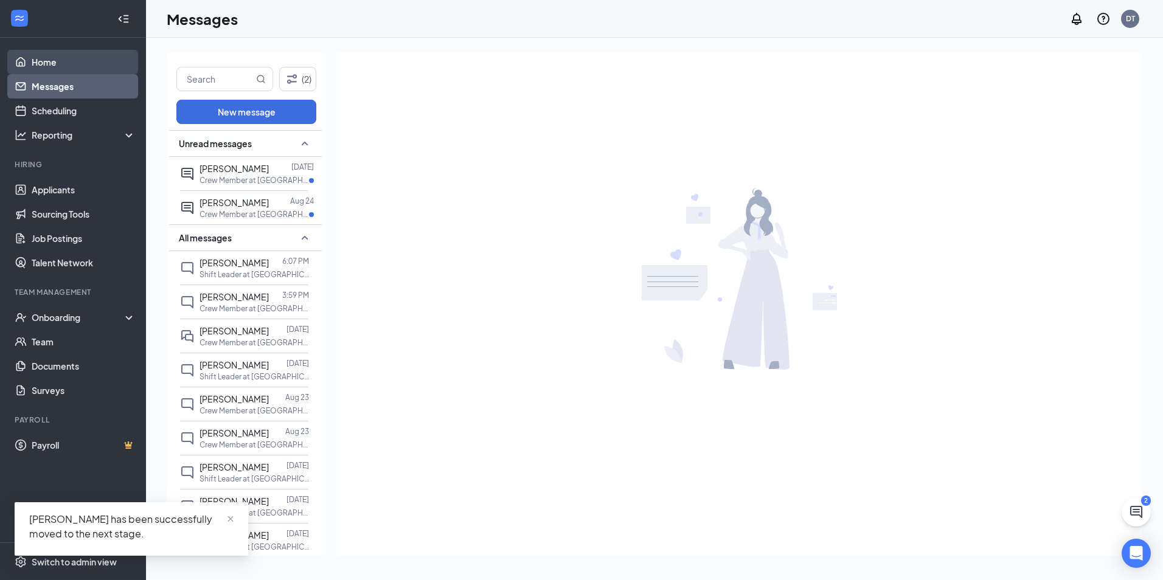
click at [67, 60] on link "Home" at bounding box center [84, 62] width 104 height 24
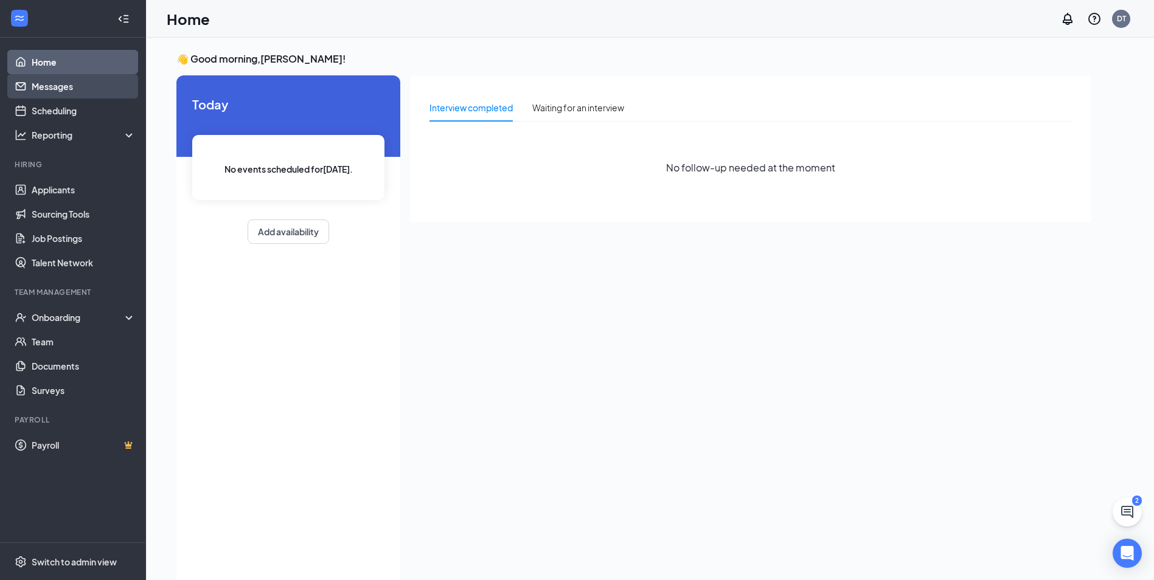
click at [51, 88] on link "Messages" at bounding box center [84, 86] width 104 height 24
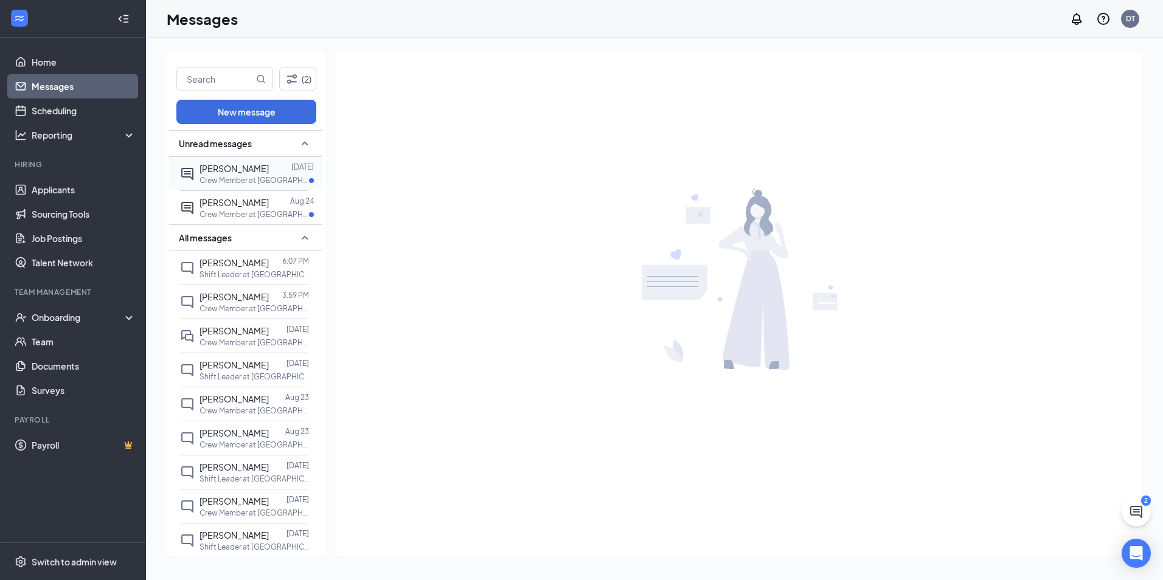
click at [251, 173] on span "Richard Dalanas" at bounding box center [234, 168] width 69 height 11
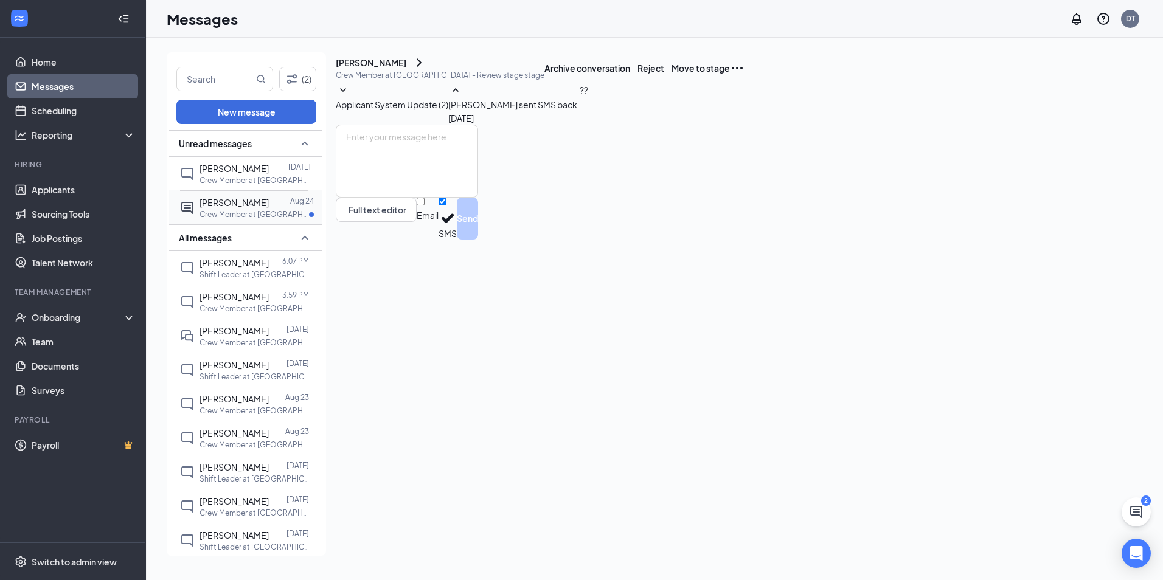
click at [269, 206] on div at bounding box center [279, 202] width 21 height 13
click at [240, 173] on span "Richard Dalanas" at bounding box center [234, 168] width 69 height 11
click at [417, 554] on div "RD Richard Dalanas Crew Member at Moncks Corner - Review stage stage Archive co…" at bounding box center [739, 308] width 807 height 513
